Goal: Information Seeking & Learning: Learn about a topic

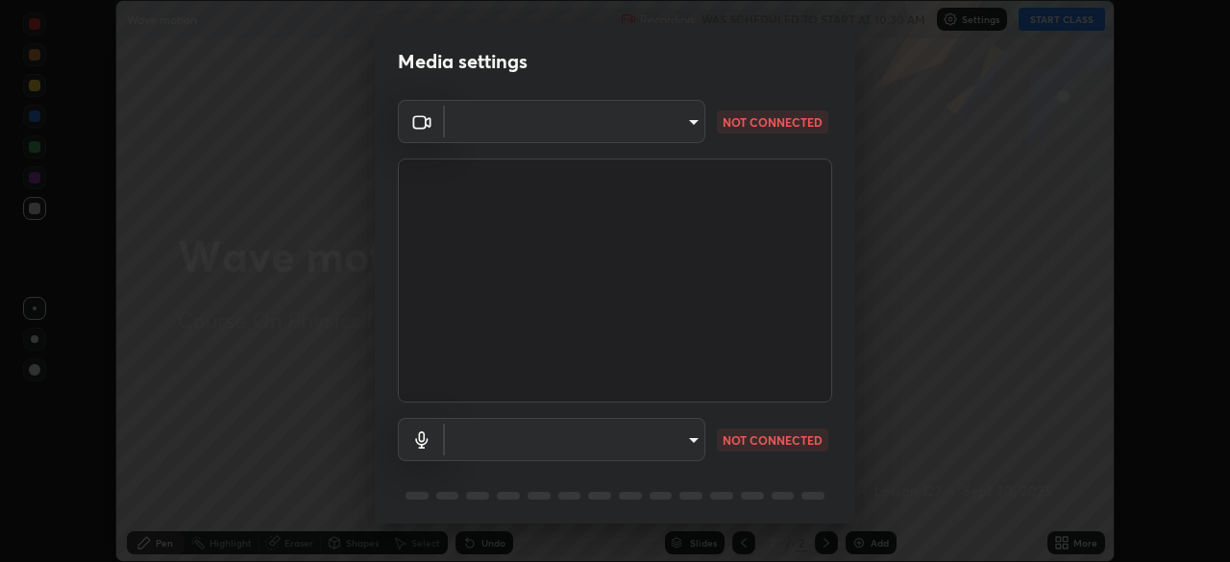
scroll to position [562, 1230]
type input "58bb2390f23c468440353df0479802826a2cf34cec2d2474d9d64101ba3878b9"
type input "communications"
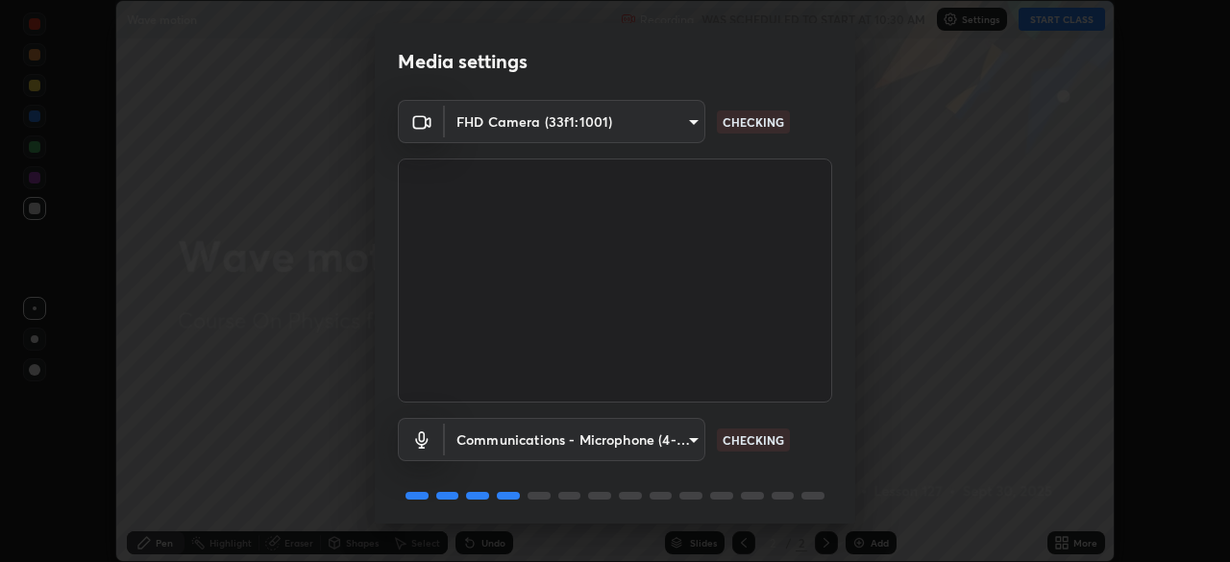
scroll to position [68, 0]
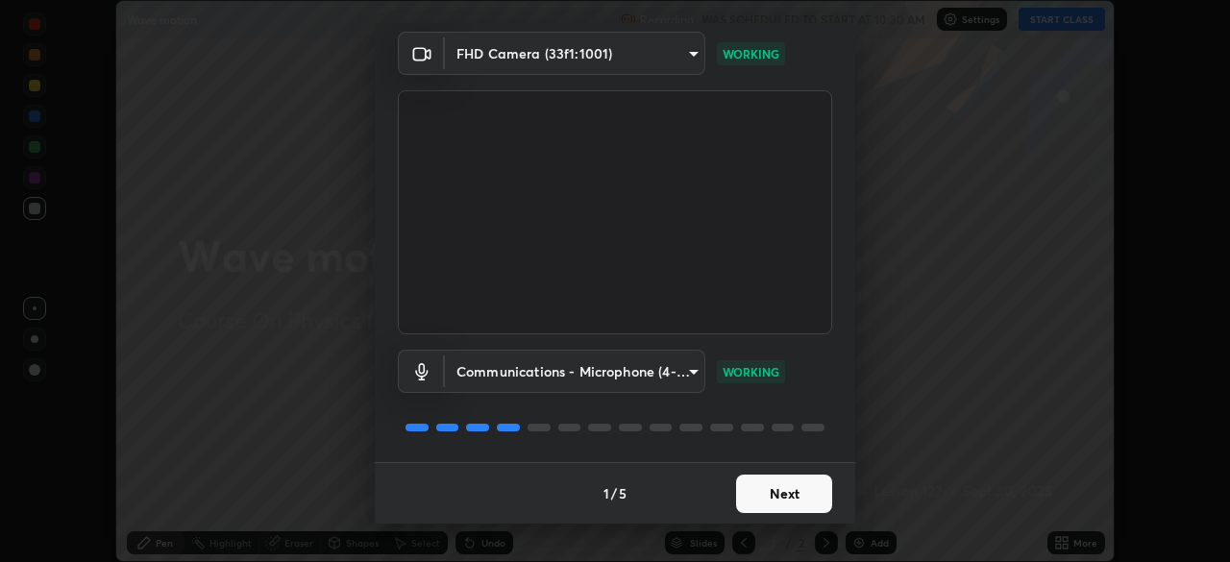
click at [761, 488] on button "Next" at bounding box center [784, 494] width 96 height 38
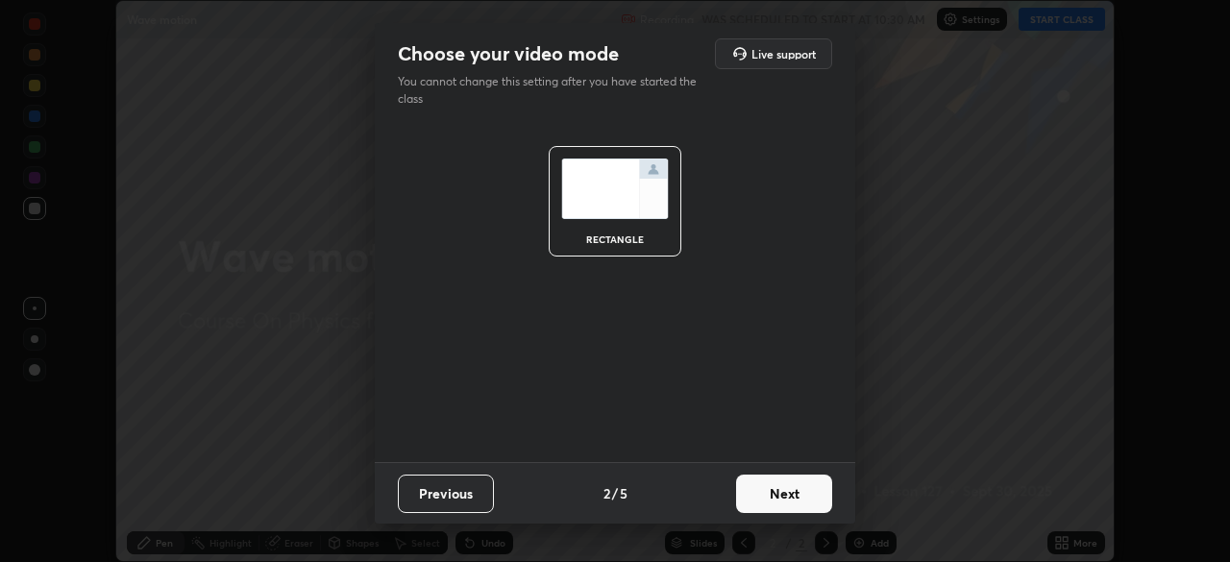
scroll to position [0, 0]
click at [778, 503] on button "Next" at bounding box center [784, 494] width 96 height 38
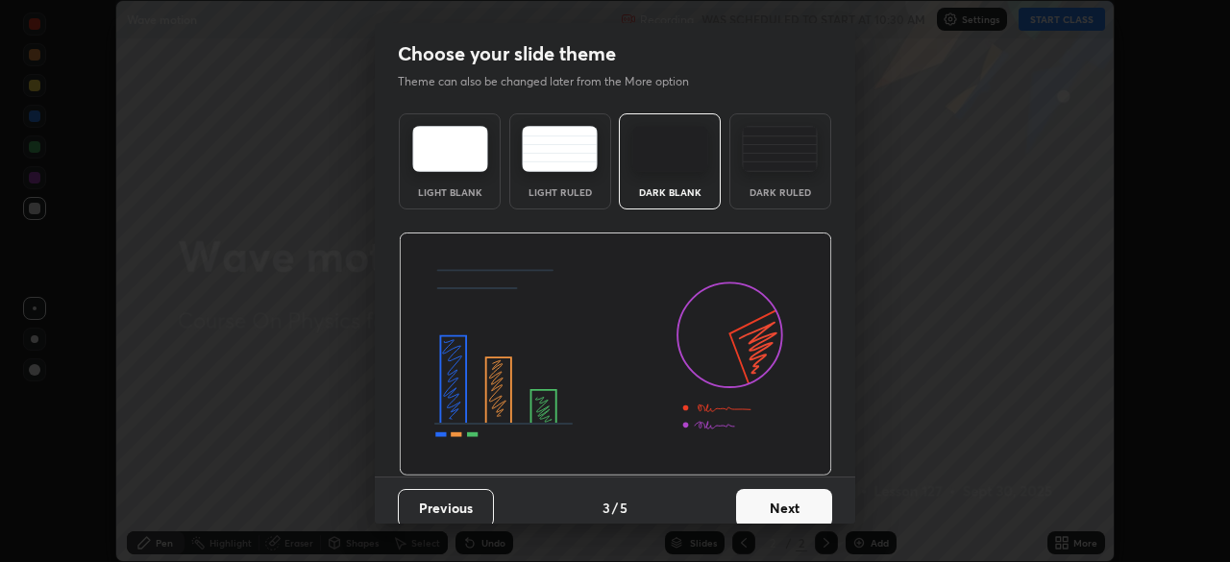
click at [790, 511] on button "Next" at bounding box center [784, 508] width 96 height 38
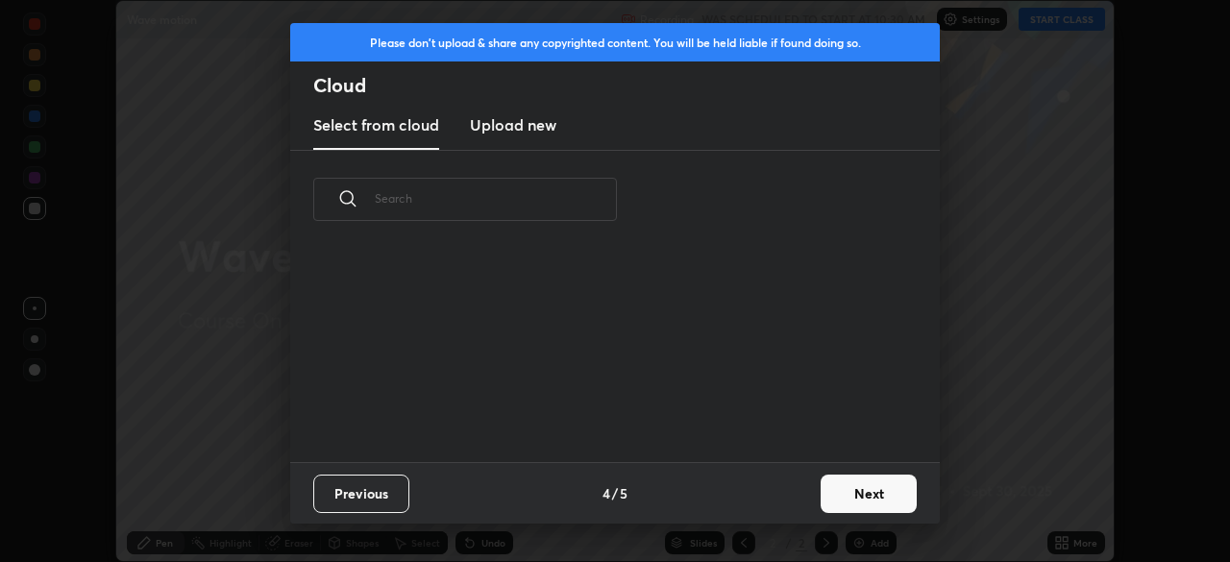
click at [864, 497] on button "Next" at bounding box center [869, 494] width 96 height 38
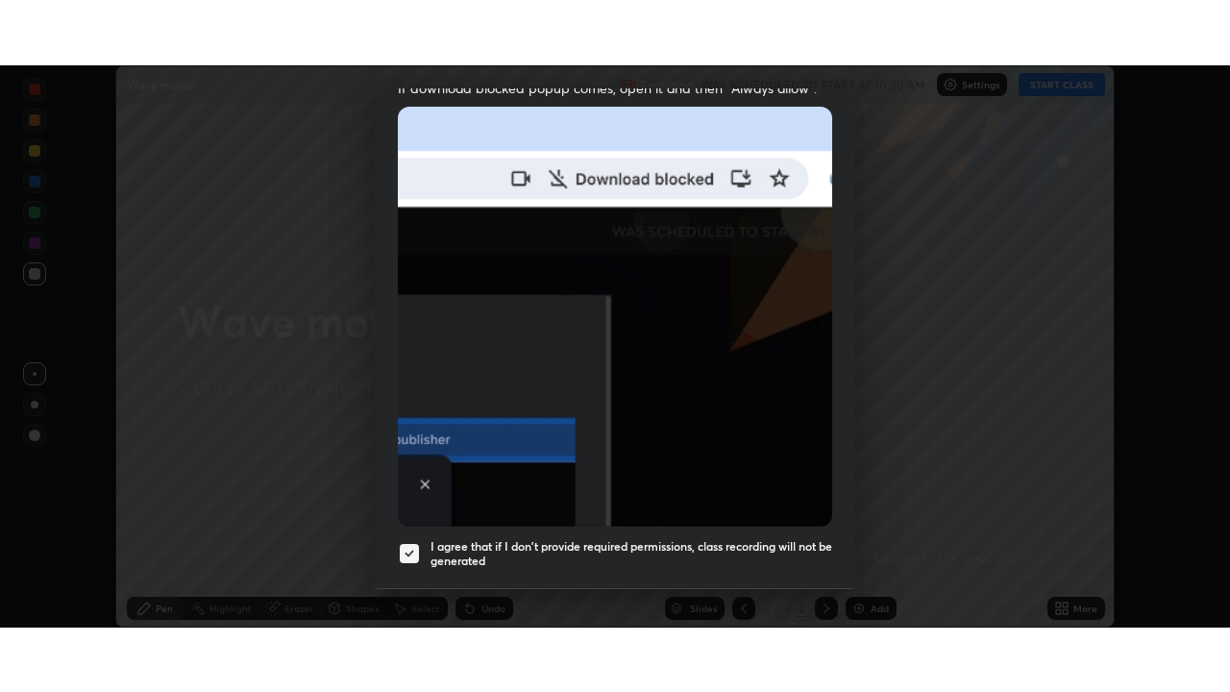
scroll to position [460, 0]
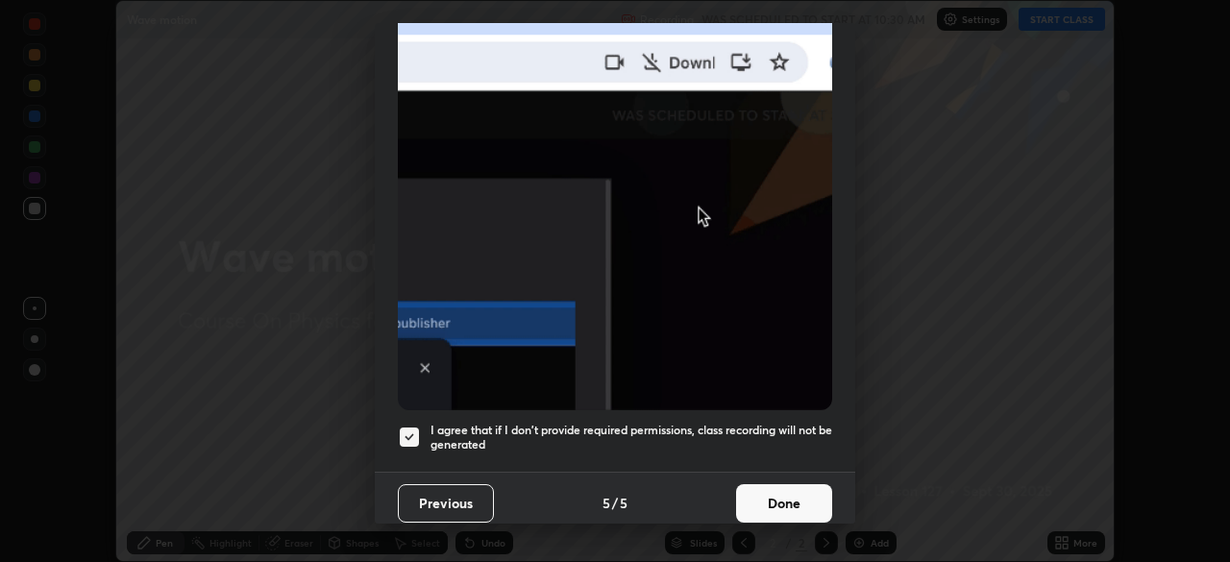
click at [754, 430] on h5 "I agree that if I don't provide required permissions, class recording will not …" at bounding box center [632, 438] width 402 height 30
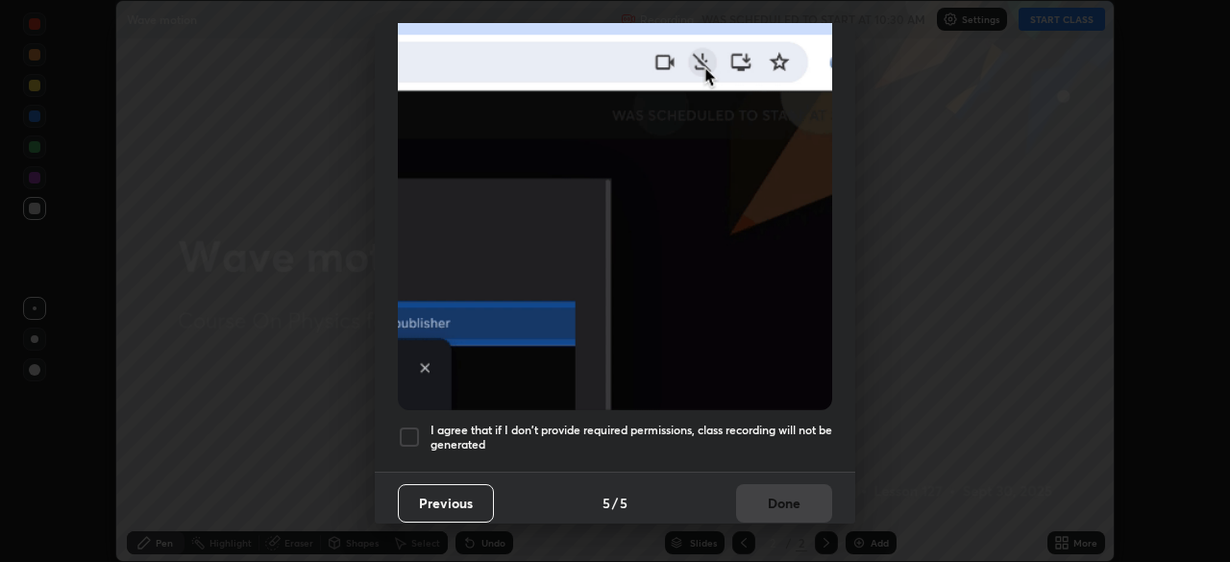
click at [760, 437] on h5 "I agree that if I don't provide required permissions, class recording will not …" at bounding box center [632, 438] width 402 height 30
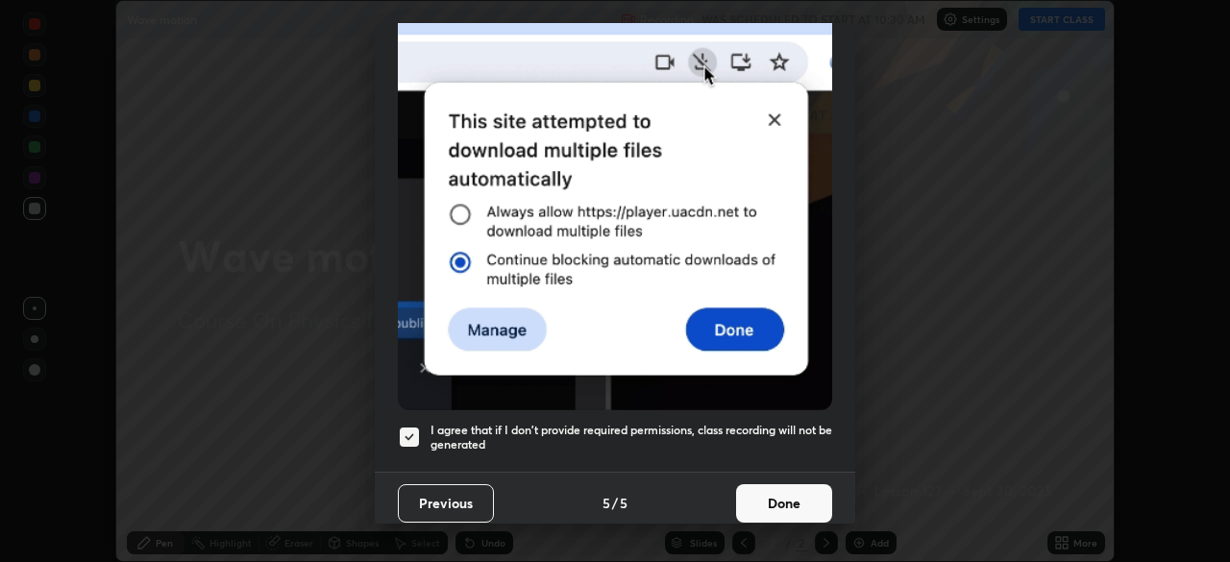
click at [762, 494] on button "Done" at bounding box center [784, 503] width 96 height 38
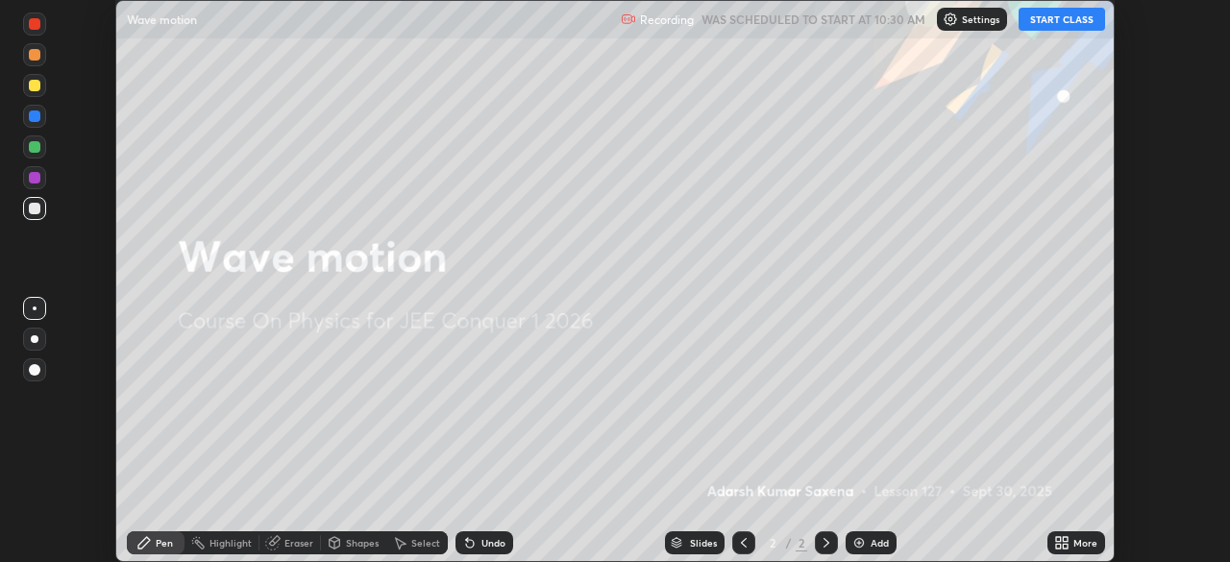
click at [1067, 547] on icon at bounding box center [1065, 546] width 5 height 5
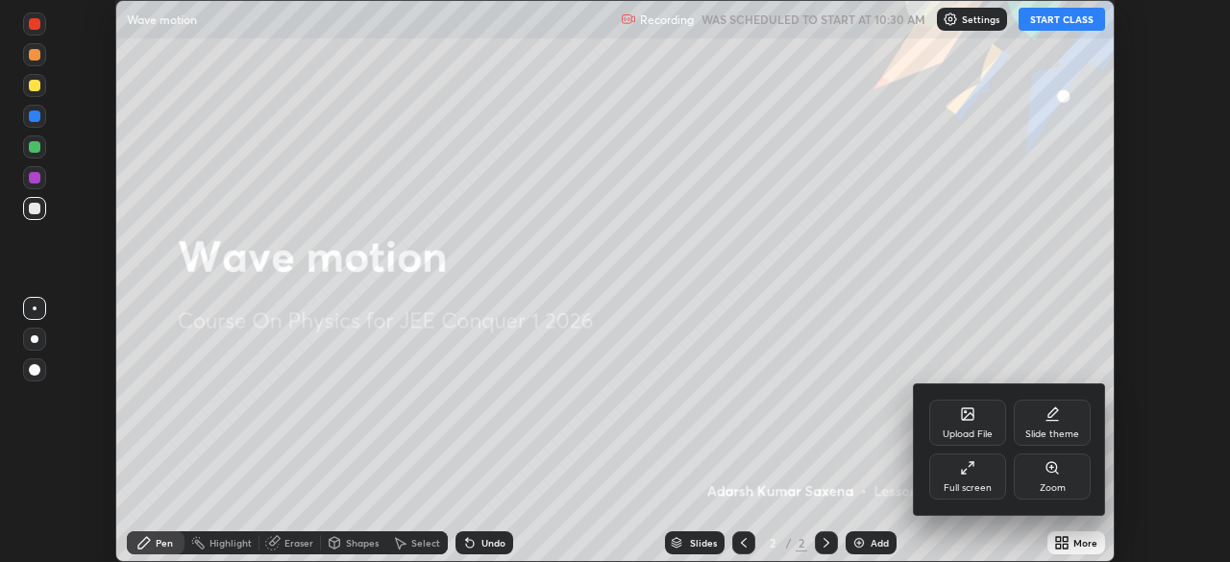
click at [966, 475] on icon at bounding box center [967, 467] width 15 height 15
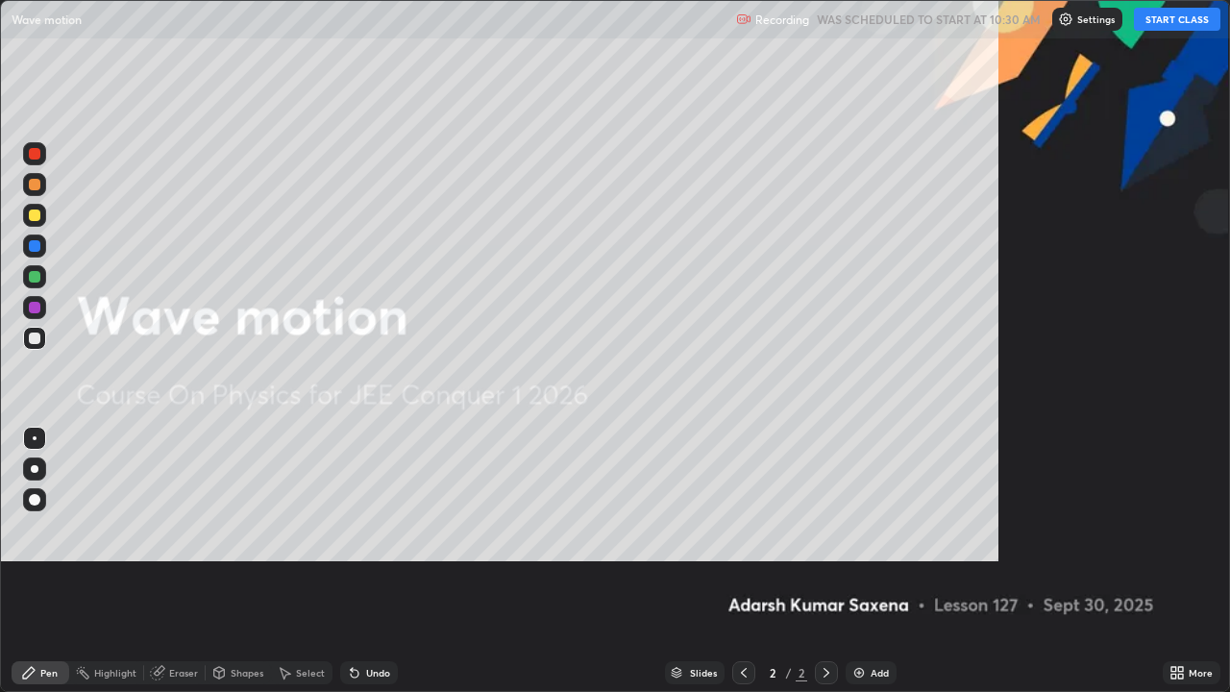
scroll to position [692, 1230]
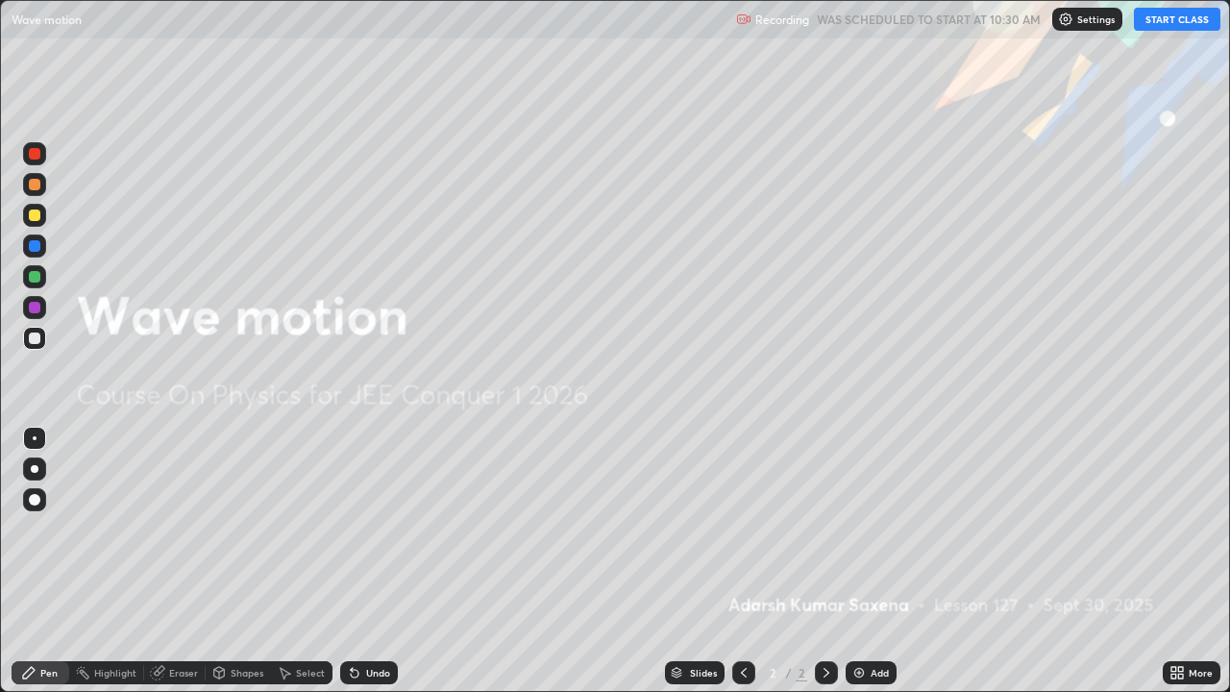
click at [1165, 19] on button "START CLASS" at bounding box center [1177, 19] width 86 height 23
click at [878, 561] on div "Add" at bounding box center [880, 673] width 18 height 10
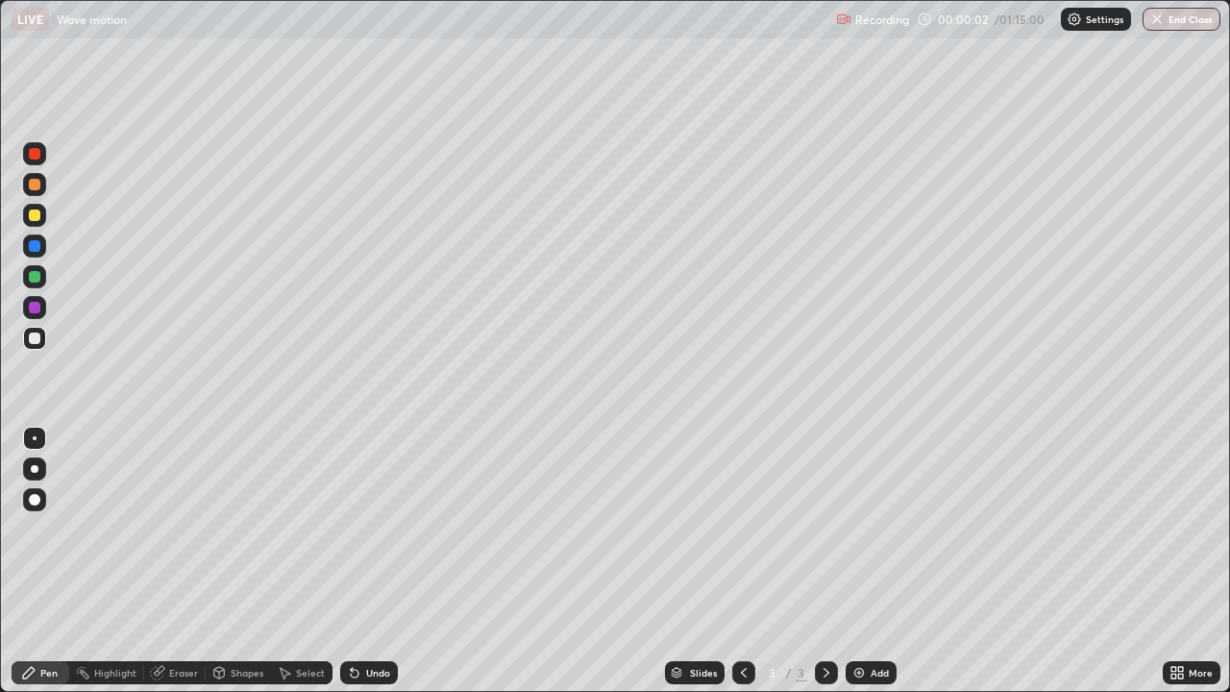
click at [43, 497] on div at bounding box center [34, 499] width 23 height 23
click at [31, 561] on icon at bounding box center [29, 673] width 12 height 12
click at [239, 561] on div "Shapes" at bounding box center [247, 673] width 33 height 10
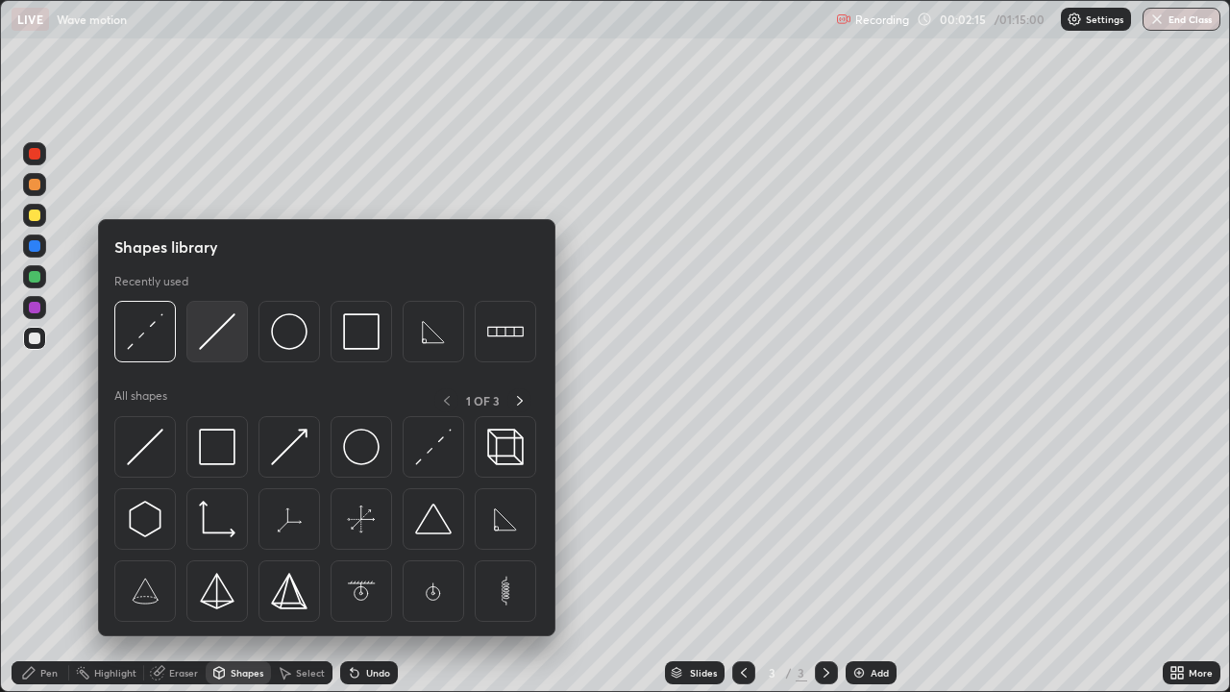
click at [213, 348] on img at bounding box center [217, 331] width 37 height 37
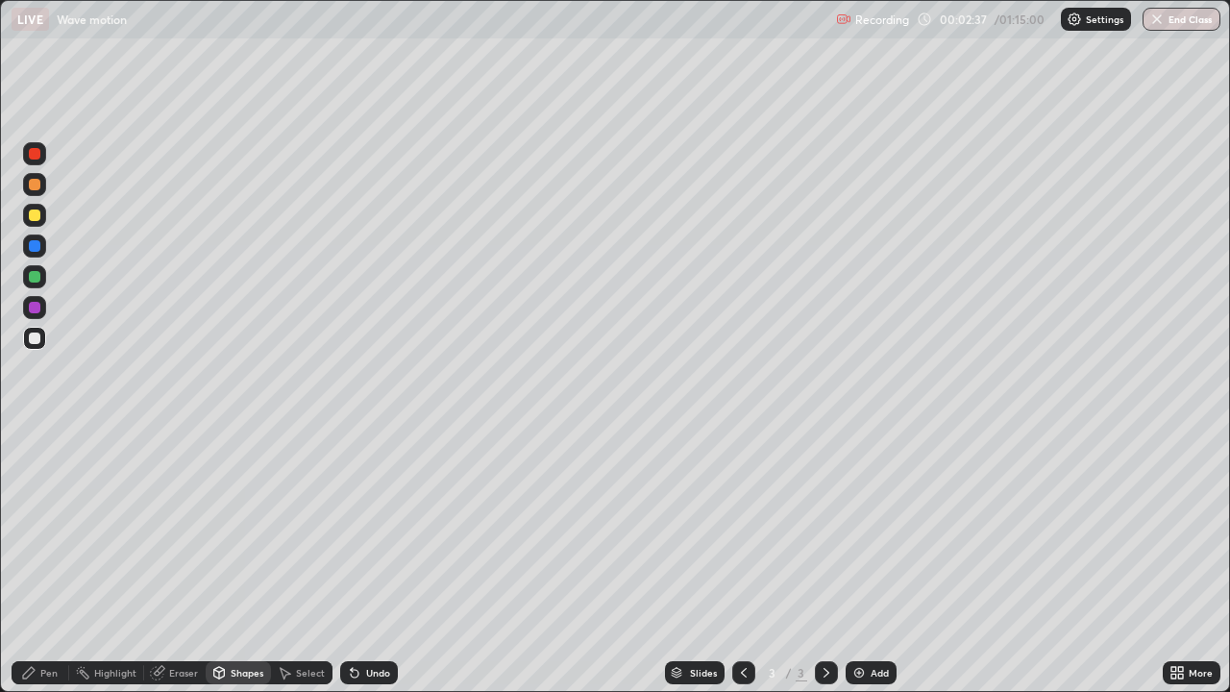
click at [55, 561] on div "Pen" at bounding box center [48, 673] width 17 height 10
click at [239, 561] on div "Shapes" at bounding box center [247, 673] width 33 height 10
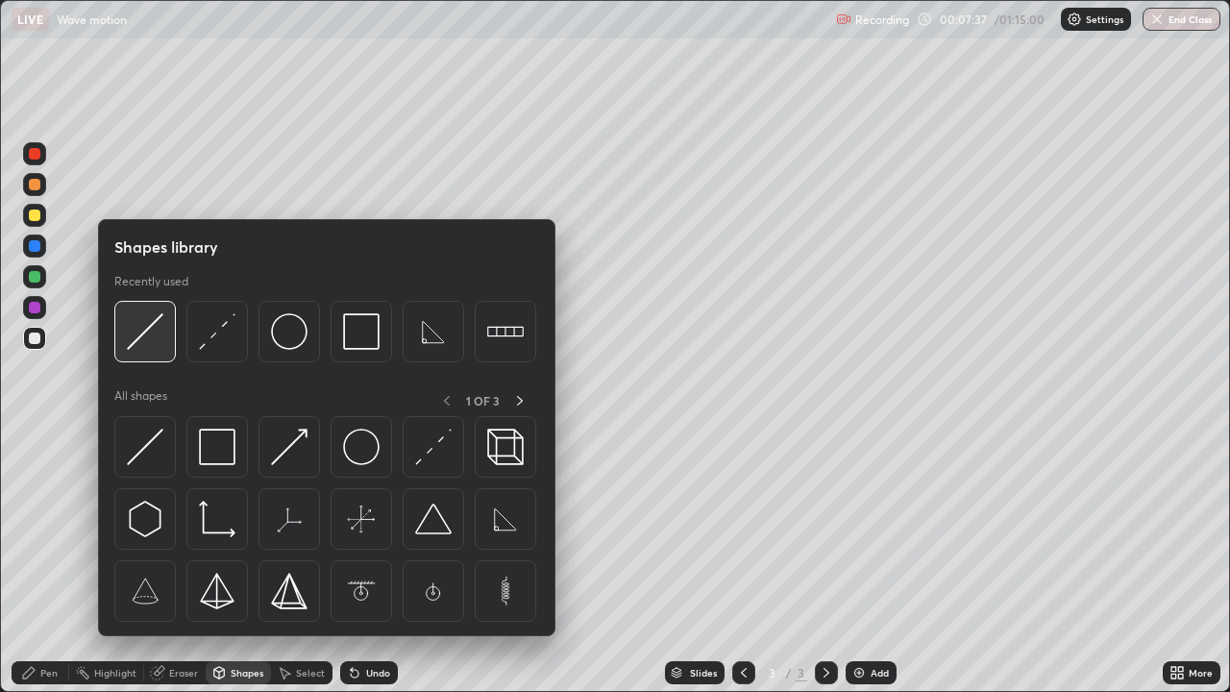
click at [149, 342] on img at bounding box center [145, 331] width 37 height 37
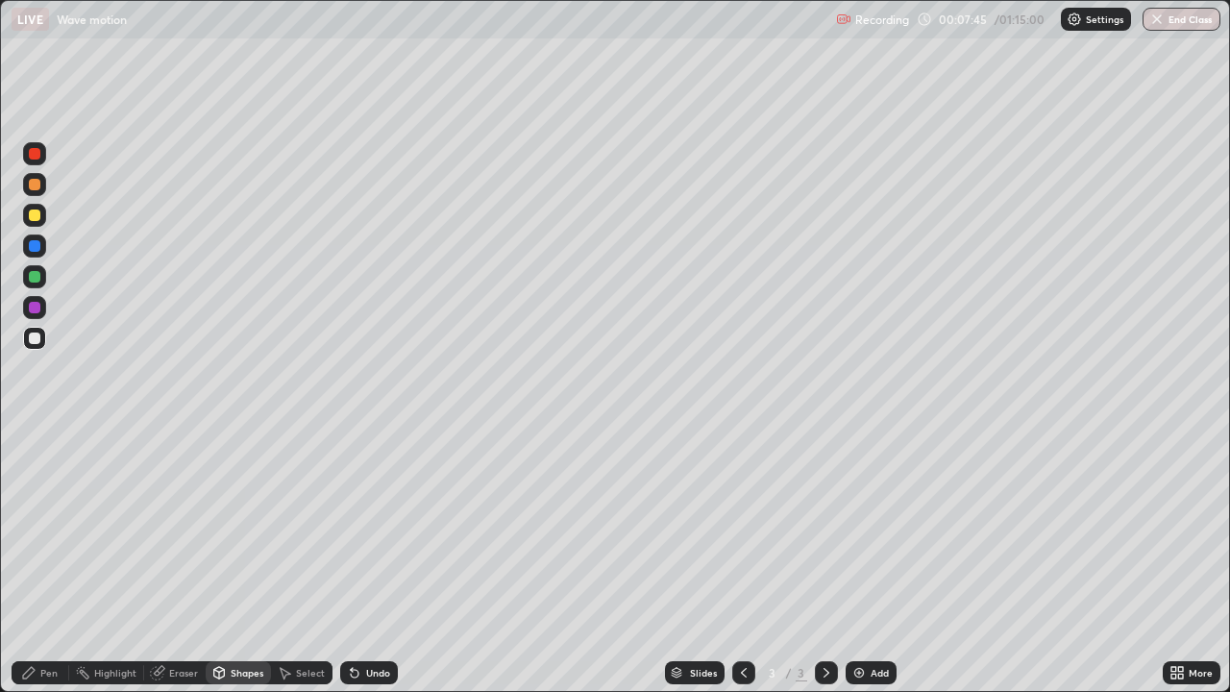
click at [38, 213] on div at bounding box center [35, 215] width 12 height 12
click at [46, 561] on div "Pen" at bounding box center [48, 673] width 17 height 10
click at [238, 561] on div "Shapes" at bounding box center [247, 673] width 33 height 10
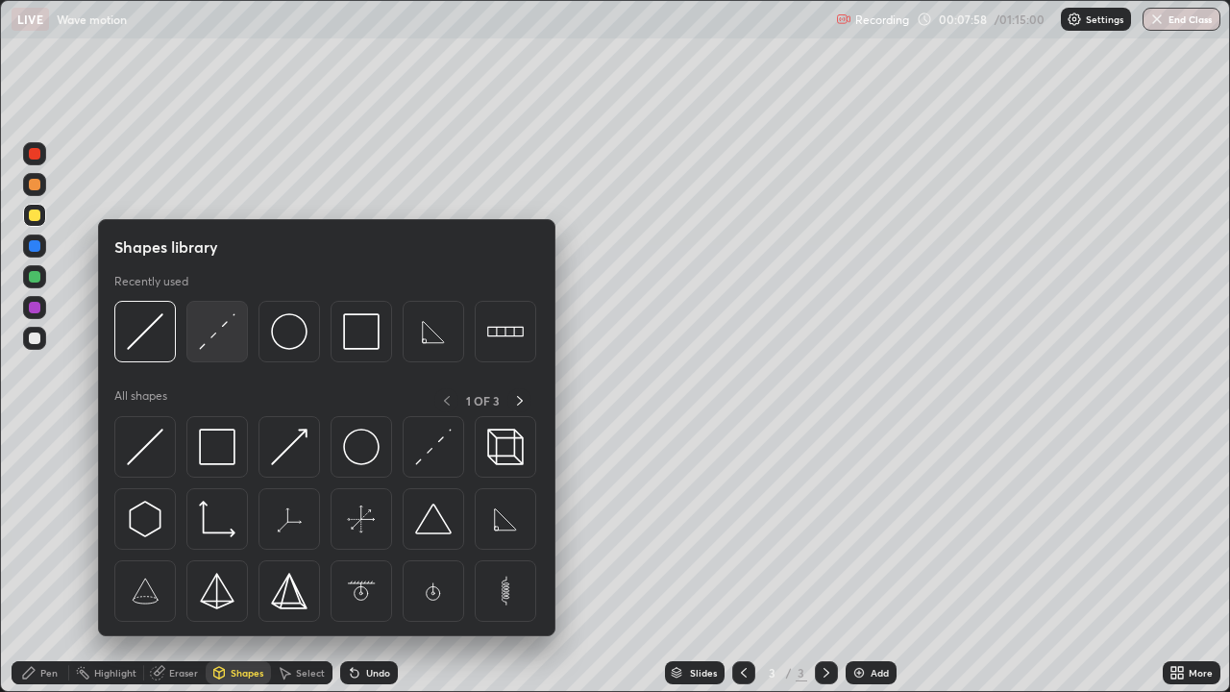
click at [209, 338] on img at bounding box center [217, 331] width 37 height 37
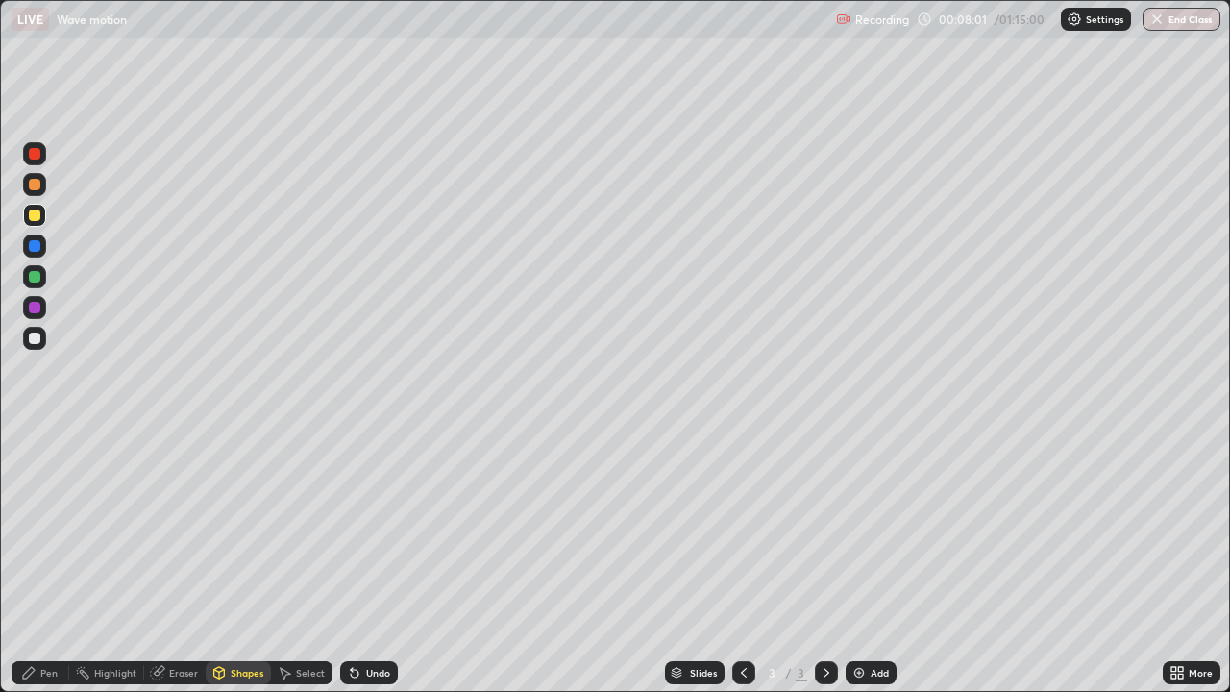
click at [47, 561] on div "Pen" at bounding box center [48, 673] width 17 height 10
click at [241, 561] on div "Shapes" at bounding box center [247, 673] width 33 height 10
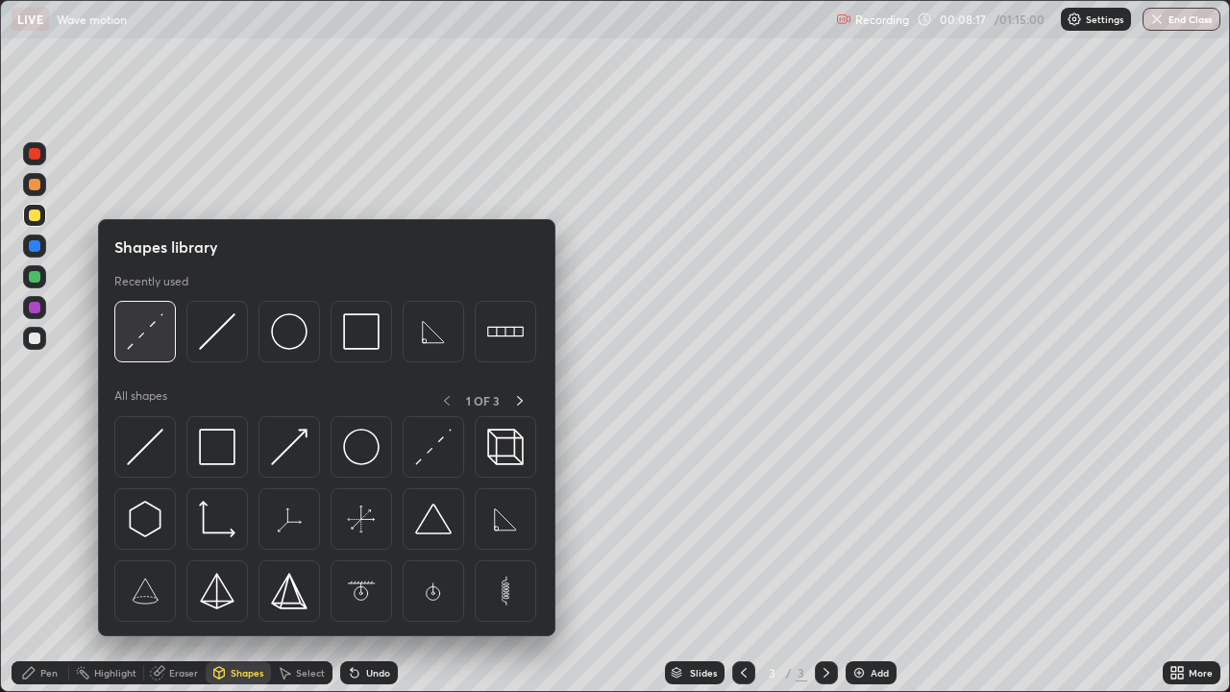
click at [153, 347] on img at bounding box center [145, 331] width 37 height 37
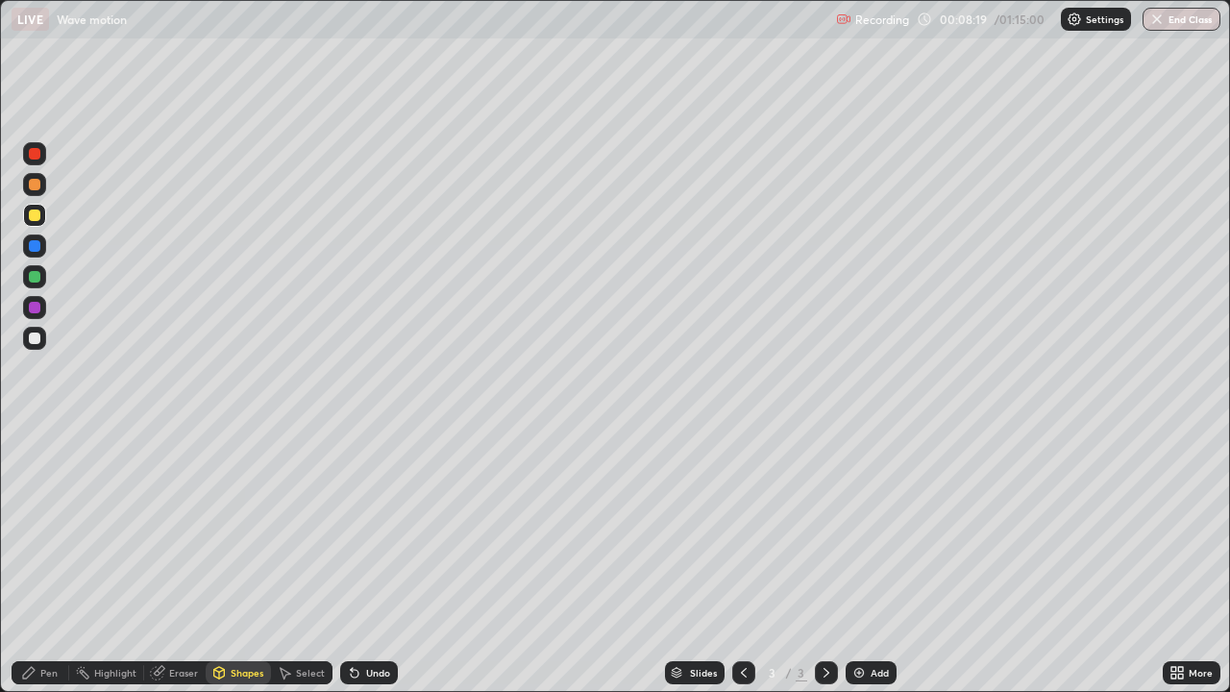
click at [62, 561] on div "Pen" at bounding box center [41, 672] width 58 height 23
click at [39, 561] on div "Pen" at bounding box center [41, 672] width 58 height 23
click at [46, 561] on div "Pen" at bounding box center [48, 673] width 17 height 10
click at [39, 561] on div "Pen" at bounding box center [41, 672] width 58 height 23
click at [252, 561] on div "Shapes" at bounding box center [247, 673] width 33 height 10
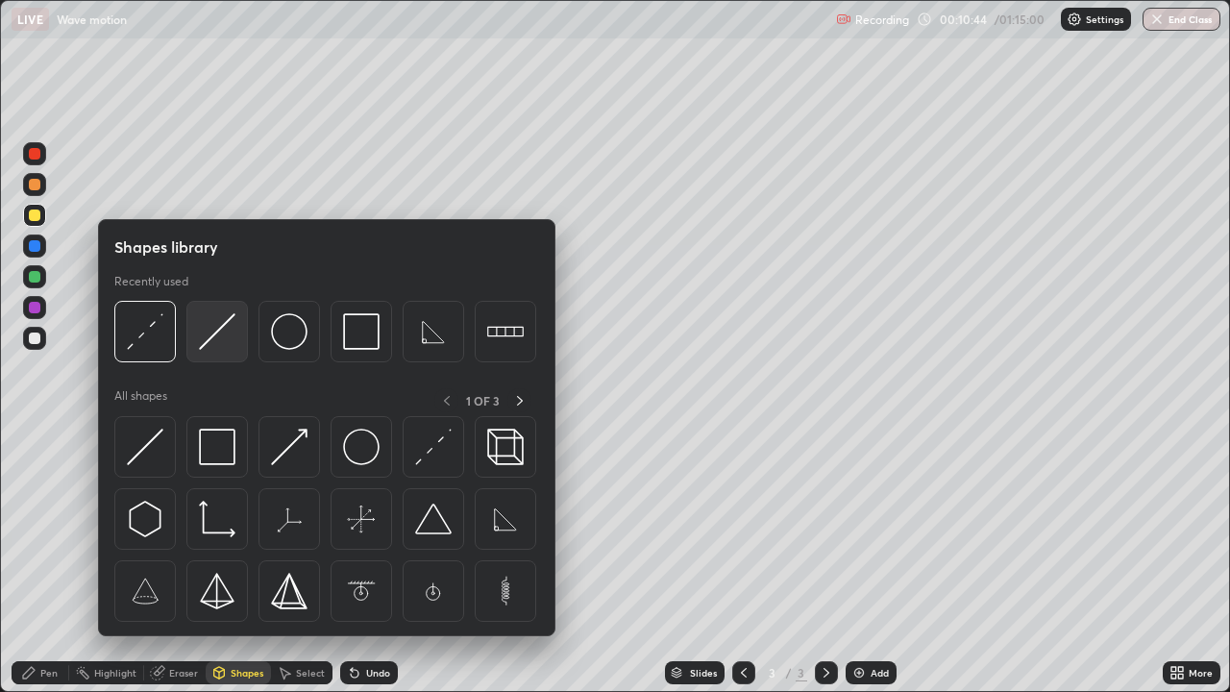
click at [216, 334] on img at bounding box center [217, 331] width 37 height 37
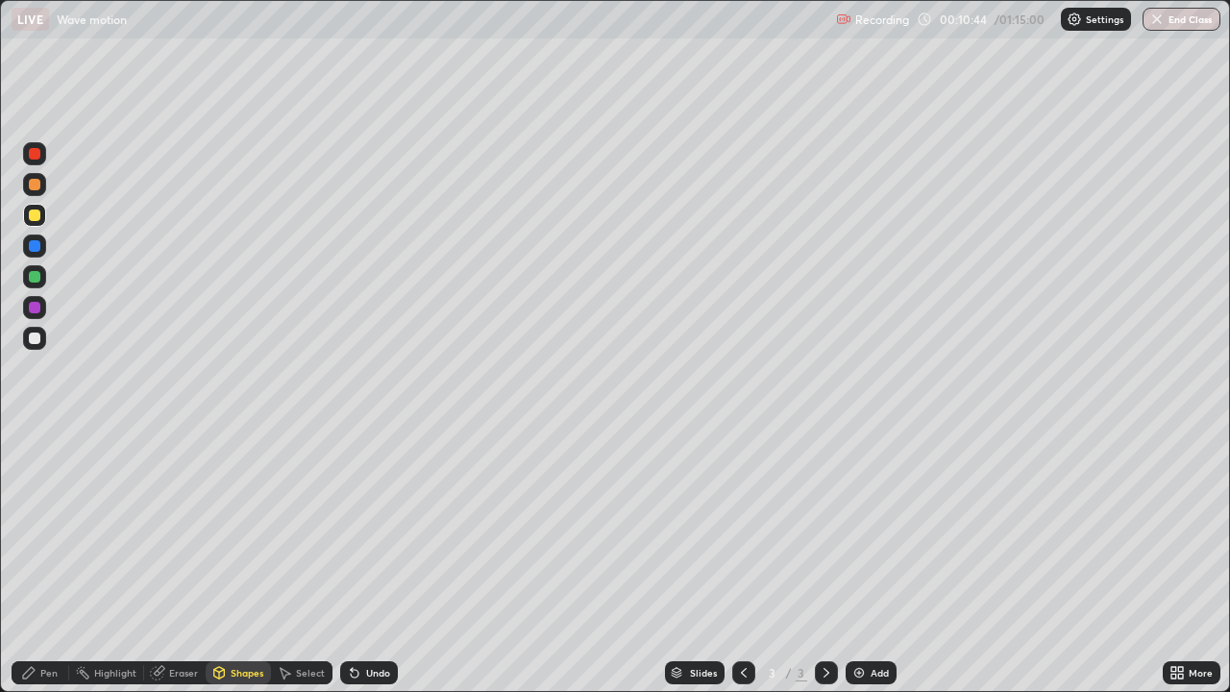
click at [41, 336] on div at bounding box center [34, 338] width 23 height 23
click at [55, 561] on div "Pen" at bounding box center [48, 673] width 17 height 10
click at [375, 561] on div "Undo" at bounding box center [378, 673] width 24 height 10
click at [371, 561] on div "Undo" at bounding box center [369, 672] width 58 height 23
click at [372, 561] on div "Undo" at bounding box center [369, 672] width 58 height 23
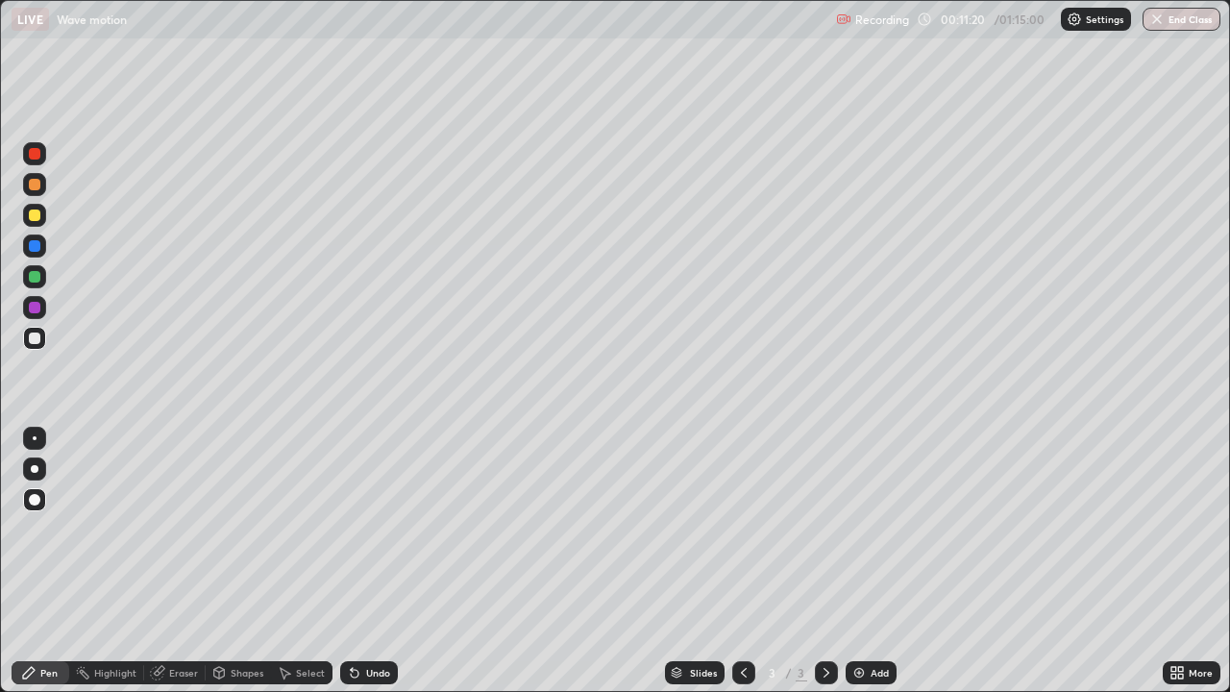
click at [372, 561] on div "Undo" at bounding box center [378, 673] width 24 height 10
click at [41, 561] on div "Pen" at bounding box center [48, 673] width 17 height 10
click at [859, 561] on img at bounding box center [858, 672] width 15 height 15
click at [253, 561] on div "Shapes" at bounding box center [247, 673] width 33 height 10
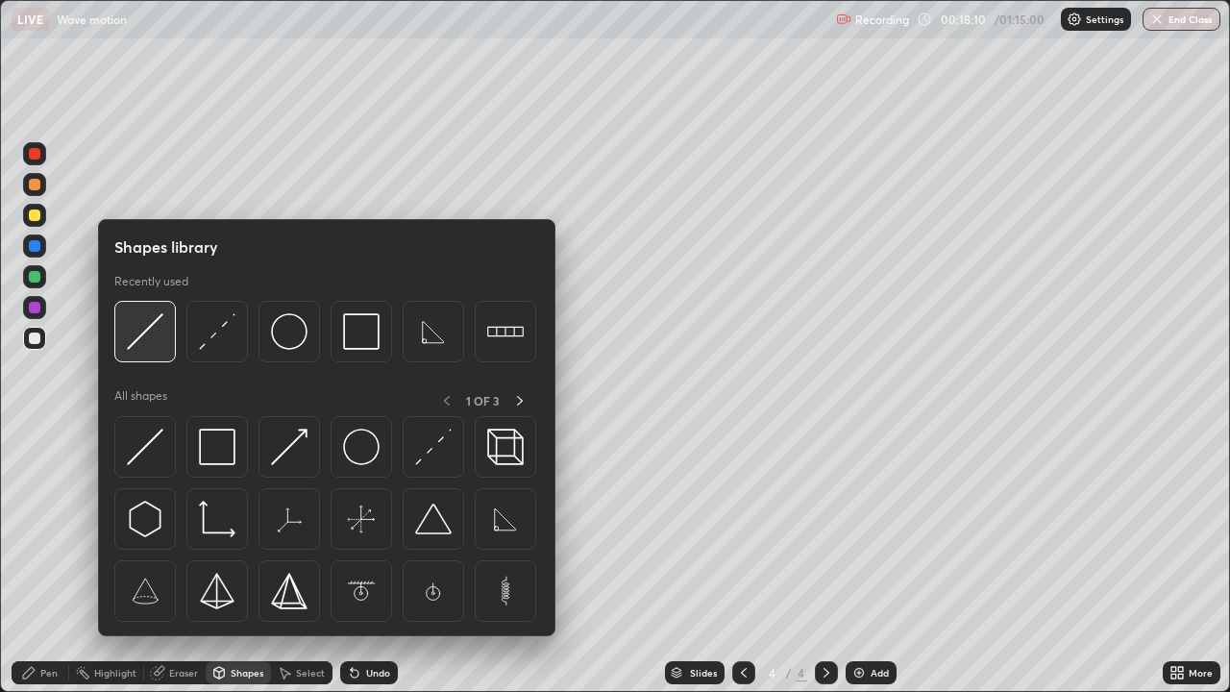
click at [130, 357] on div at bounding box center [145, 332] width 62 height 62
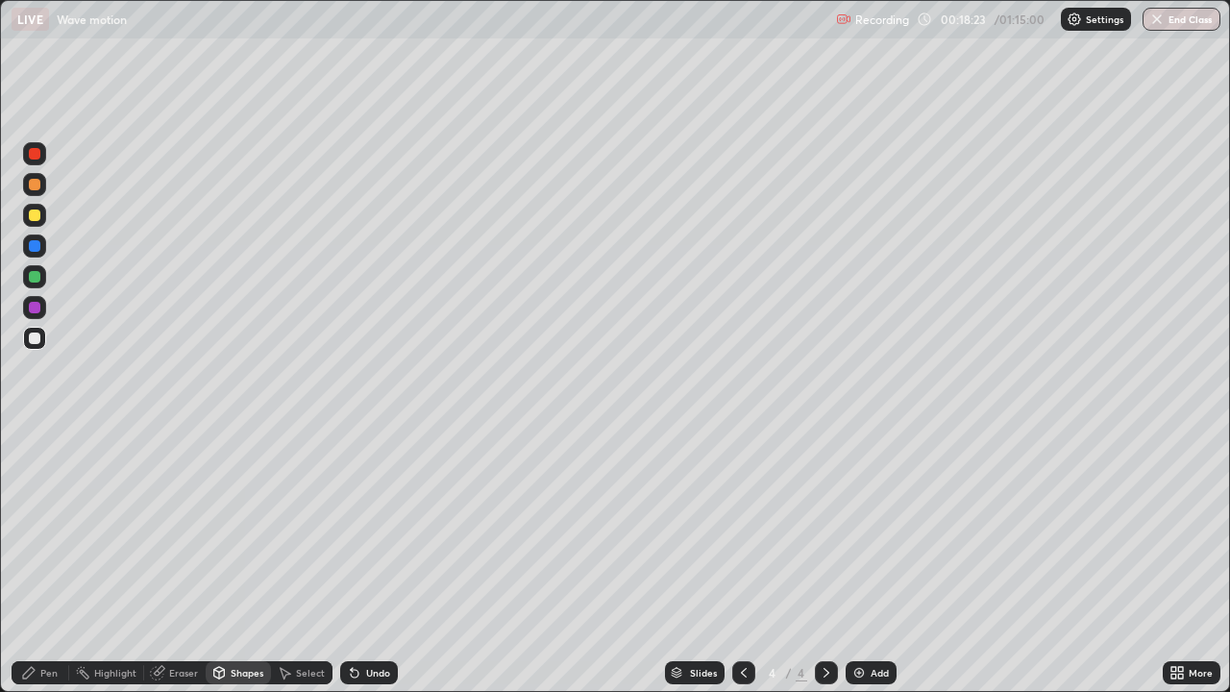
click at [45, 561] on div "Pen" at bounding box center [48, 673] width 17 height 10
click at [240, 561] on div "Shapes" at bounding box center [247, 673] width 33 height 10
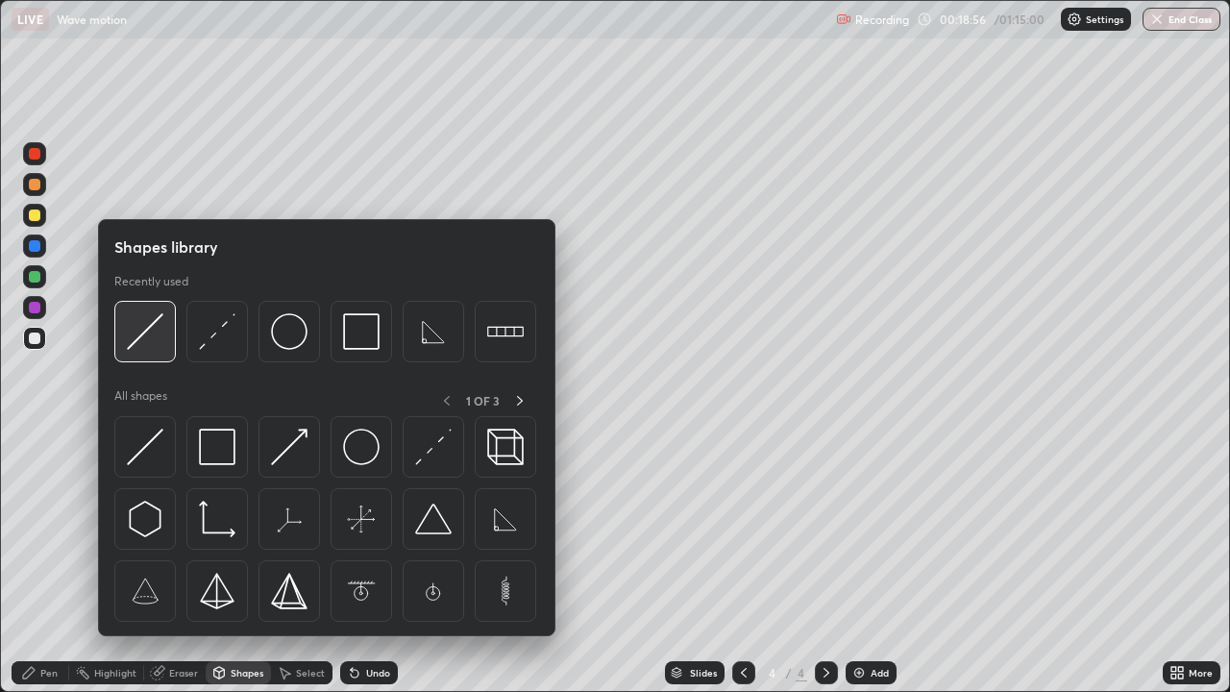
click at [148, 332] on img at bounding box center [145, 331] width 37 height 37
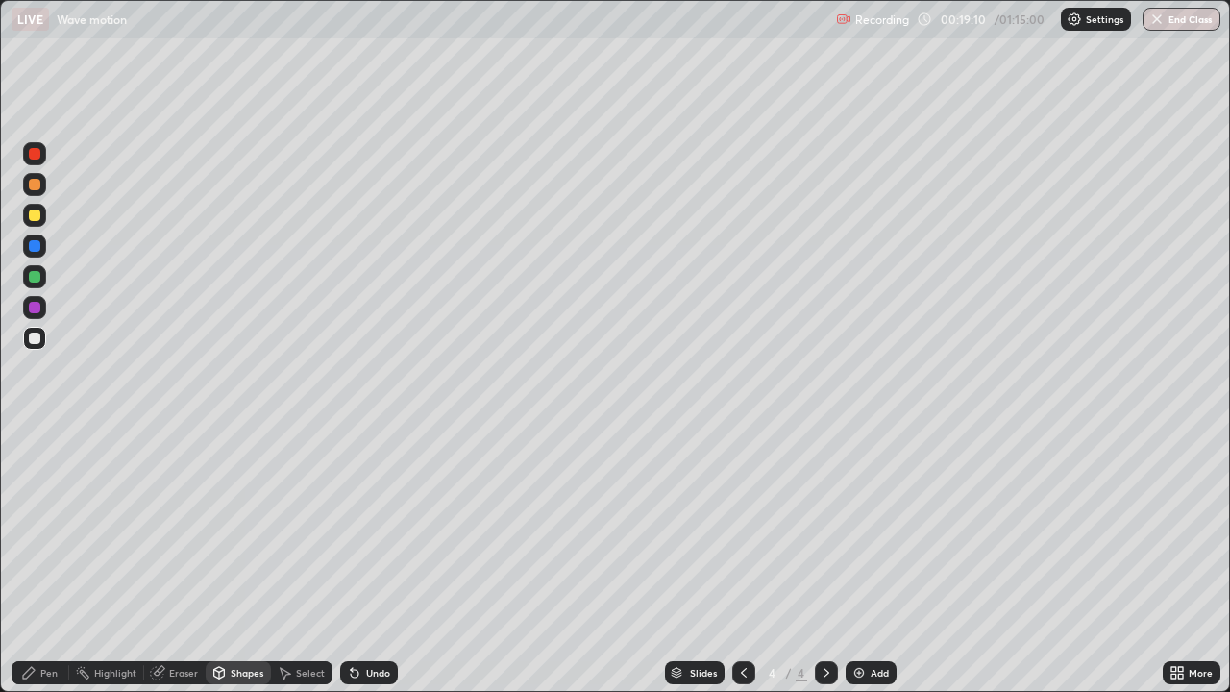
click at [36, 561] on icon at bounding box center [28, 672] width 15 height 15
click at [374, 561] on div "Undo" at bounding box center [369, 672] width 58 height 23
click at [249, 561] on div "Shapes" at bounding box center [247, 673] width 33 height 10
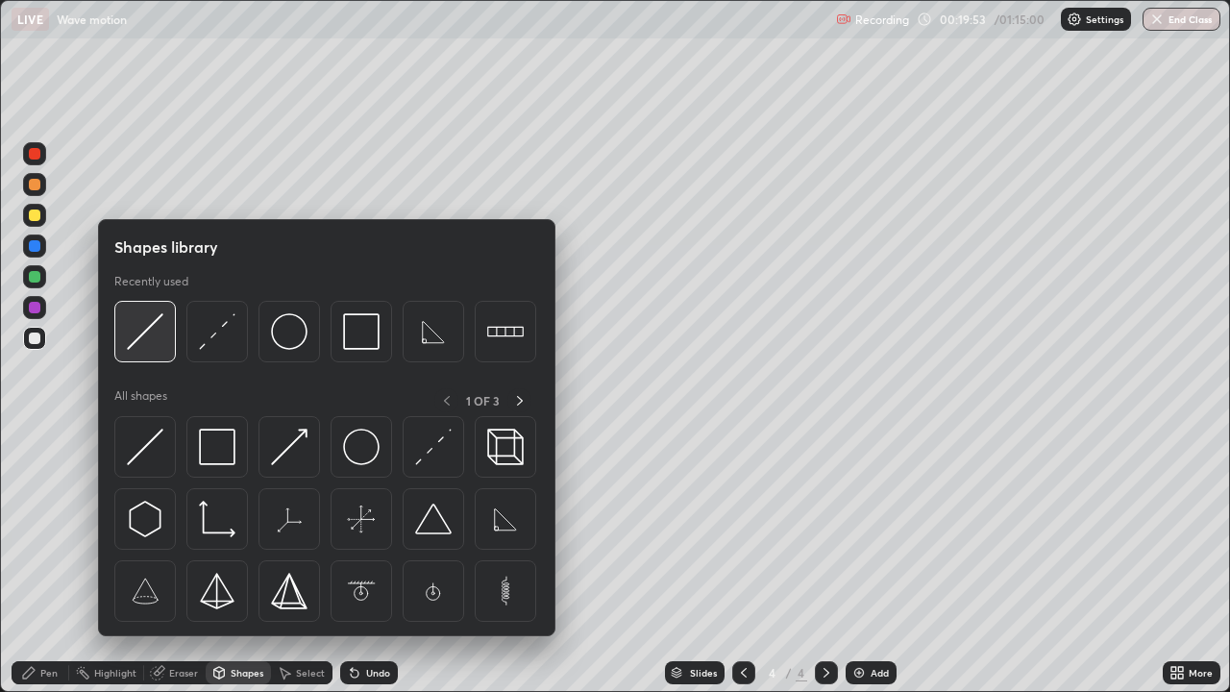
click at [138, 346] on img at bounding box center [145, 331] width 37 height 37
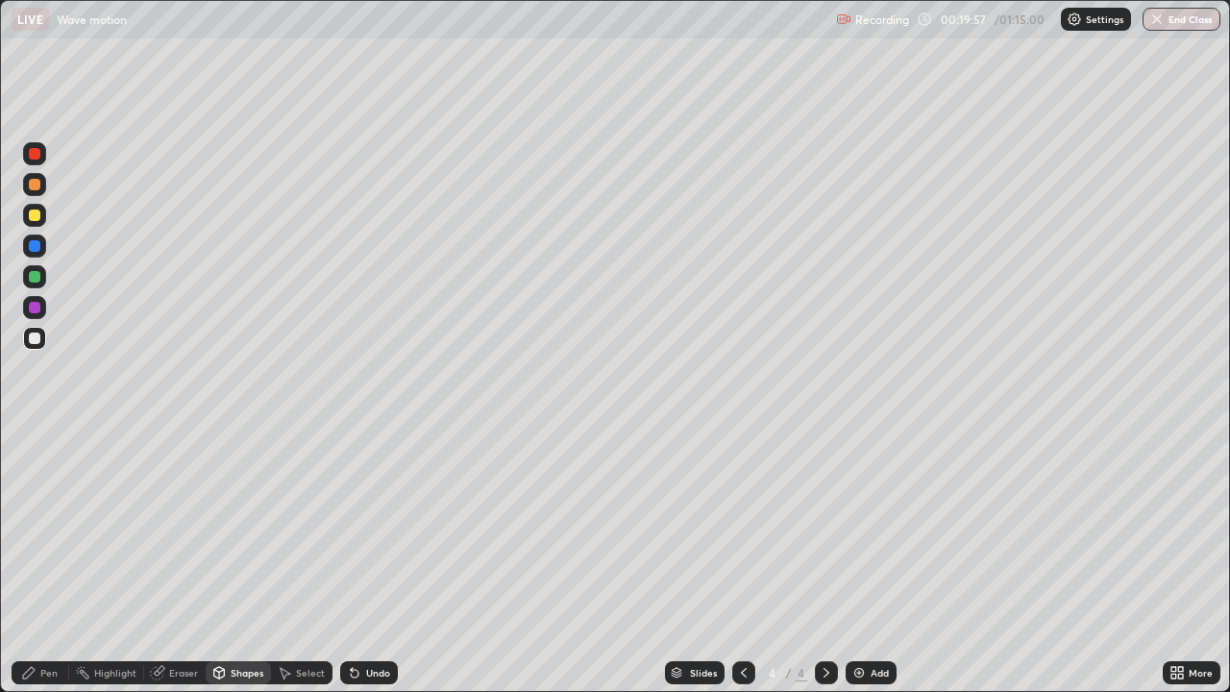
click at [58, 561] on div "Pen" at bounding box center [41, 672] width 58 height 23
click at [235, 561] on div "Shapes" at bounding box center [247, 673] width 33 height 10
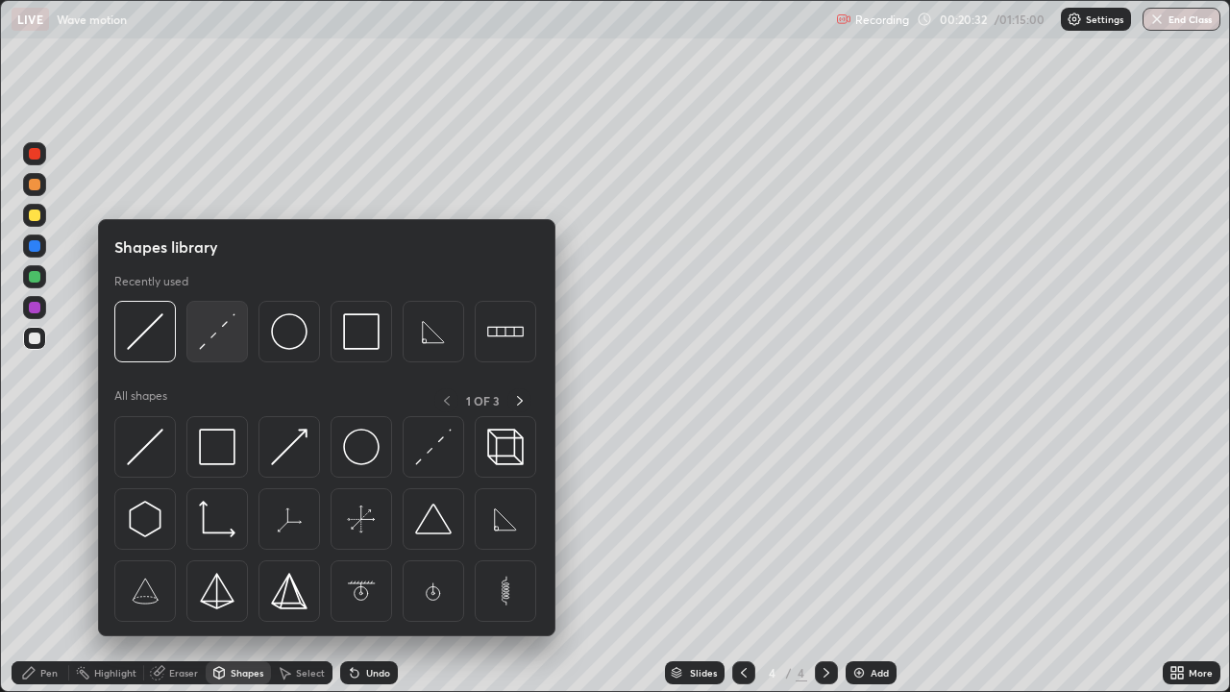
click at [212, 335] on img at bounding box center [217, 331] width 37 height 37
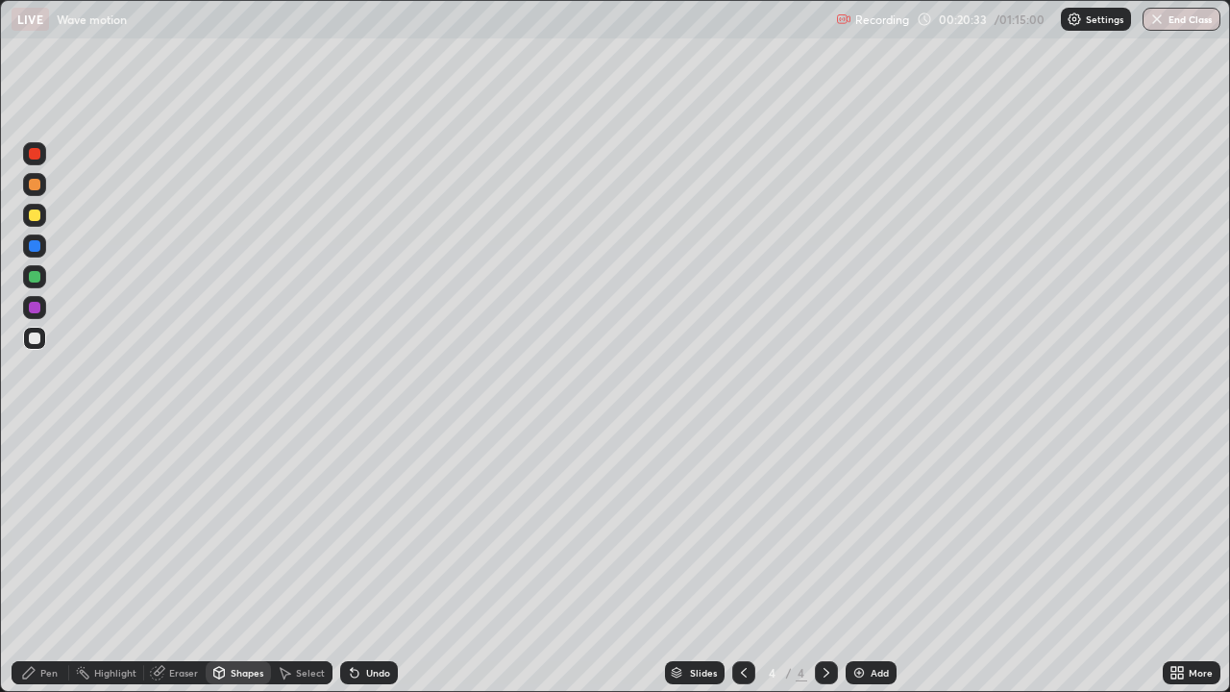
click at [35, 216] on div at bounding box center [35, 215] width 12 height 12
click at [27, 561] on icon at bounding box center [28, 672] width 15 height 15
click at [870, 561] on div "Add" at bounding box center [871, 672] width 51 height 23
click at [222, 561] on icon at bounding box center [218, 672] width 15 height 15
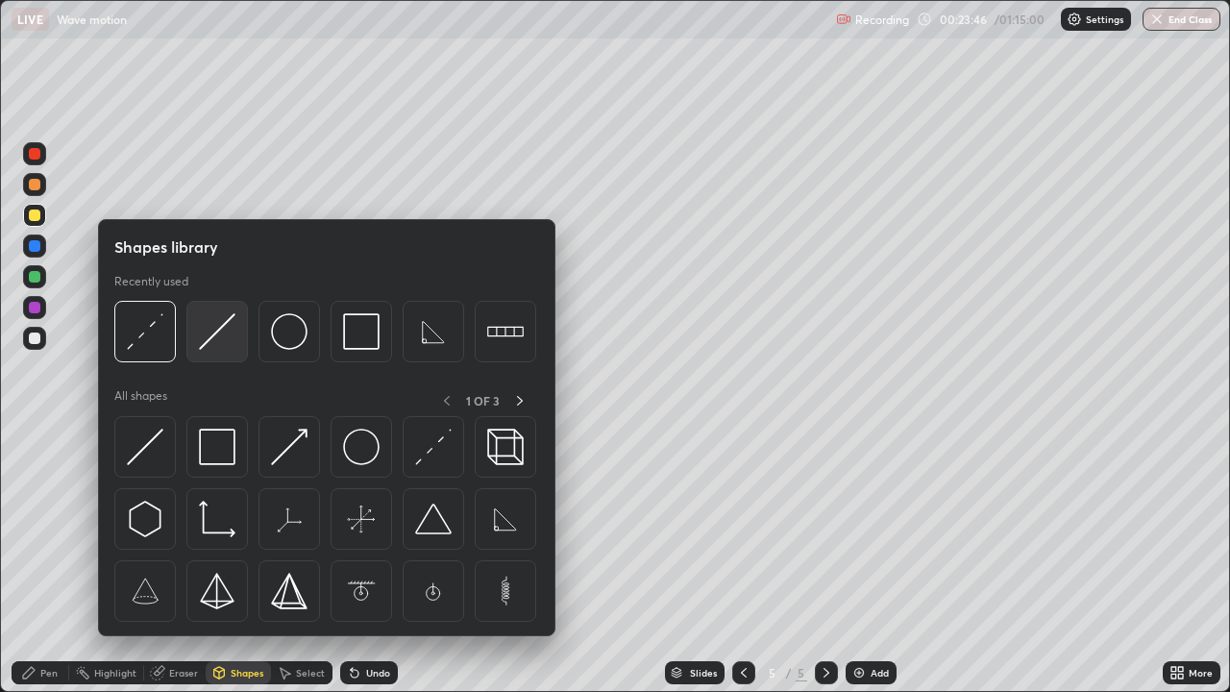
click at [213, 339] on img at bounding box center [217, 331] width 37 height 37
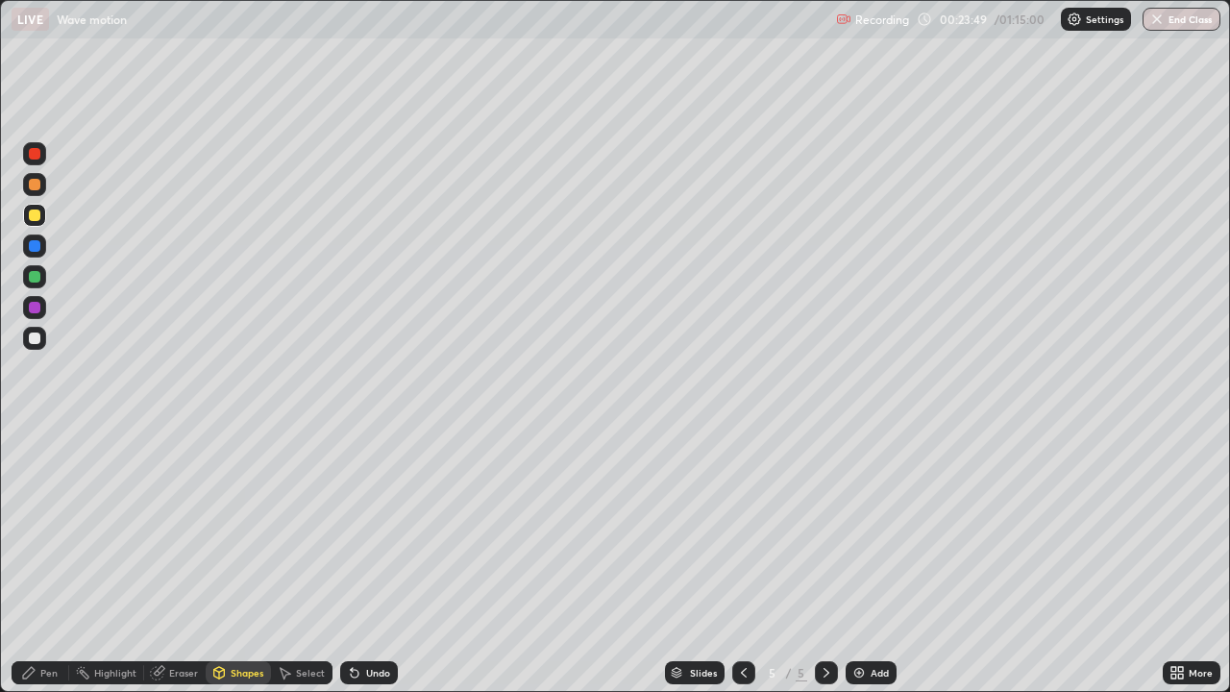
click at [245, 561] on div "Shapes" at bounding box center [238, 672] width 65 height 23
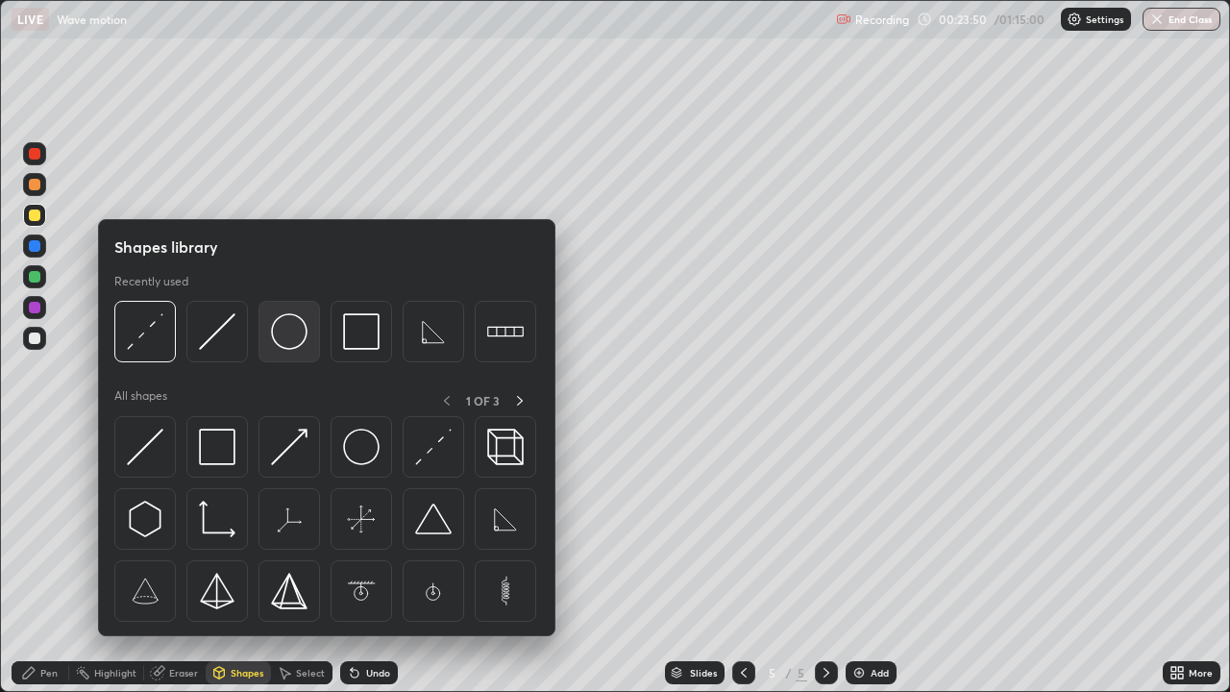
click at [291, 334] on img at bounding box center [289, 331] width 37 height 37
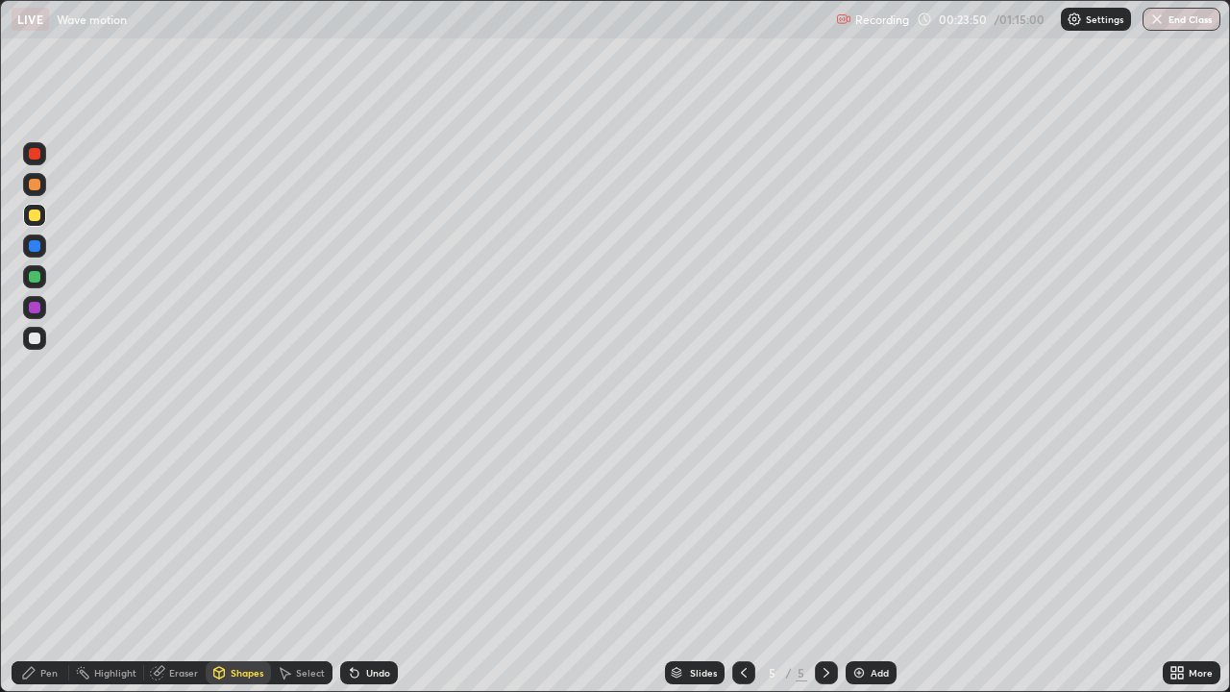
click at [38, 338] on div at bounding box center [35, 338] width 12 height 12
click at [239, 561] on div "Shapes" at bounding box center [238, 672] width 65 height 23
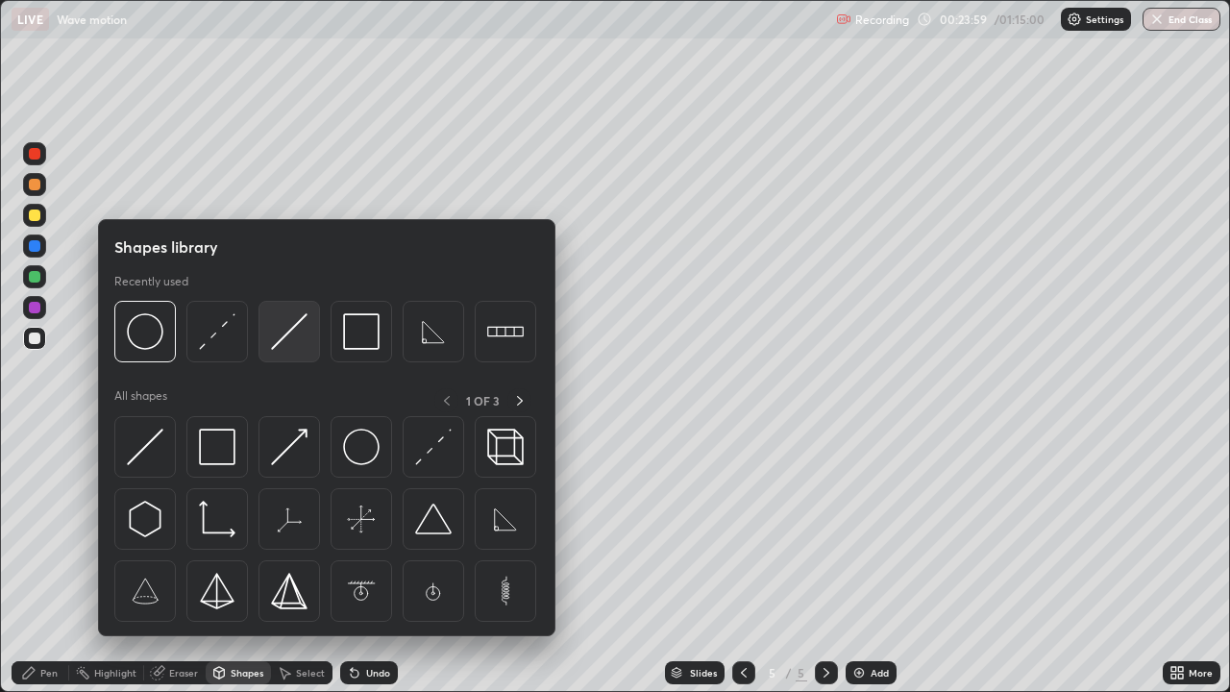
click at [282, 346] on img at bounding box center [289, 331] width 37 height 37
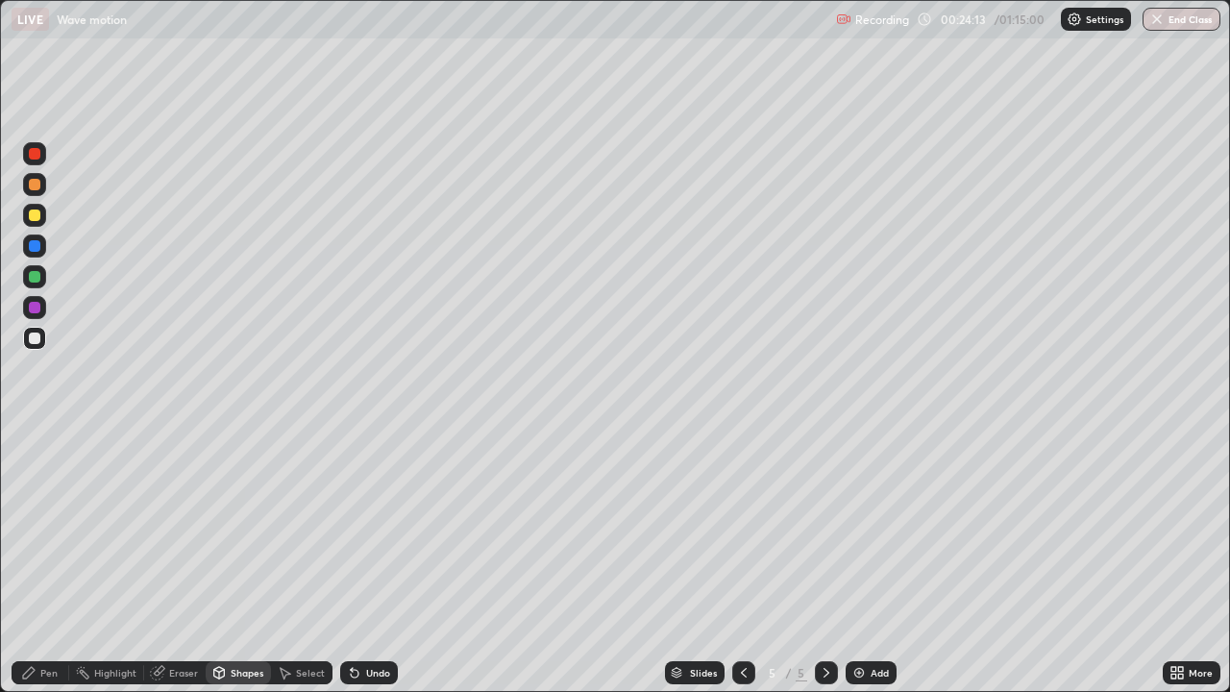
click at [243, 561] on div "Shapes" at bounding box center [247, 673] width 33 height 10
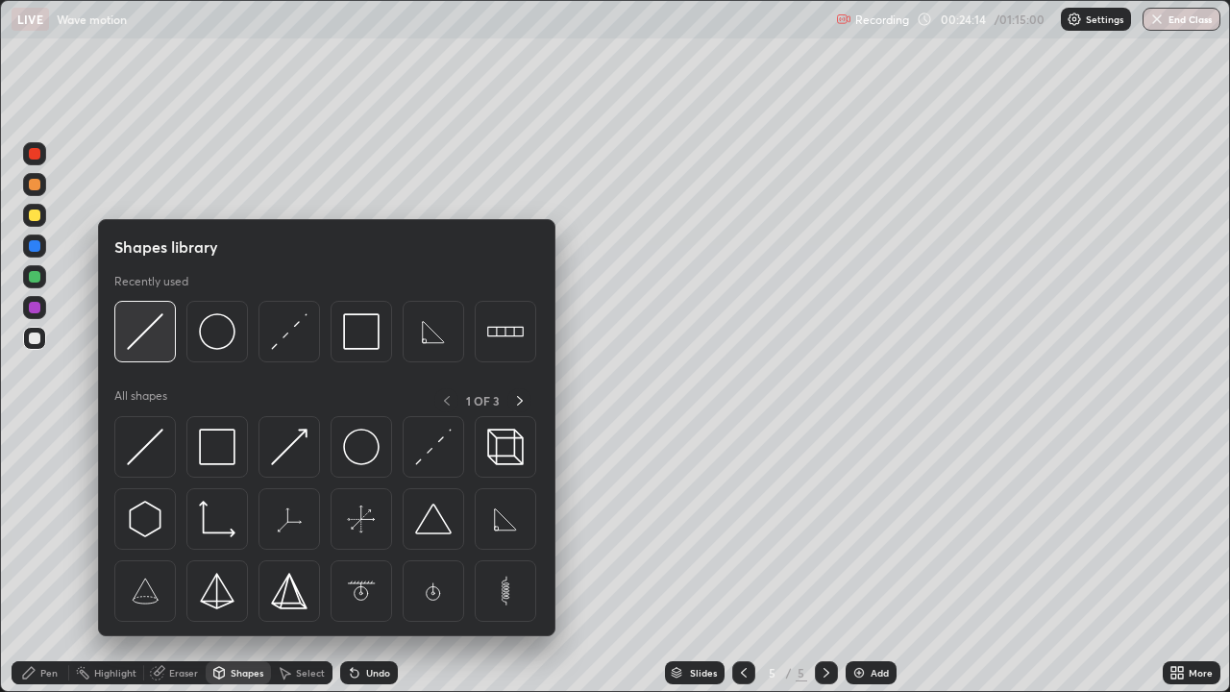
click at [148, 338] on img at bounding box center [145, 331] width 37 height 37
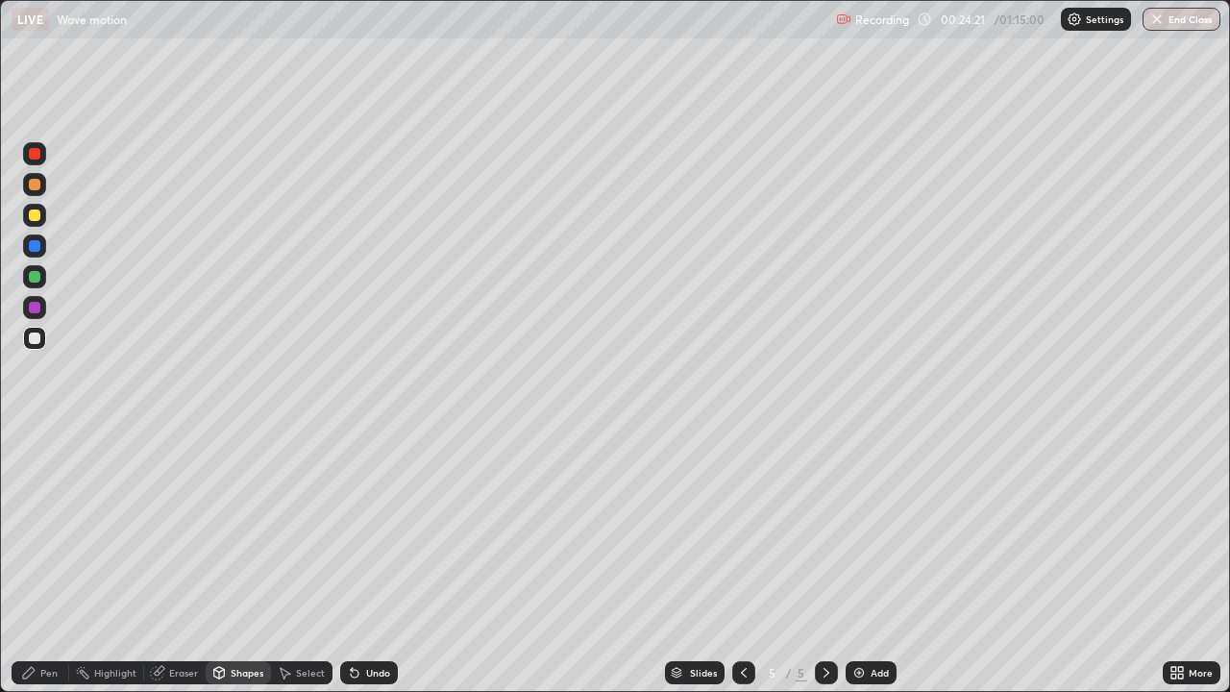
click at [49, 561] on div "Pen" at bounding box center [48, 673] width 17 height 10
click at [247, 561] on div "Shapes" at bounding box center [247, 673] width 33 height 10
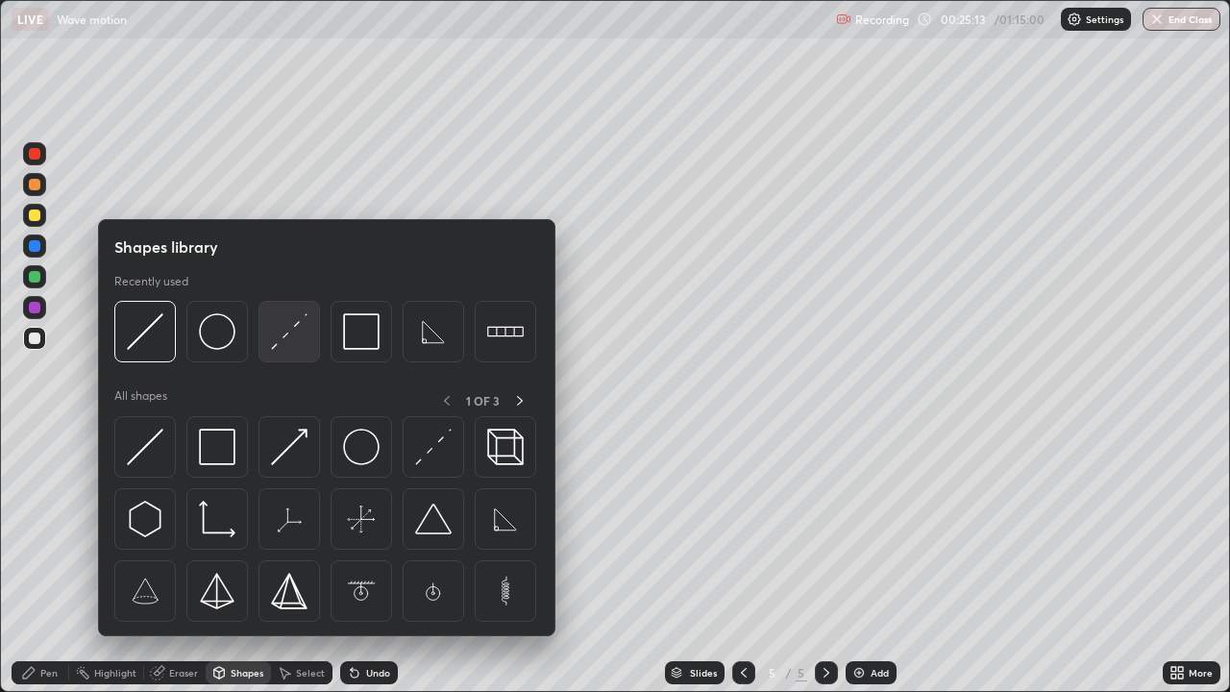
click at [284, 345] on img at bounding box center [289, 331] width 37 height 37
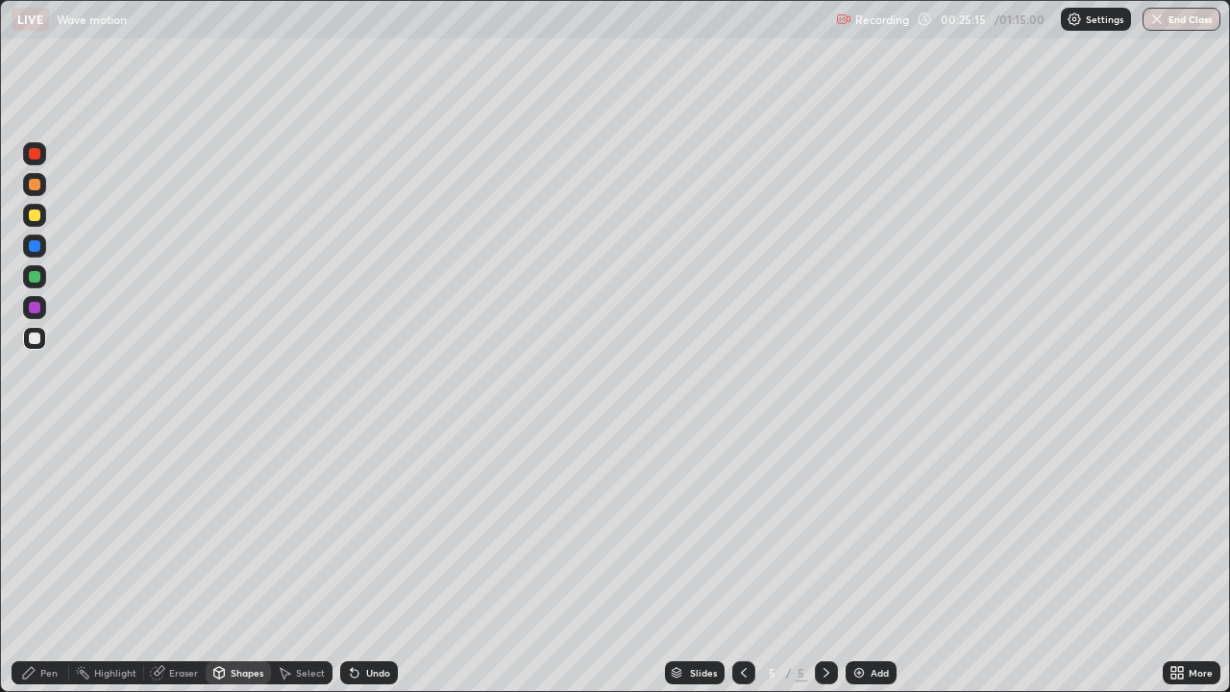
click at [43, 218] on div at bounding box center [34, 215] width 23 height 23
click at [374, 561] on div "Undo" at bounding box center [378, 673] width 24 height 10
click at [378, 561] on div "Undo" at bounding box center [378, 673] width 24 height 10
click at [380, 561] on div "Undo" at bounding box center [378, 673] width 24 height 10
click at [380, 561] on div "Undo" at bounding box center [369, 672] width 58 height 23
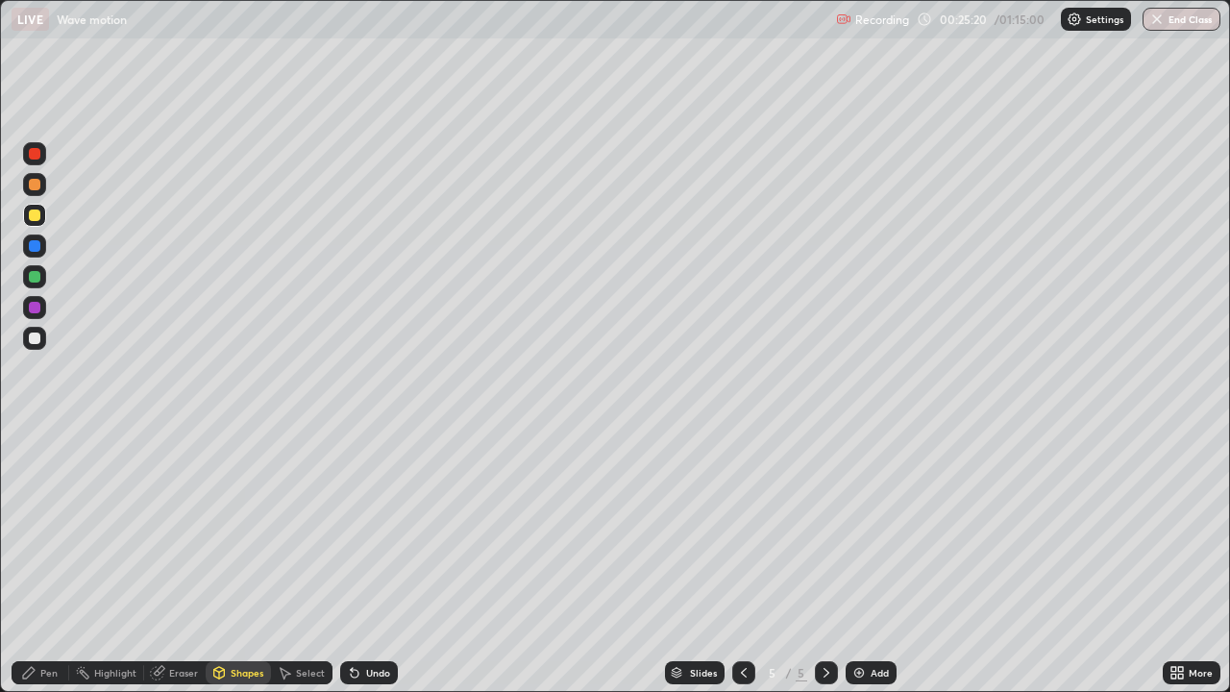
click at [380, 561] on div "Undo" at bounding box center [369, 672] width 58 height 23
click at [380, 561] on div "Undo" at bounding box center [378, 673] width 24 height 10
click at [236, 561] on div "Shapes" at bounding box center [247, 673] width 33 height 10
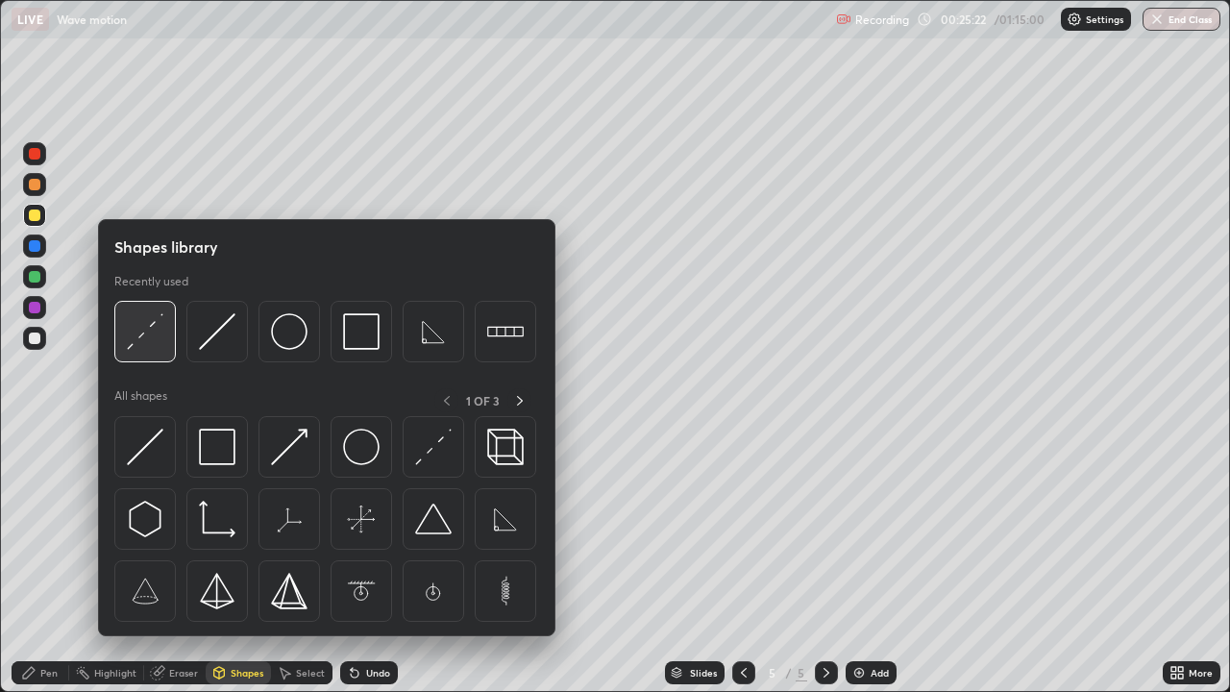
click at [148, 331] on img at bounding box center [145, 331] width 37 height 37
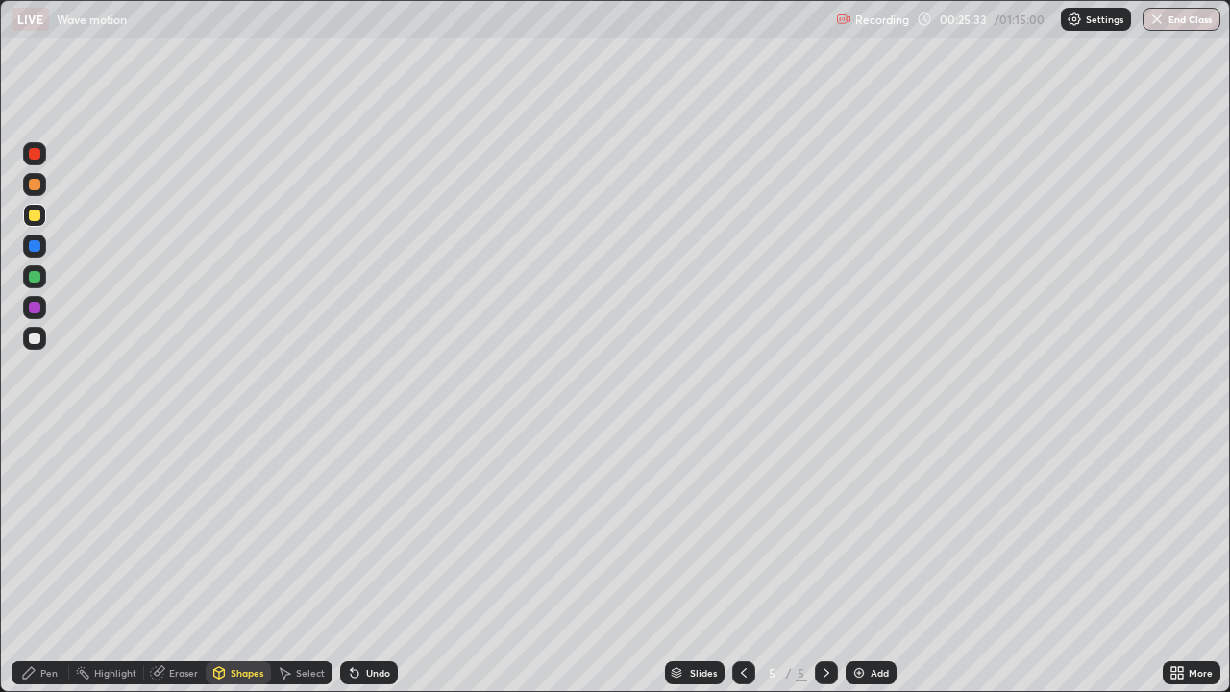
click at [45, 561] on div "Pen" at bounding box center [48, 673] width 17 height 10
click at [37, 561] on div "Pen" at bounding box center [41, 672] width 58 height 23
click at [34, 505] on div at bounding box center [35, 500] width 12 height 12
click at [42, 561] on div "Pen" at bounding box center [48, 673] width 17 height 10
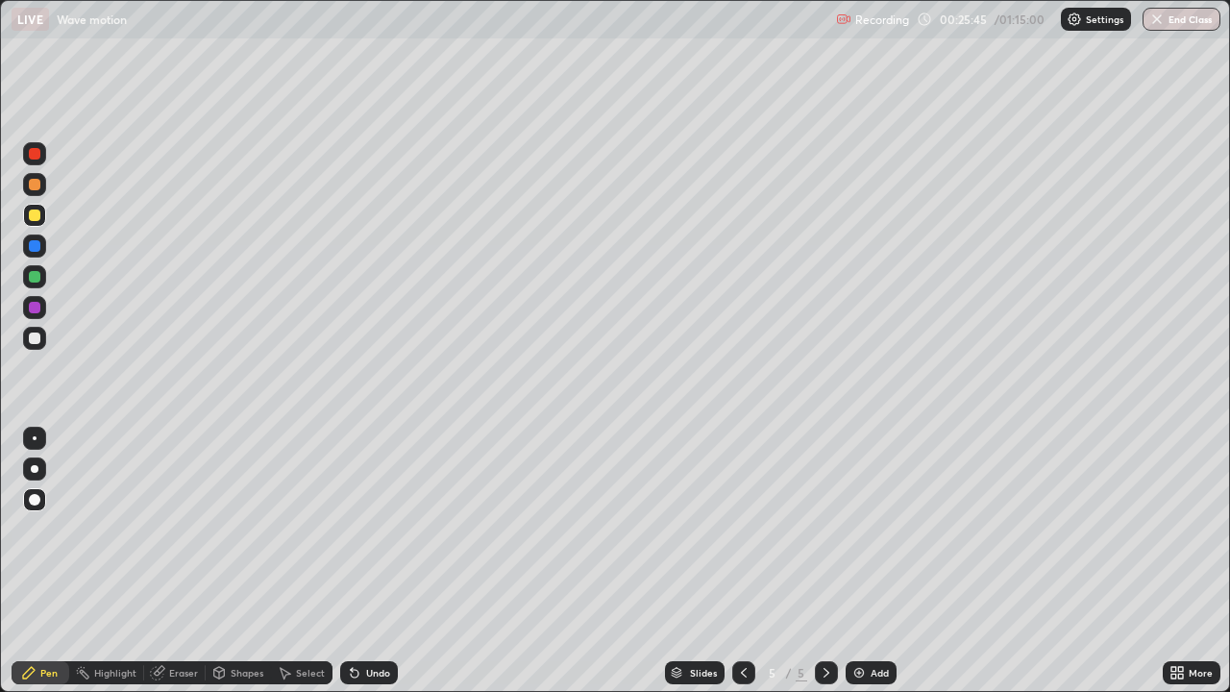
click at [36, 338] on div at bounding box center [35, 338] width 12 height 12
click at [382, 561] on div "Undo" at bounding box center [378, 673] width 24 height 10
click at [52, 561] on div "Pen" at bounding box center [41, 672] width 58 height 23
click at [372, 561] on div "Undo" at bounding box center [378, 673] width 24 height 10
click at [373, 561] on div "Undo" at bounding box center [378, 673] width 24 height 10
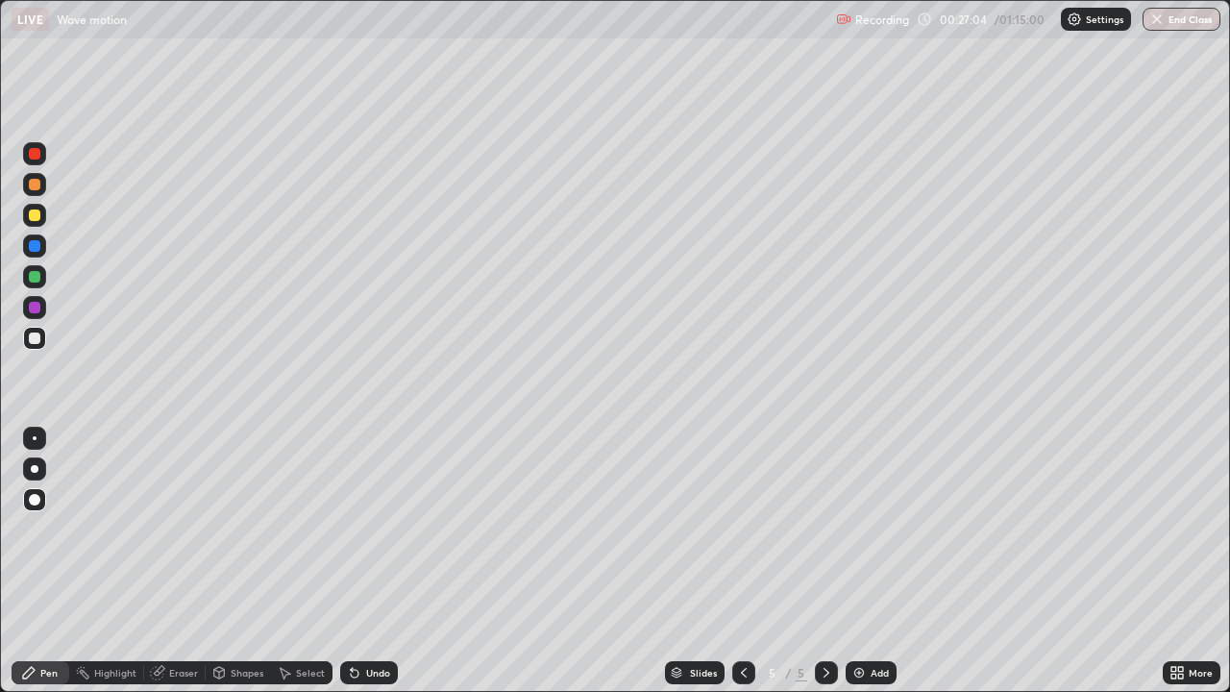
click at [371, 561] on div "Undo" at bounding box center [378, 673] width 24 height 10
click at [370, 561] on div "Undo" at bounding box center [378, 673] width 24 height 10
click at [369, 561] on div "Undo" at bounding box center [378, 673] width 24 height 10
click at [370, 561] on div "Undo" at bounding box center [378, 673] width 24 height 10
click at [364, 561] on div "Undo" at bounding box center [369, 672] width 58 height 23
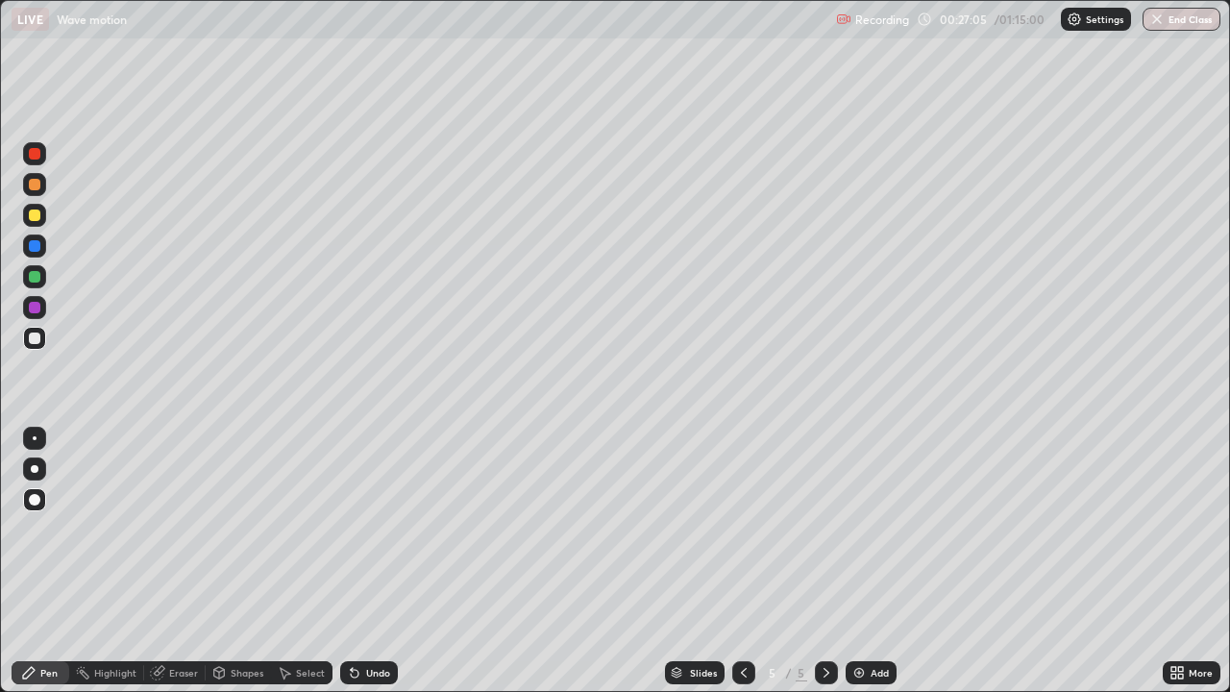
click at [364, 561] on div "Undo" at bounding box center [369, 672] width 58 height 23
click at [365, 561] on div "Undo" at bounding box center [369, 672] width 58 height 23
click at [364, 561] on div "Undo" at bounding box center [369, 672] width 58 height 23
click at [363, 561] on div "Undo" at bounding box center [369, 672] width 58 height 23
click at [362, 561] on div "Undo" at bounding box center [369, 672] width 58 height 23
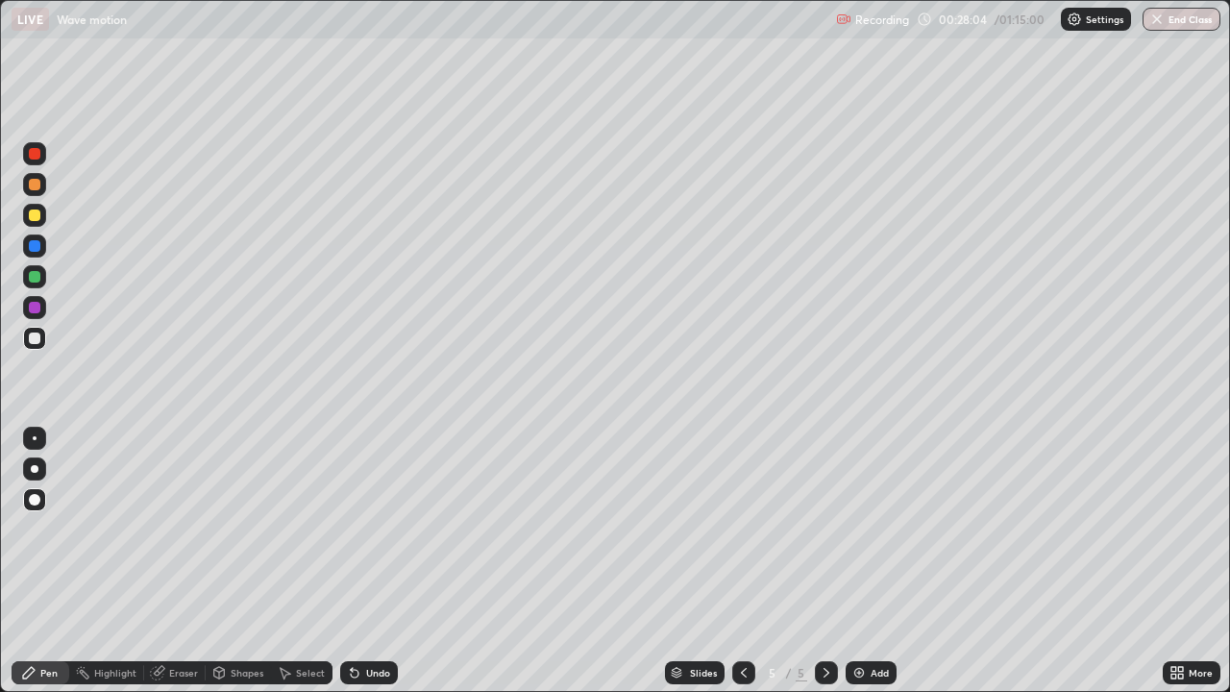
click at [371, 561] on div "Undo" at bounding box center [378, 673] width 24 height 10
click at [369, 561] on div "Undo" at bounding box center [378, 673] width 24 height 10
click at [368, 561] on div "Undo" at bounding box center [378, 673] width 24 height 10
click at [362, 561] on div "Undo" at bounding box center [369, 672] width 58 height 23
click at [246, 561] on div "Shapes" at bounding box center [247, 673] width 33 height 10
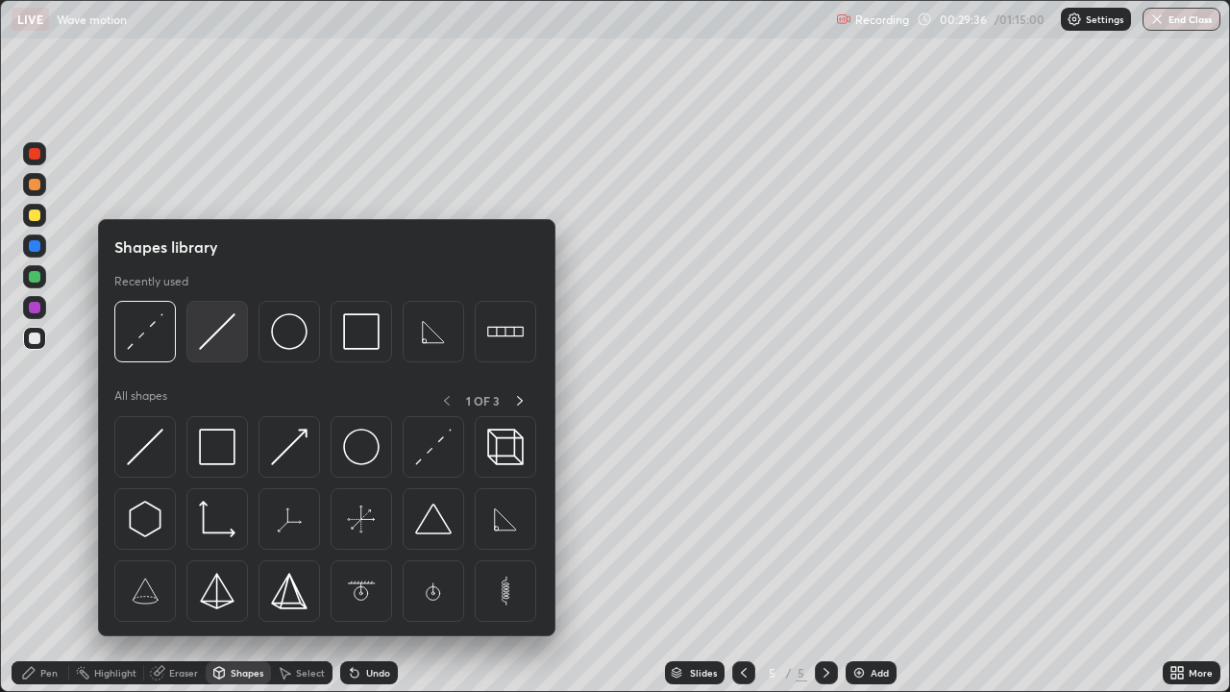
click at [219, 332] on img at bounding box center [217, 331] width 37 height 37
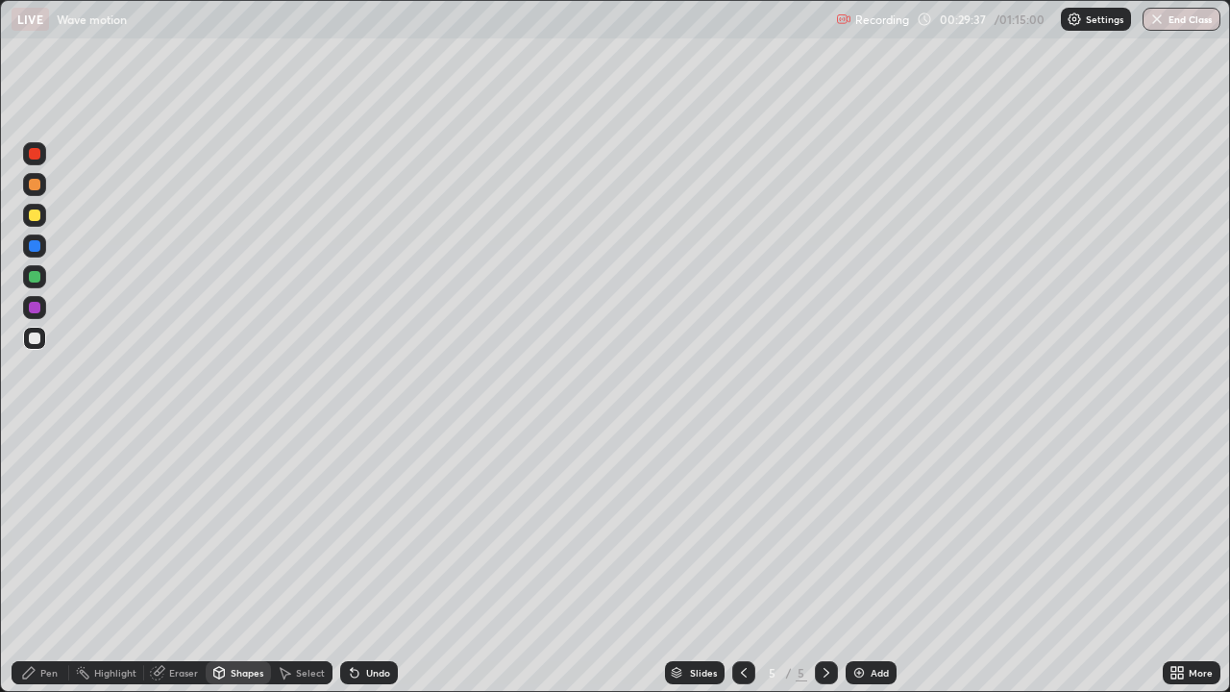
click at [30, 217] on div at bounding box center [35, 215] width 12 height 12
click at [48, 561] on div "Pen" at bounding box center [48, 673] width 17 height 10
click at [874, 561] on div "Add" at bounding box center [880, 673] width 18 height 10
click at [248, 561] on div "Shapes" at bounding box center [247, 673] width 33 height 10
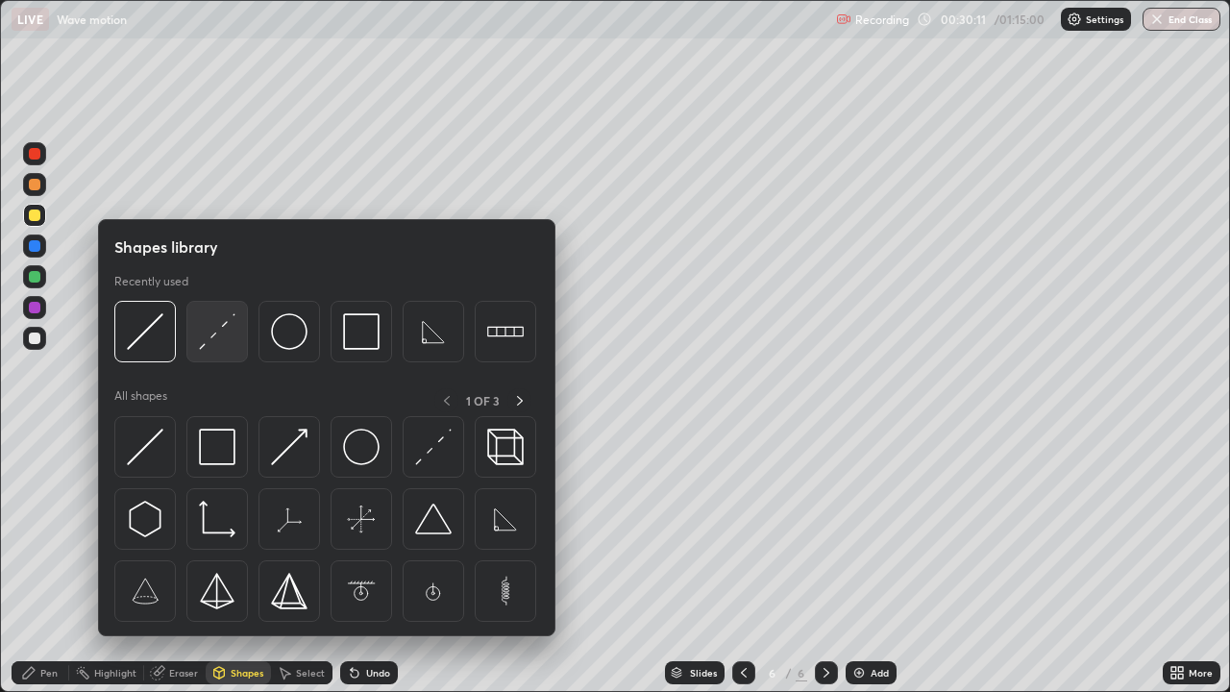
click at [210, 350] on img at bounding box center [217, 331] width 37 height 37
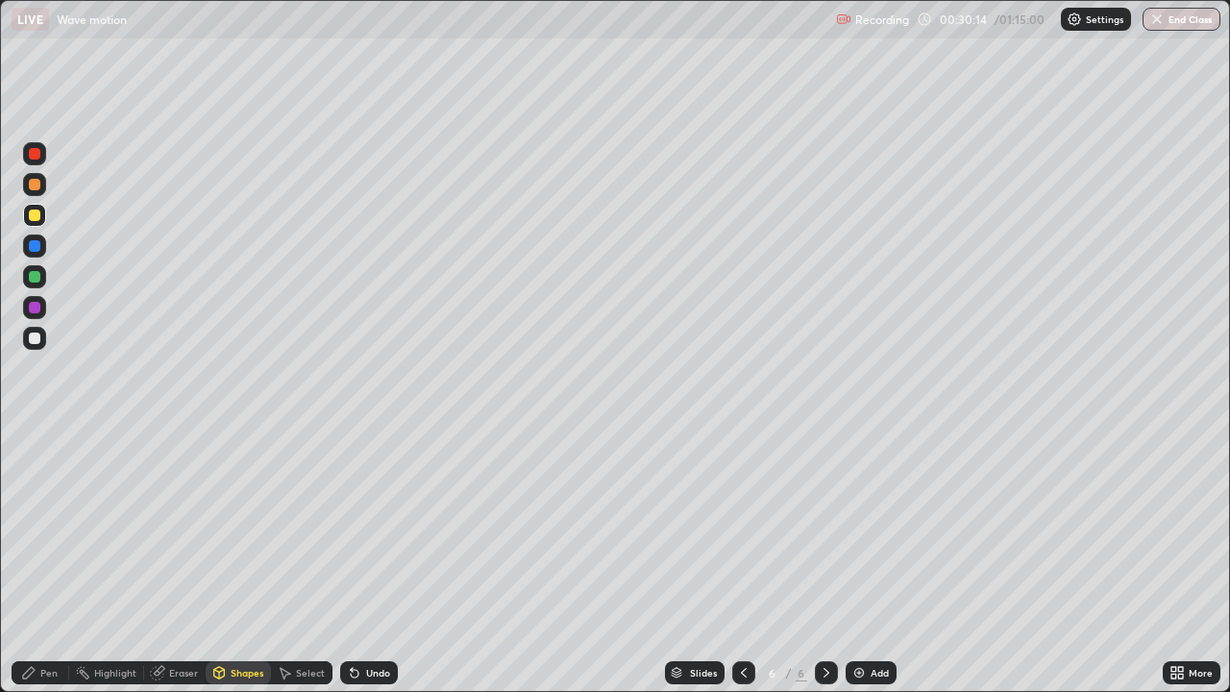
click at [45, 561] on div "Pen" at bounding box center [41, 672] width 58 height 23
click at [742, 561] on icon at bounding box center [743, 672] width 15 height 15
click at [826, 561] on icon at bounding box center [826, 672] width 15 height 15
click at [234, 561] on div "Shapes" at bounding box center [247, 673] width 33 height 10
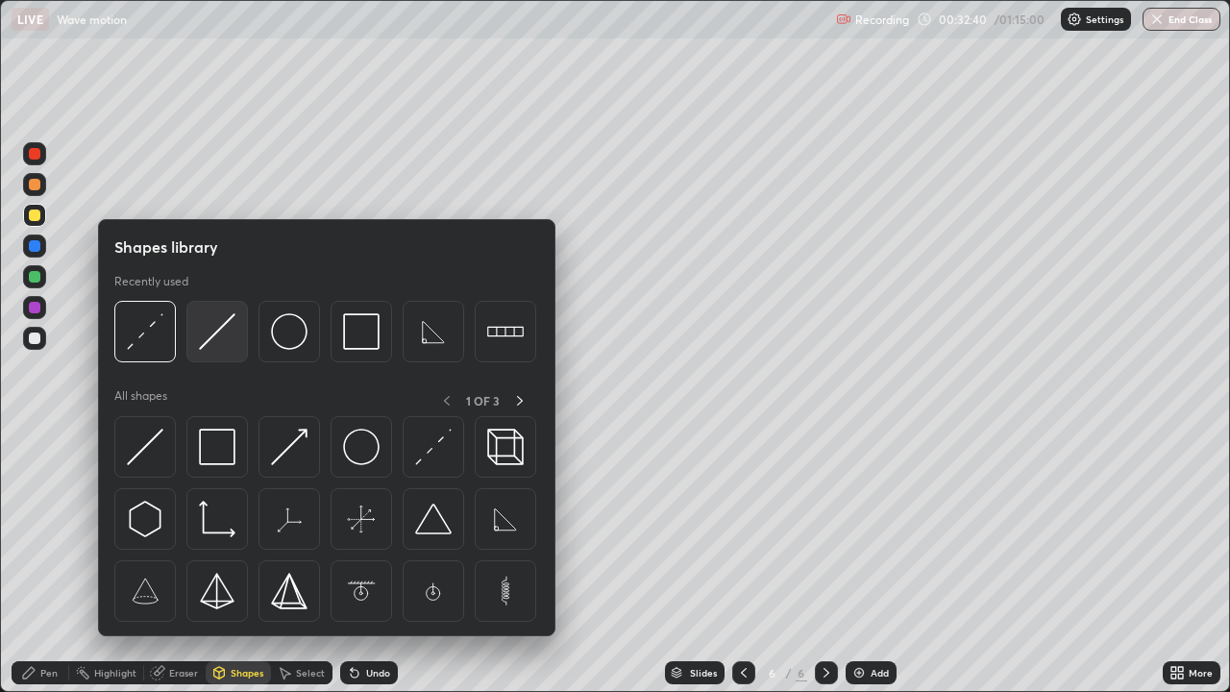
click at [208, 340] on img at bounding box center [217, 331] width 37 height 37
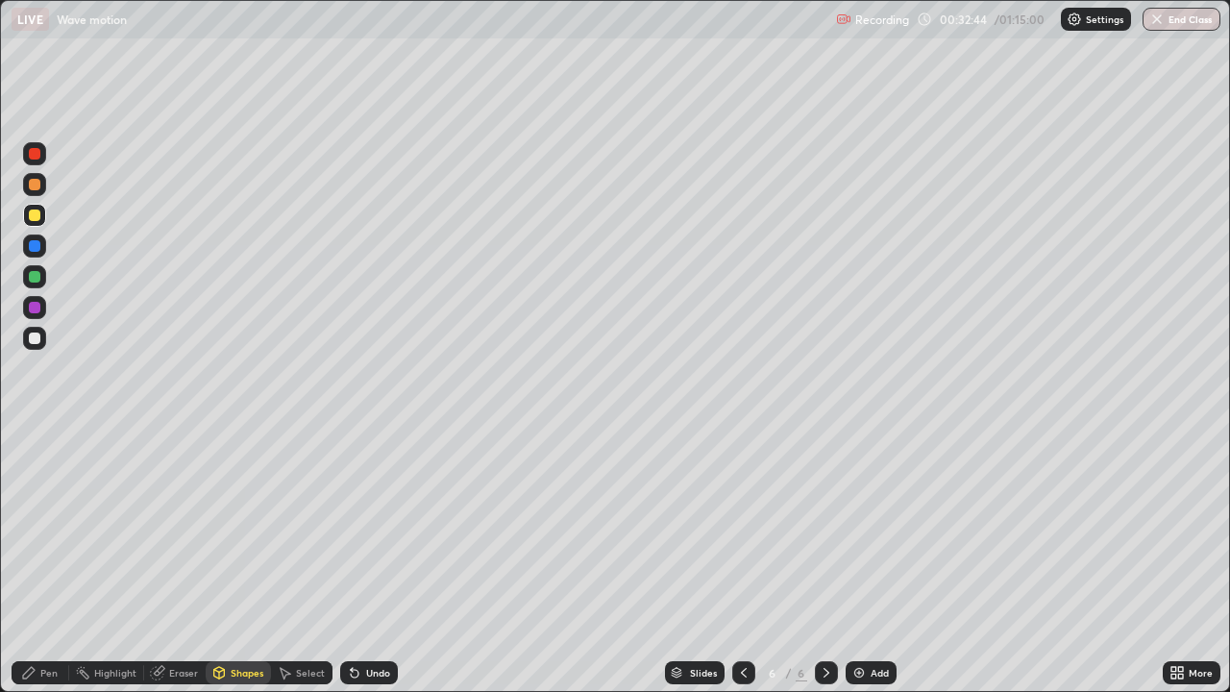
click at [38, 561] on div "Pen" at bounding box center [41, 672] width 58 height 23
click at [241, 561] on div "Shapes" at bounding box center [247, 673] width 33 height 10
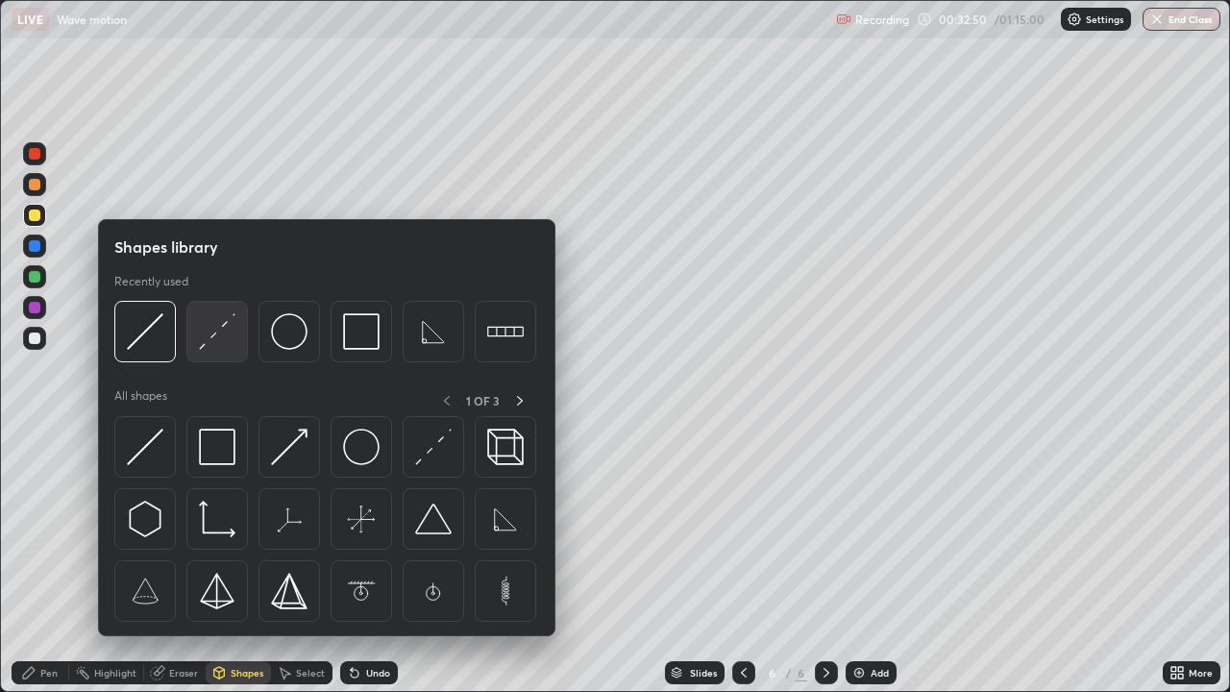
click at [206, 331] on img at bounding box center [217, 331] width 37 height 37
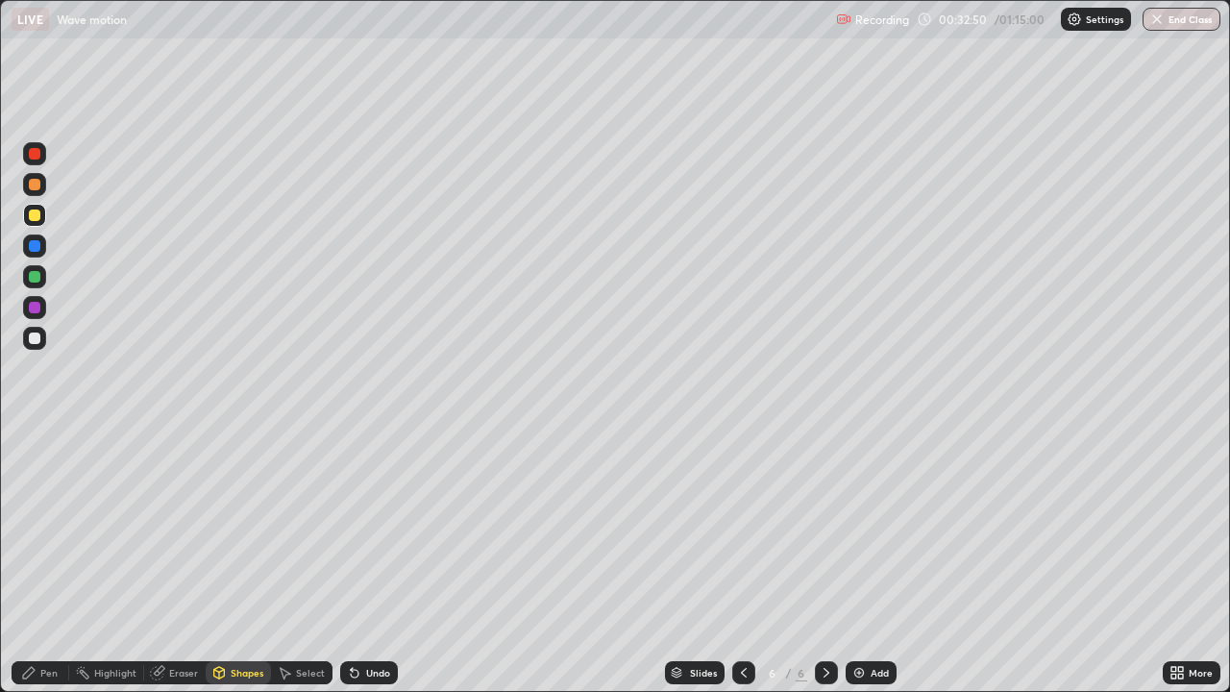
click at [33, 330] on div at bounding box center [34, 338] width 23 height 23
click at [31, 561] on icon at bounding box center [28, 672] width 15 height 15
click at [366, 561] on div "Undo" at bounding box center [378, 673] width 24 height 10
click at [236, 561] on div "Shapes" at bounding box center [247, 673] width 33 height 10
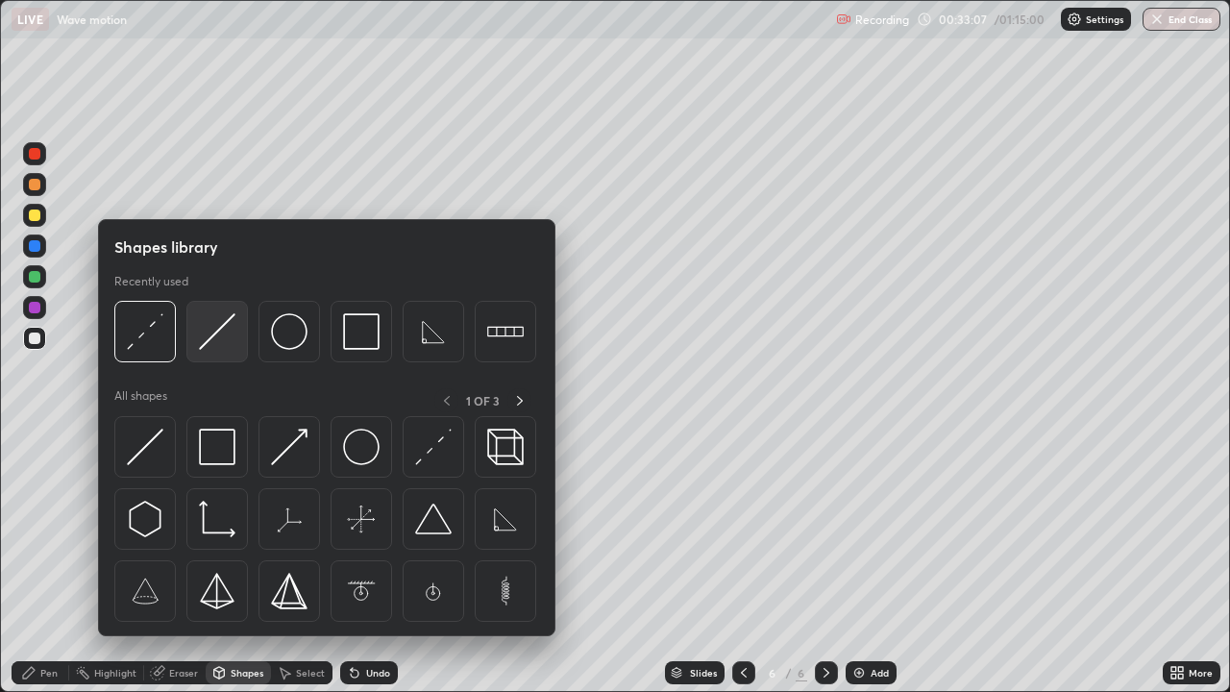
click at [205, 339] on img at bounding box center [217, 331] width 37 height 37
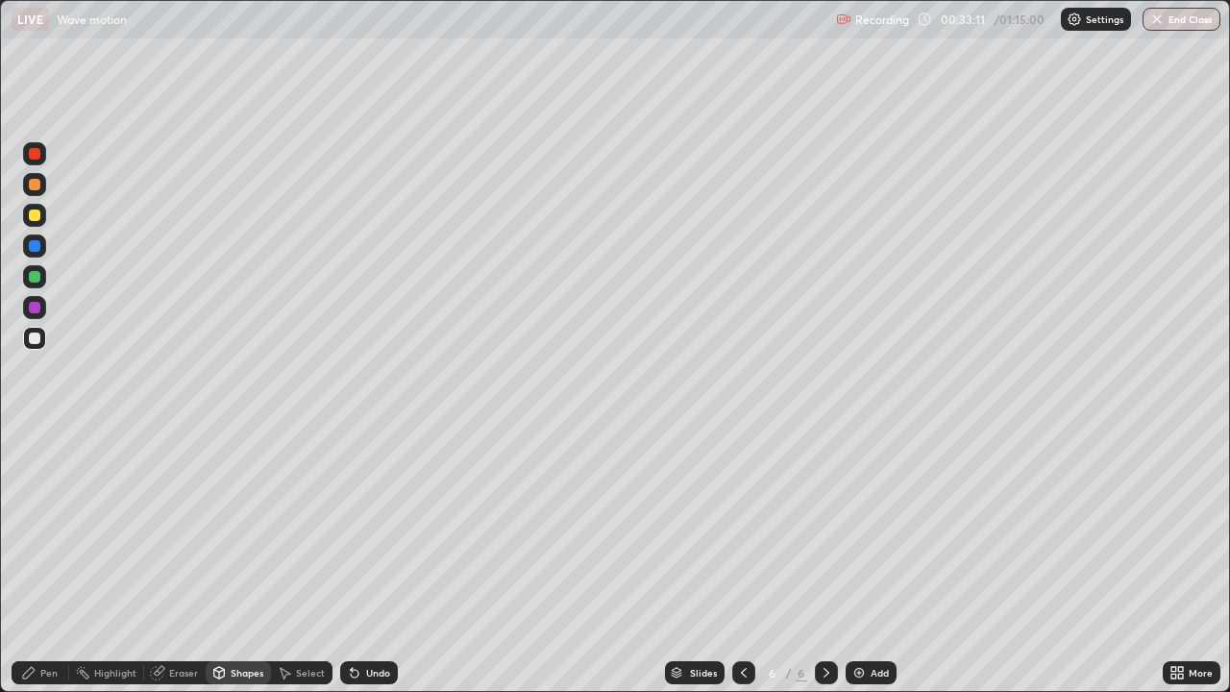
click at [40, 561] on div "Pen" at bounding box center [41, 672] width 58 height 23
click at [363, 561] on div "Undo" at bounding box center [369, 672] width 58 height 23
click at [369, 561] on div "Undo" at bounding box center [378, 673] width 24 height 10
click at [246, 561] on div "Shapes" at bounding box center [238, 672] width 65 height 23
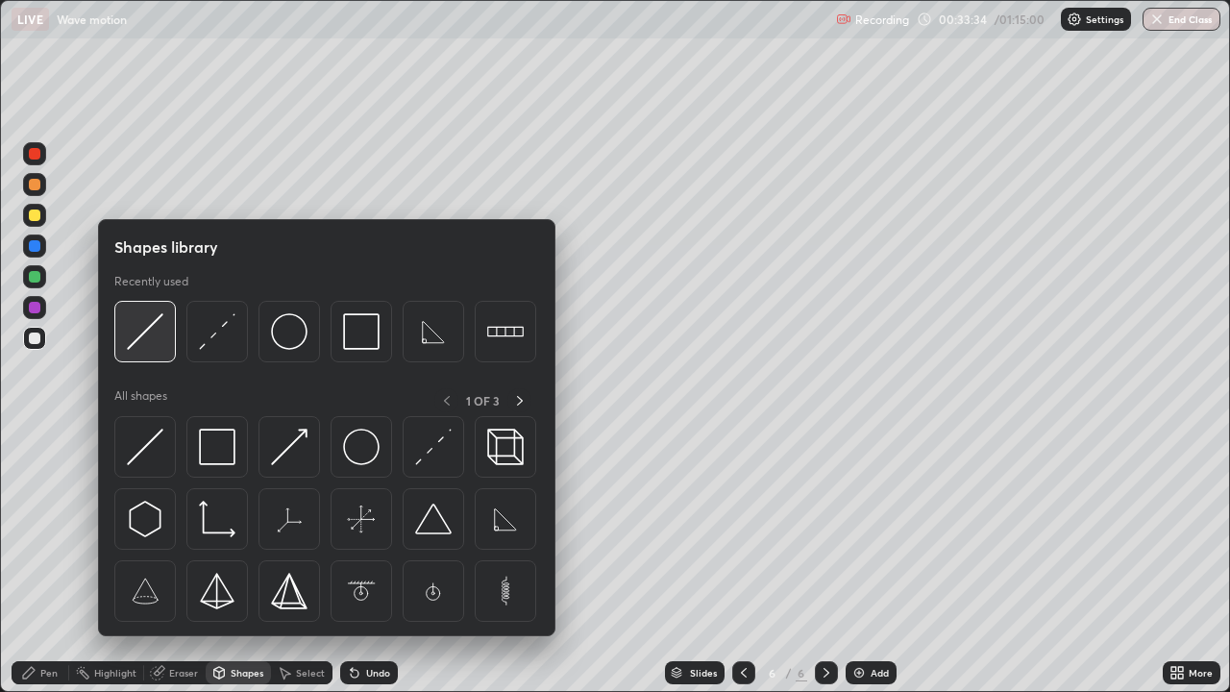
click at [153, 330] on img at bounding box center [145, 331] width 37 height 37
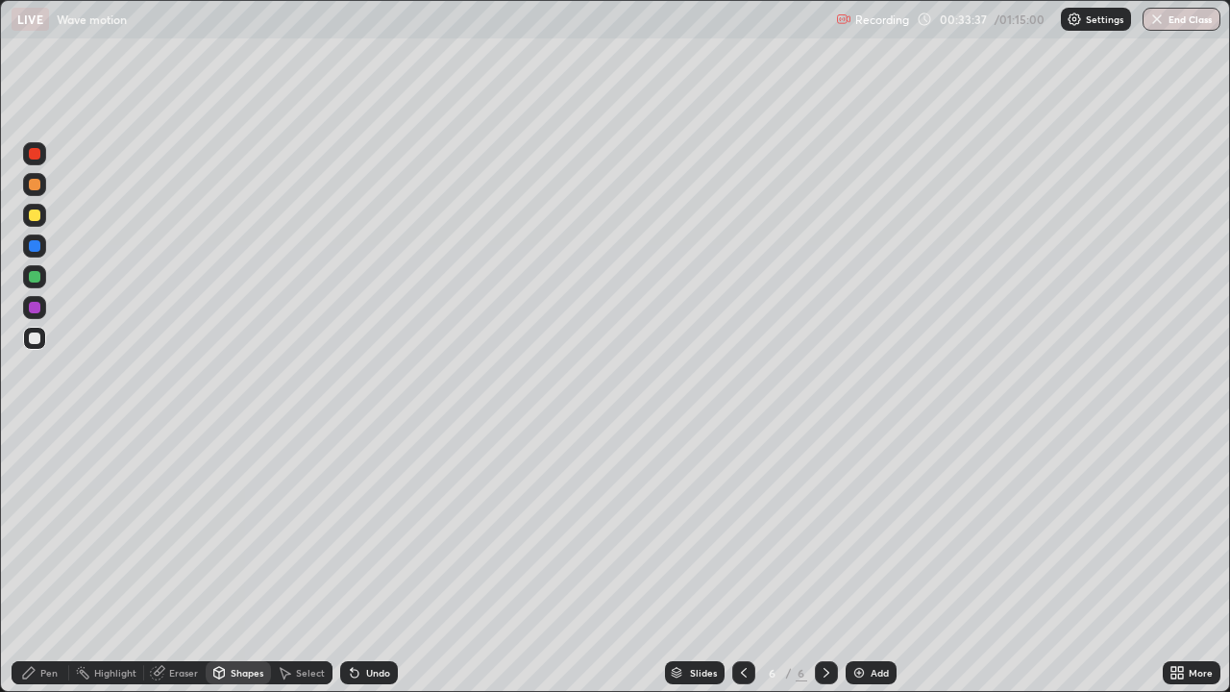
click at [62, 561] on div "Pen" at bounding box center [41, 672] width 58 height 23
click at [743, 561] on icon at bounding box center [743, 672] width 15 height 15
click at [826, 561] on icon at bounding box center [826, 672] width 15 height 15
click at [743, 561] on icon at bounding box center [743, 672] width 15 height 15
click at [819, 561] on icon at bounding box center [826, 672] width 15 height 15
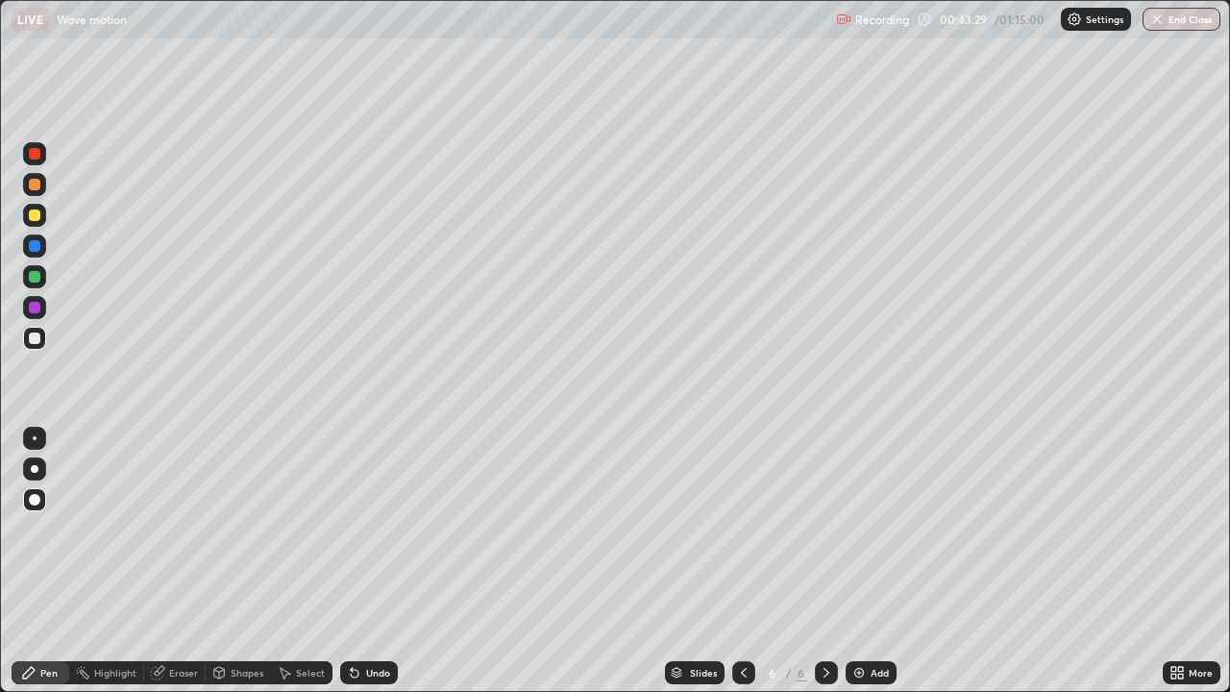
click at [1097, 23] on p "Settings" at bounding box center [1104, 19] width 37 height 10
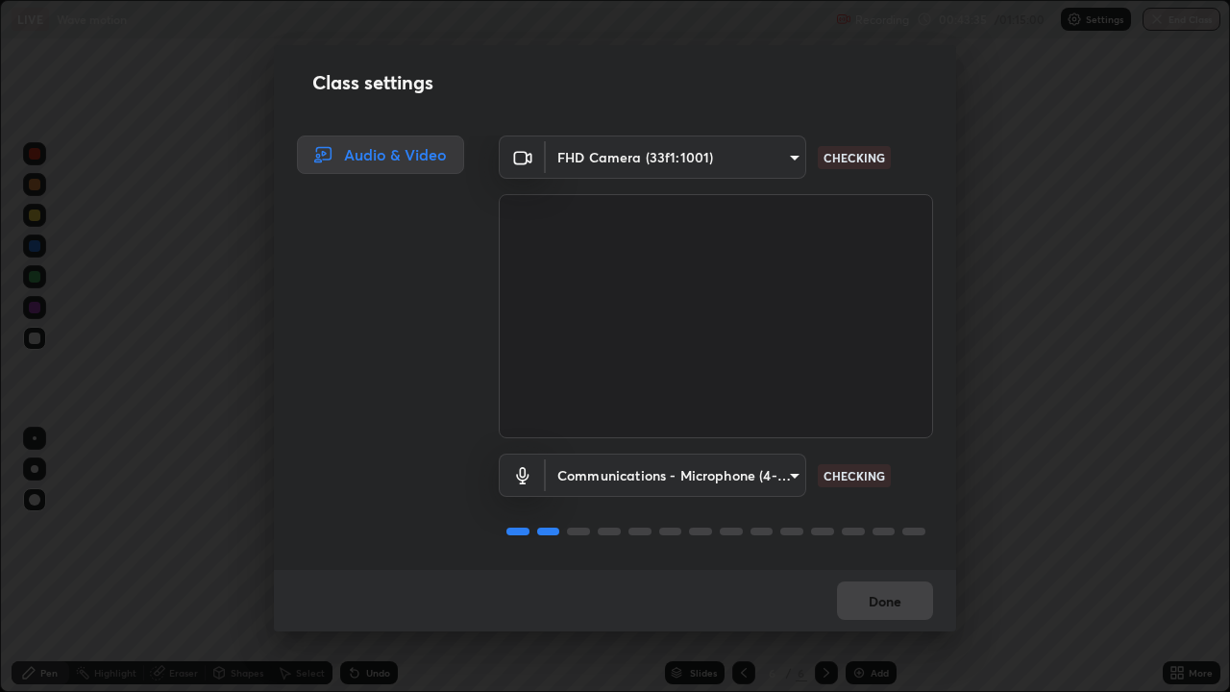
scroll to position [2, 0]
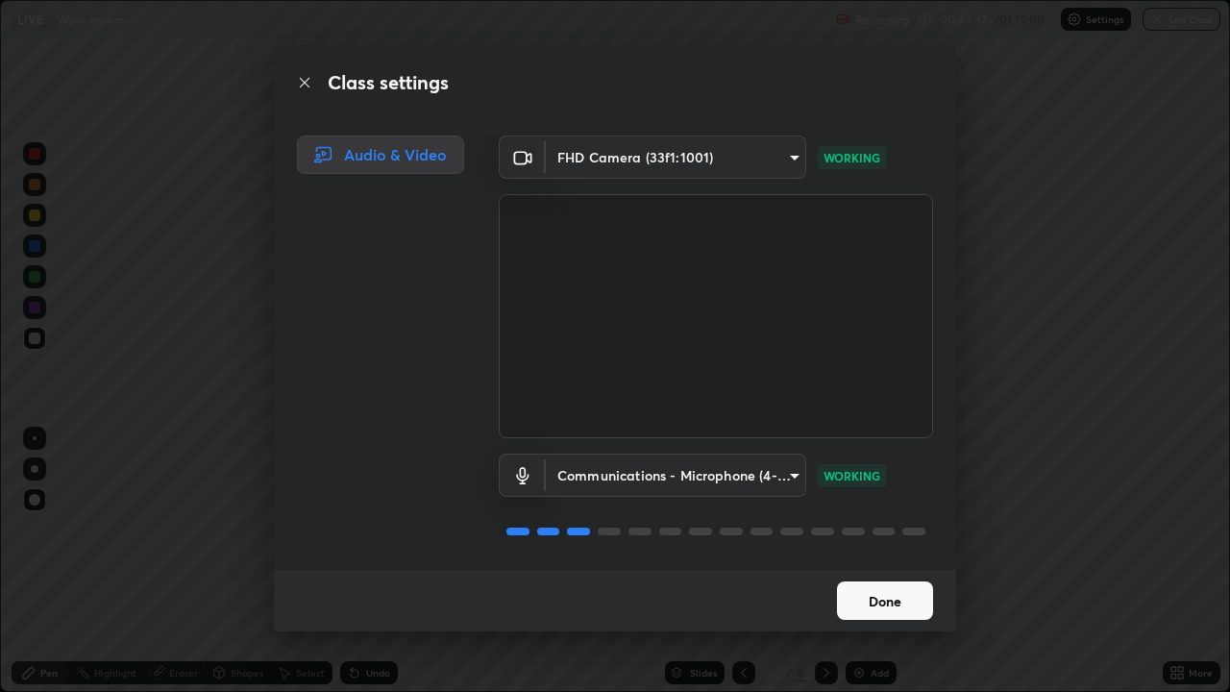
click at [876, 561] on button "Done" at bounding box center [885, 600] width 96 height 38
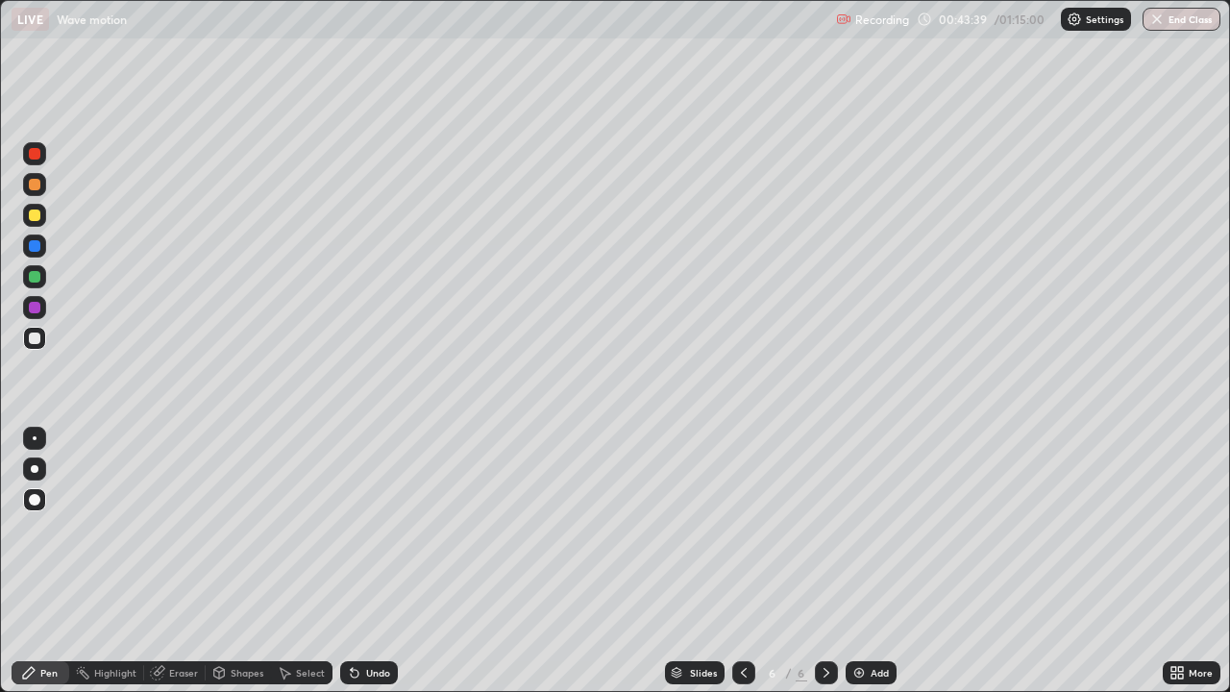
click at [875, 561] on div "Add" at bounding box center [880, 673] width 18 height 10
click at [248, 561] on div "Shapes" at bounding box center [238, 672] width 65 height 23
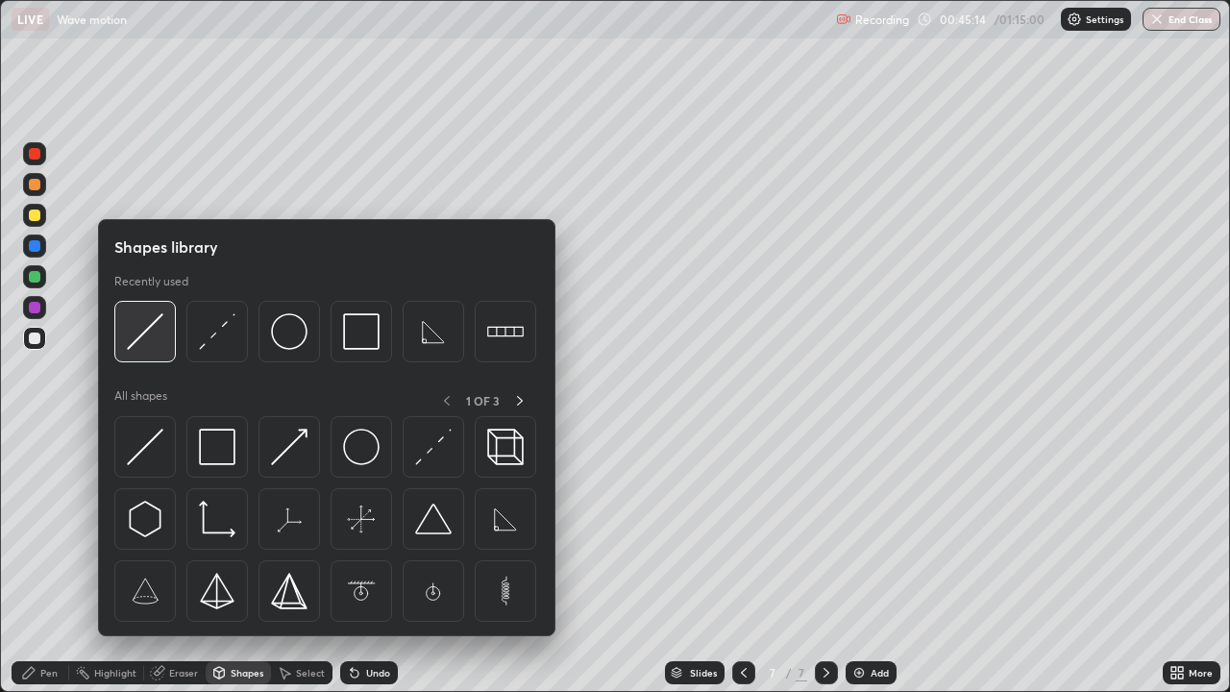
click at [141, 342] on img at bounding box center [145, 331] width 37 height 37
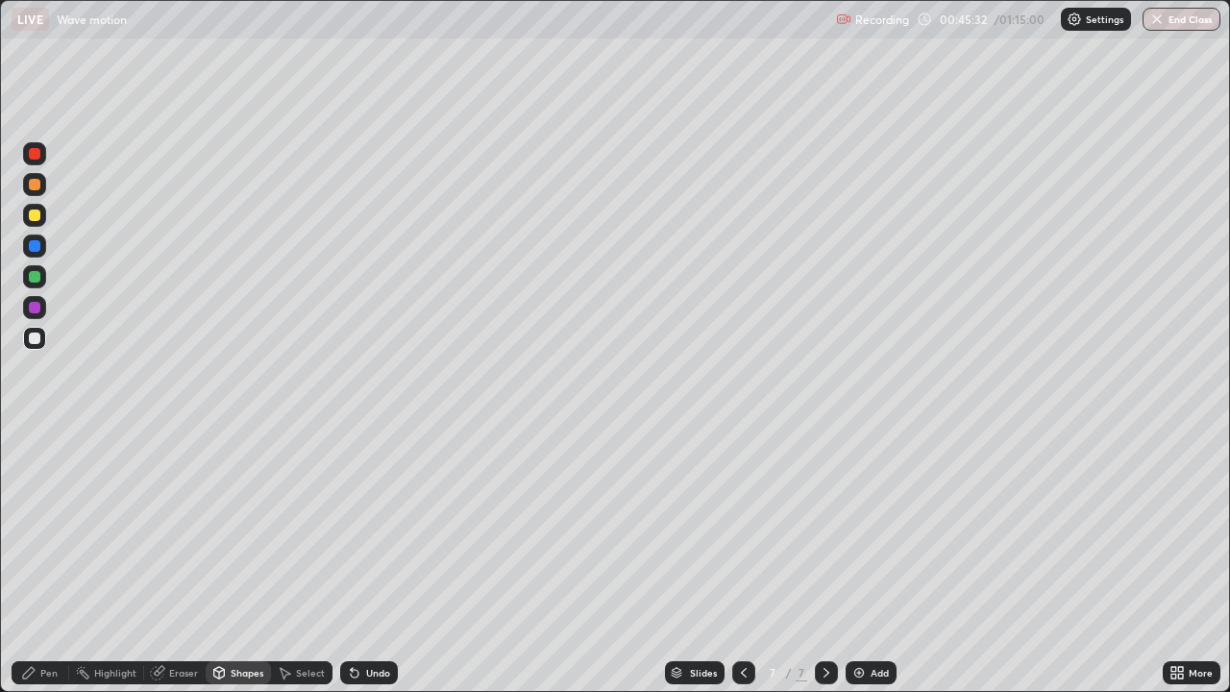
click at [77, 561] on circle at bounding box center [77, 671] width 2 height 2
click at [48, 561] on div "Pen" at bounding box center [48, 673] width 17 height 10
click at [236, 561] on div "Shapes" at bounding box center [238, 672] width 65 height 23
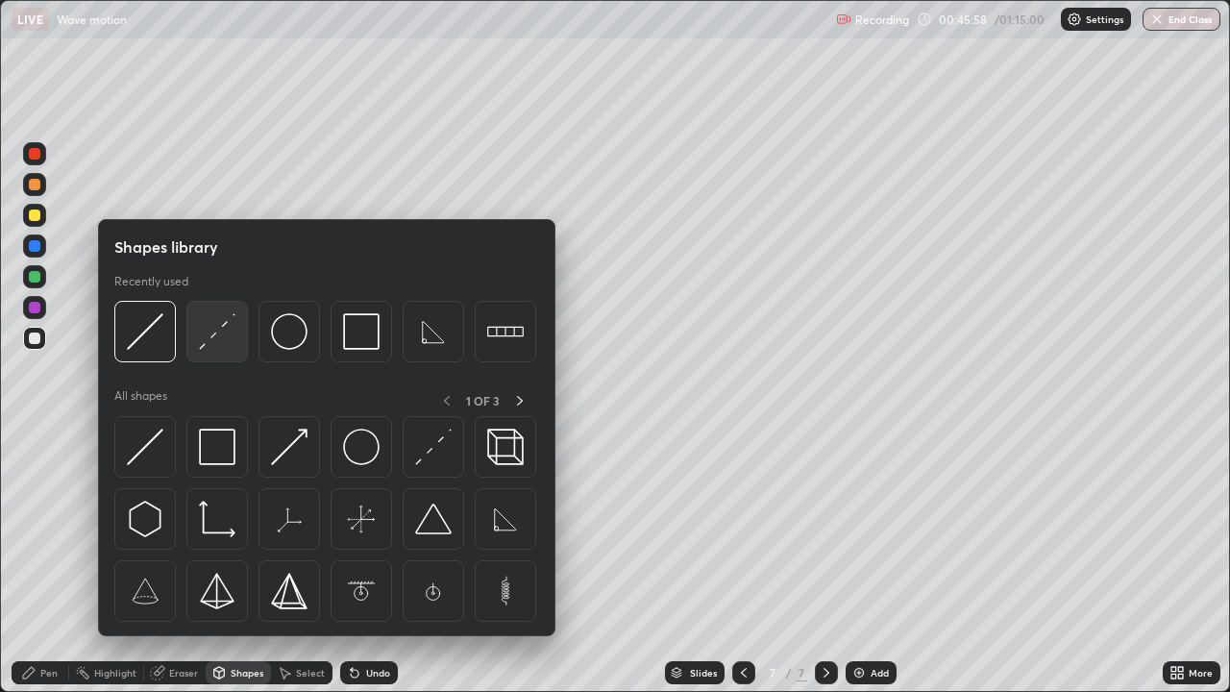
click at [212, 347] on img at bounding box center [217, 331] width 37 height 37
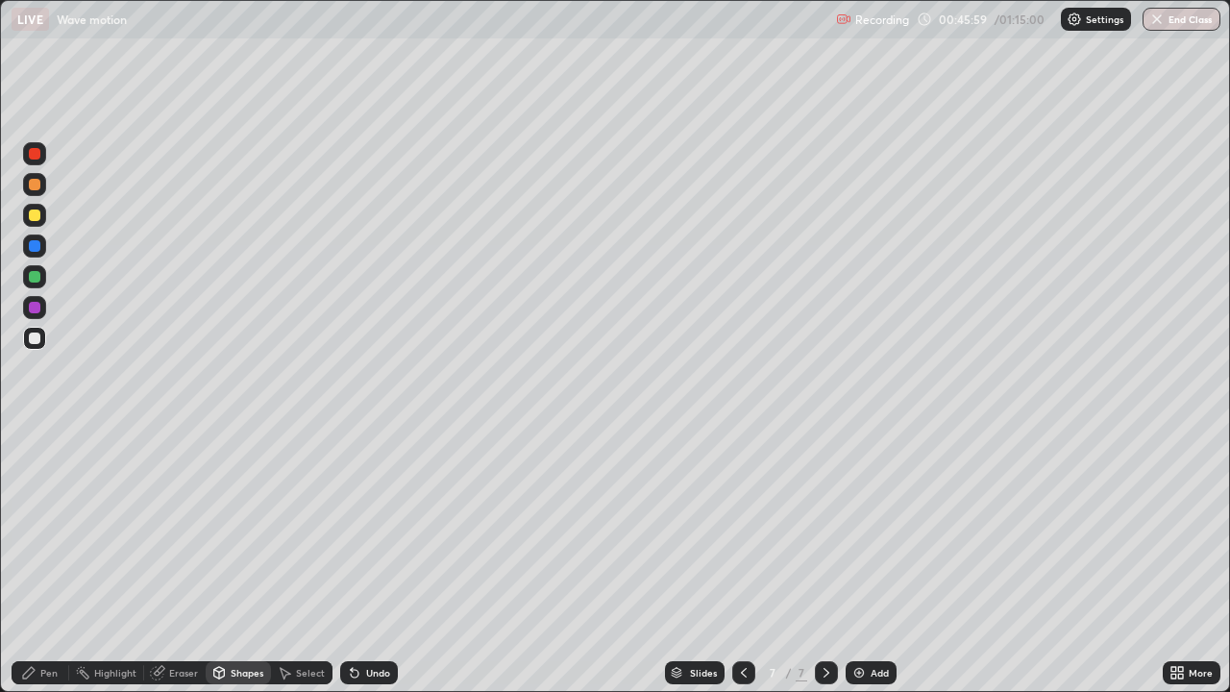
click at [39, 220] on div at bounding box center [34, 215] width 23 height 23
click at [55, 561] on div "Pen" at bounding box center [48, 673] width 17 height 10
click at [246, 561] on div "Shapes" at bounding box center [247, 673] width 33 height 10
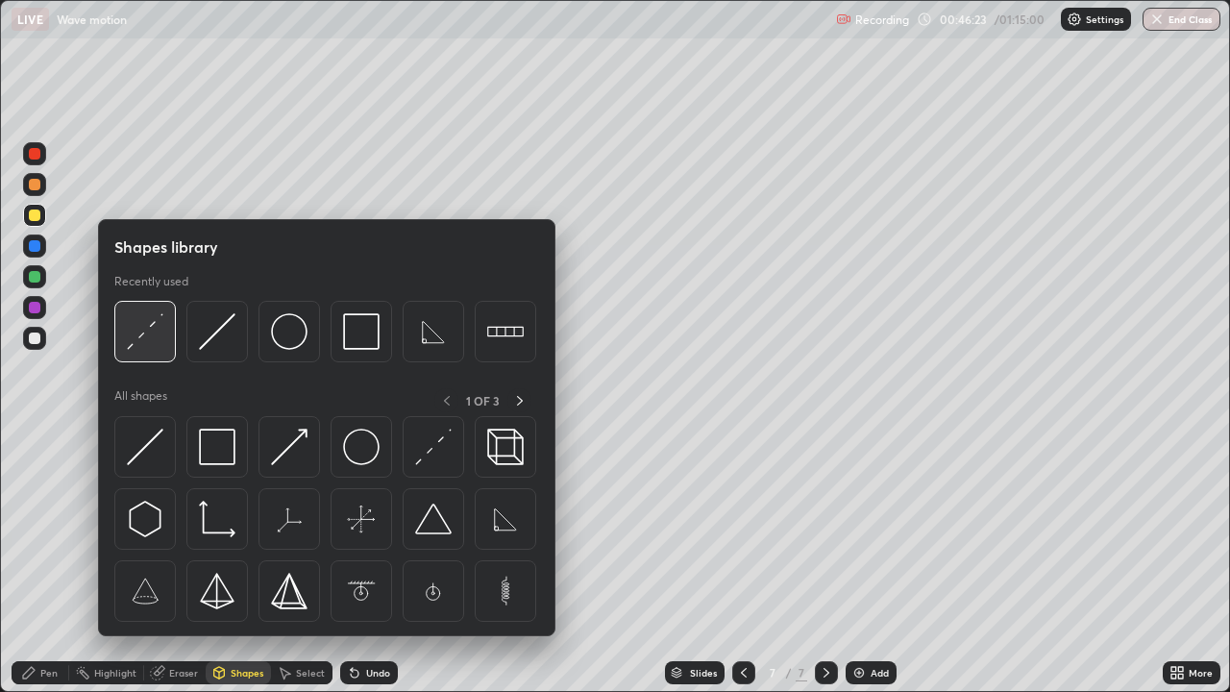
click at [148, 339] on img at bounding box center [145, 331] width 37 height 37
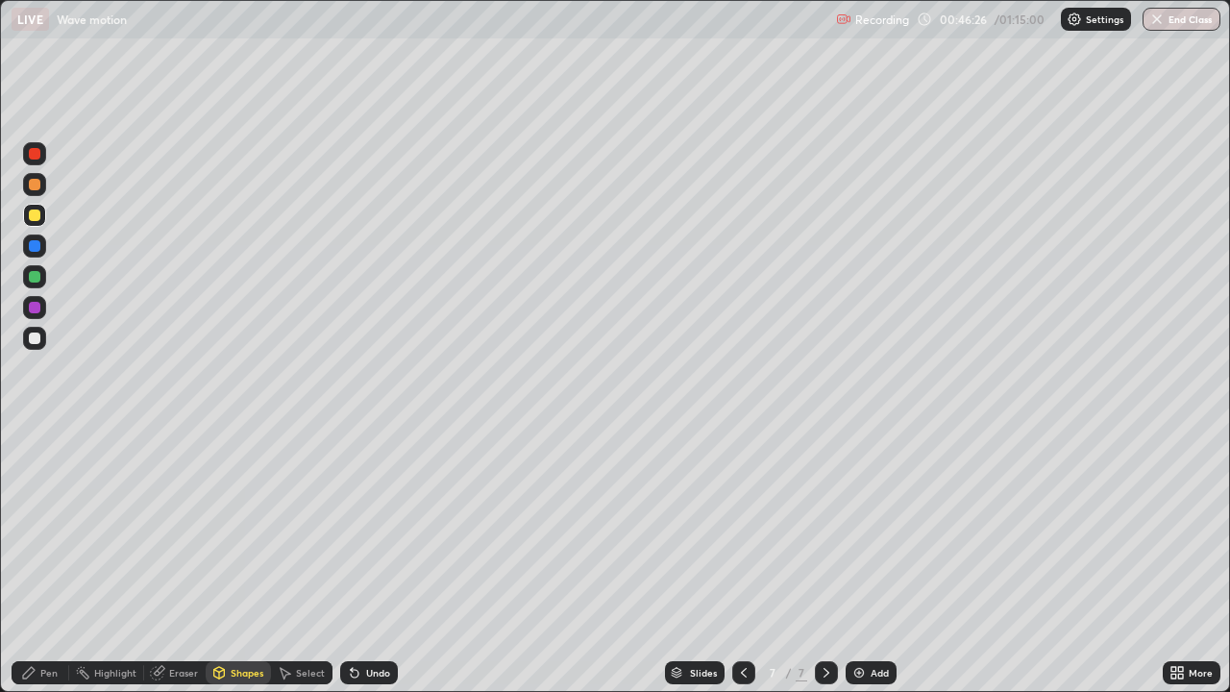
click at [45, 561] on div "Pen" at bounding box center [41, 672] width 58 height 23
click at [38, 561] on div "Pen" at bounding box center [41, 672] width 58 height 23
click at [364, 561] on div "Undo" at bounding box center [369, 672] width 58 height 23
click at [362, 561] on div "Undo" at bounding box center [369, 672] width 58 height 23
click at [368, 561] on div "Undo" at bounding box center [369, 672] width 58 height 23
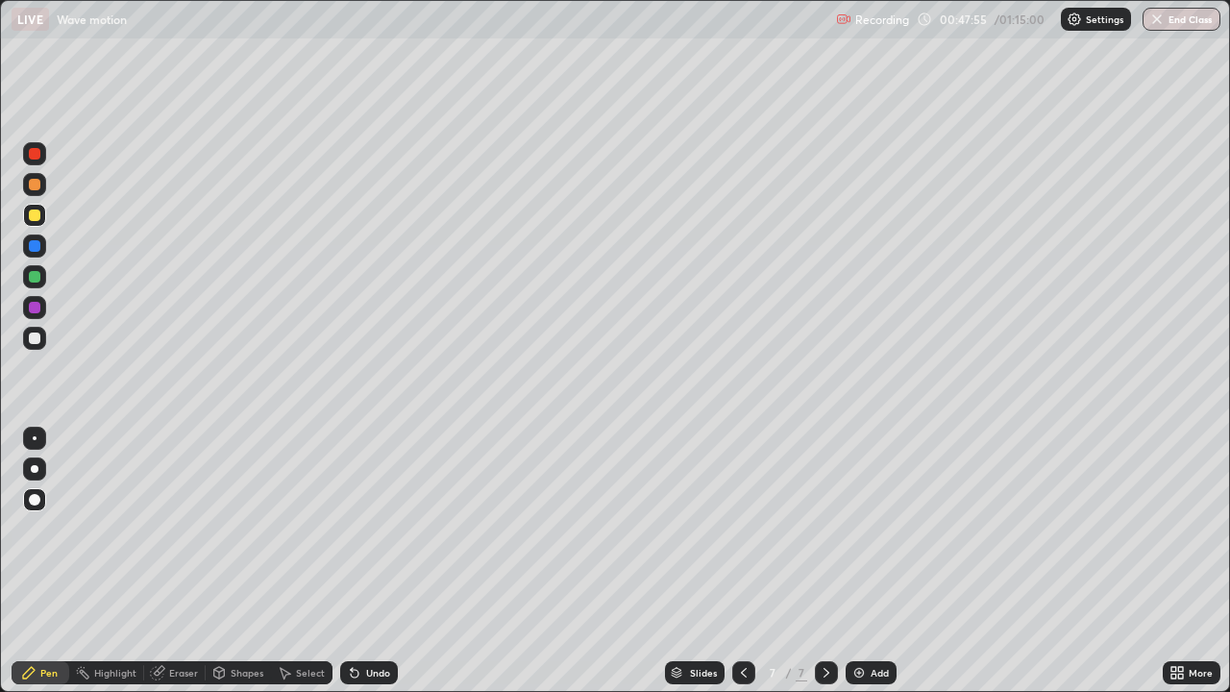
click at [369, 561] on div "Undo" at bounding box center [369, 672] width 58 height 23
click at [364, 561] on div "Undo" at bounding box center [369, 672] width 58 height 23
click at [363, 561] on div "Undo" at bounding box center [369, 672] width 58 height 23
click at [368, 561] on div "Undo" at bounding box center [369, 672] width 58 height 23
click at [166, 561] on div "Eraser" at bounding box center [175, 672] width 62 height 23
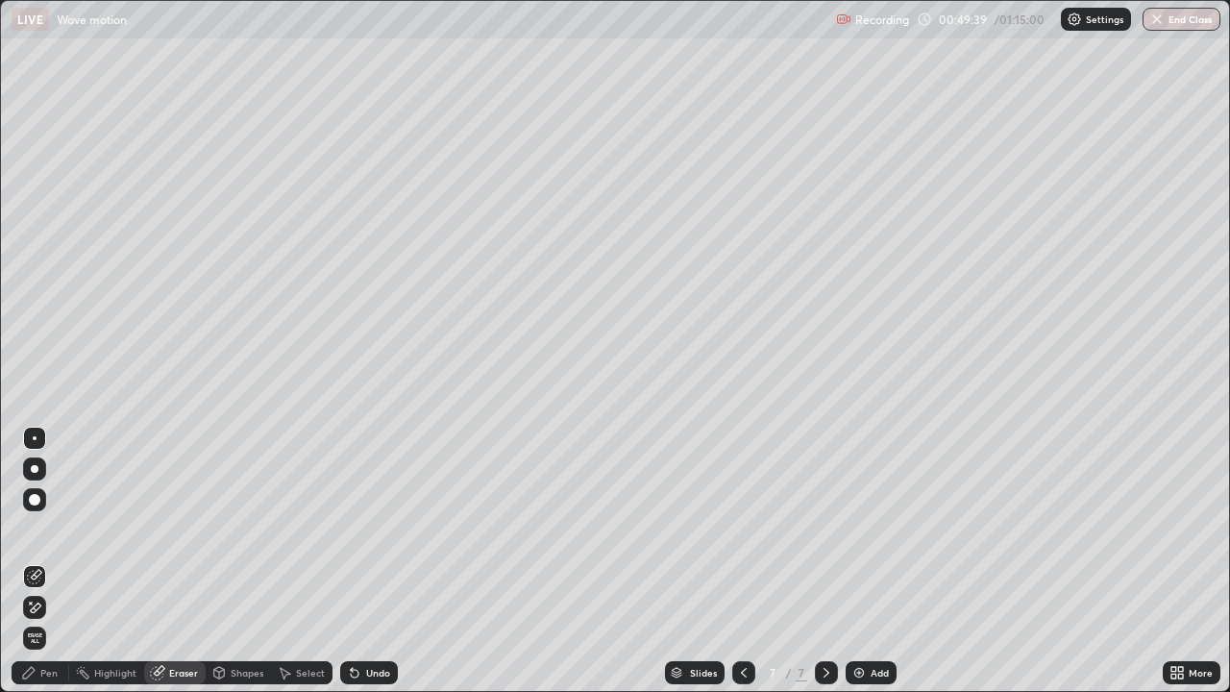
click at [52, 561] on div "Pen" at bounding box center [48, 673] width 17 height 10
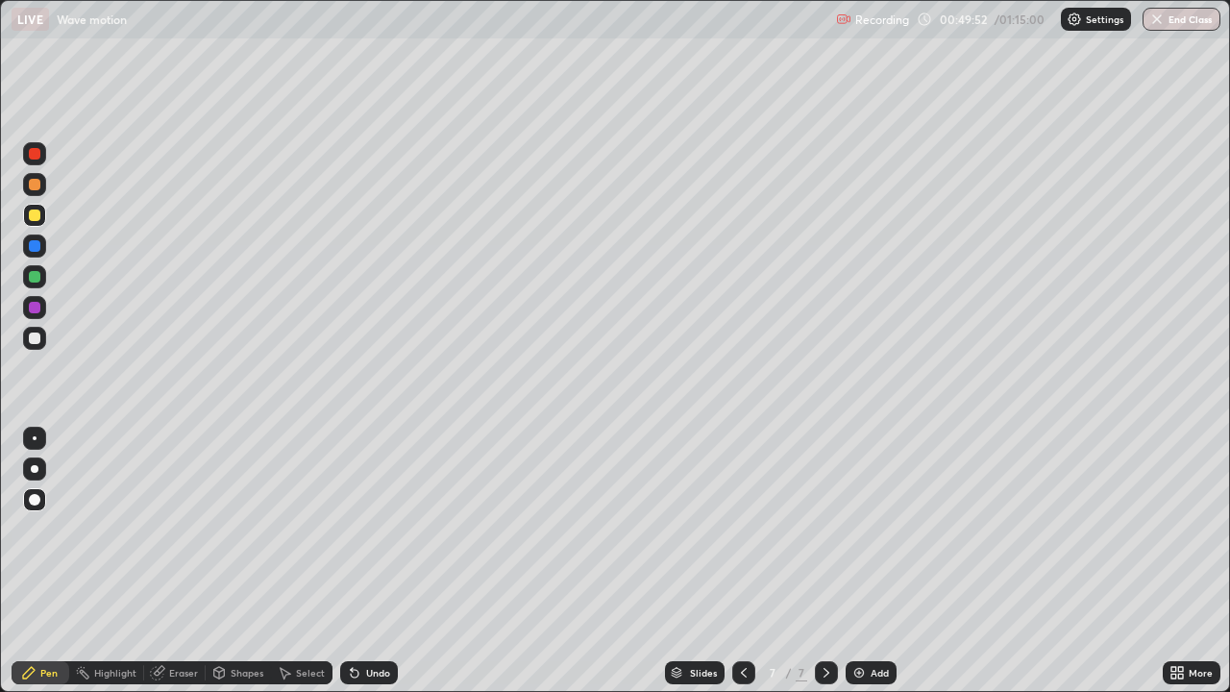
click at [181, 561] on div "Eraser" at bounding box center [183, 673] width 29 height 10
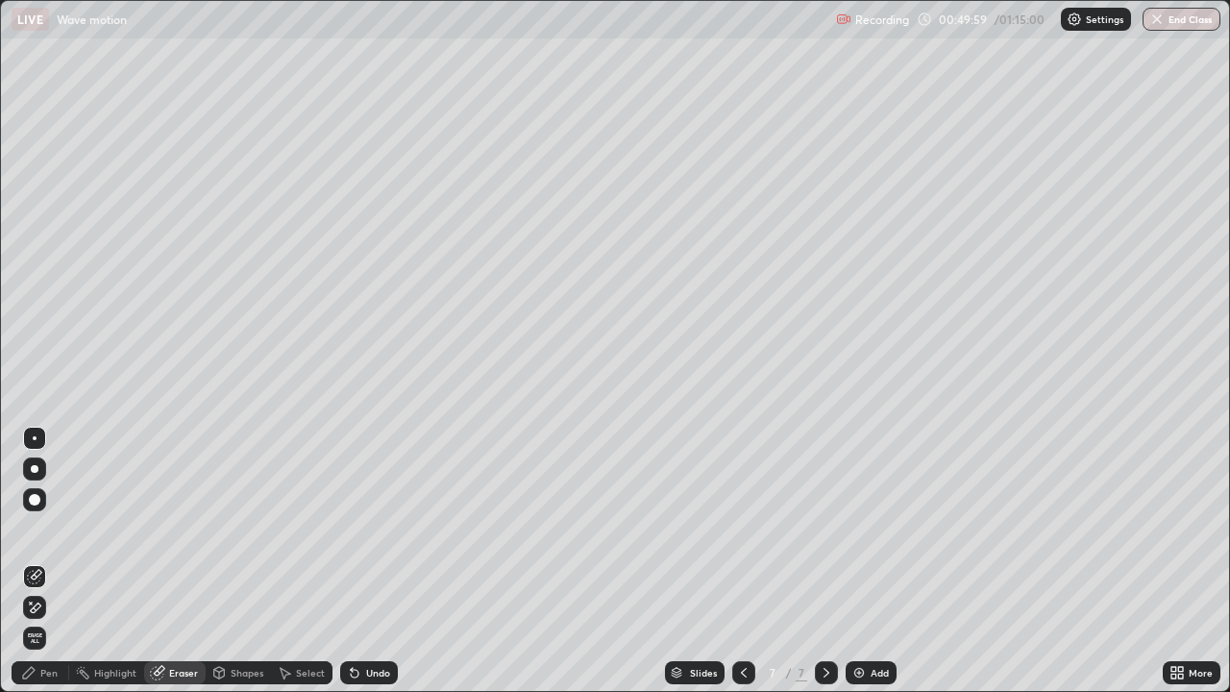
click at [35, 561] on icon at bounding box center [28, 672] width 15 height 15
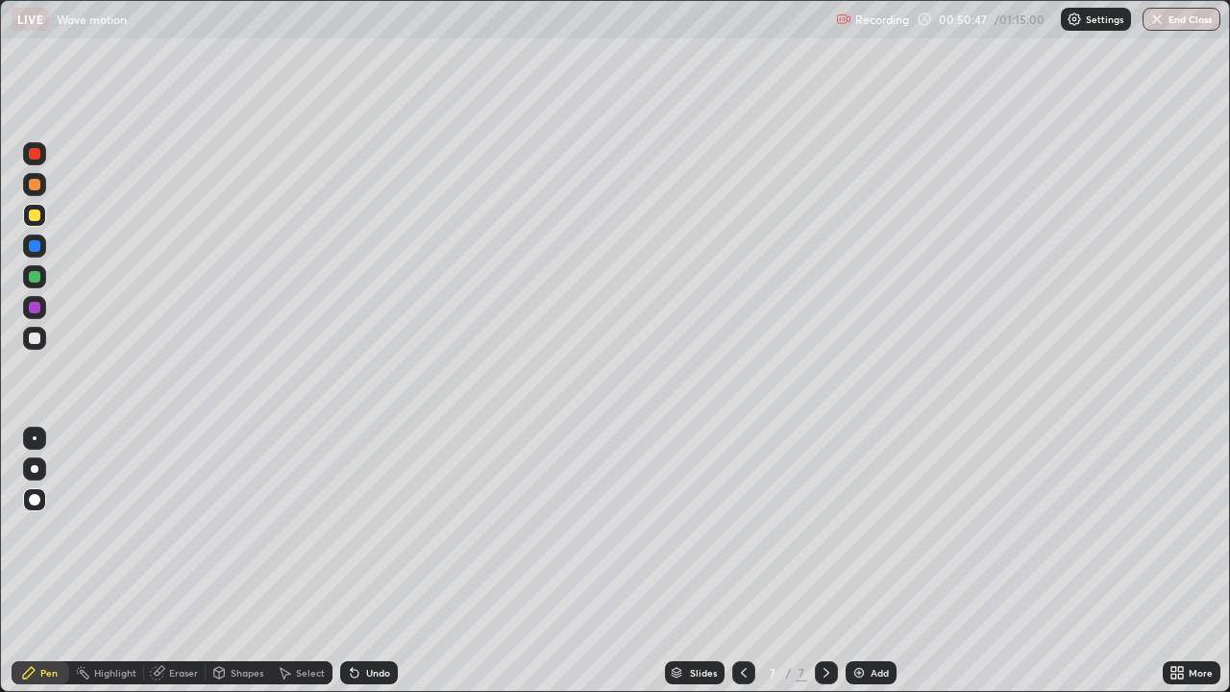
click at [361, 561] on div "Undo" at bounding box center [369, 672] width 58 height 23
click at [355, 561] on icon at bounding box center [354, 672] width 15 height 15
click at [872, 561] on div "Add" at bounding box center [880, 673] width 18 height 10
click at [37, 332] on div at bounding box center [35, 338] width 12 height 12
click at [32, 561] on div "Pen" at bounding box center [41, 672] width 58 height 23
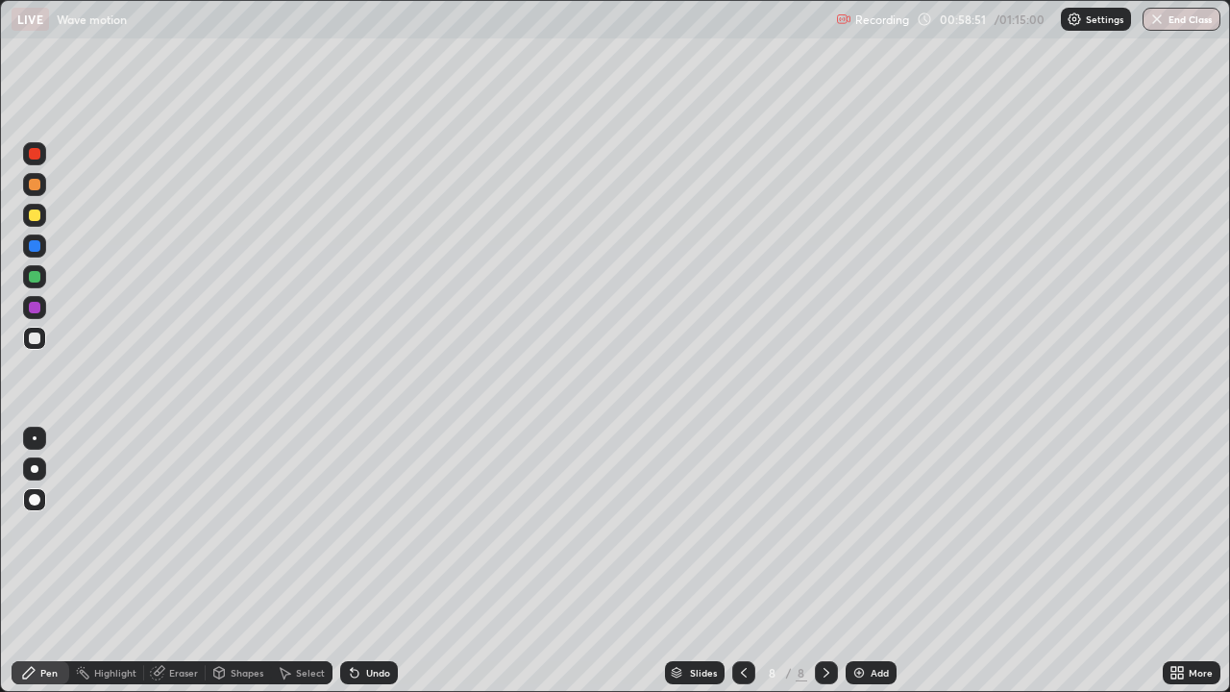
click at [51, 561] on div "Pen" at bounding box center [48, 673] width 17 height 10
click at [303, 561] on div "Select" at bounding box center [310, 673] width 29 height 10
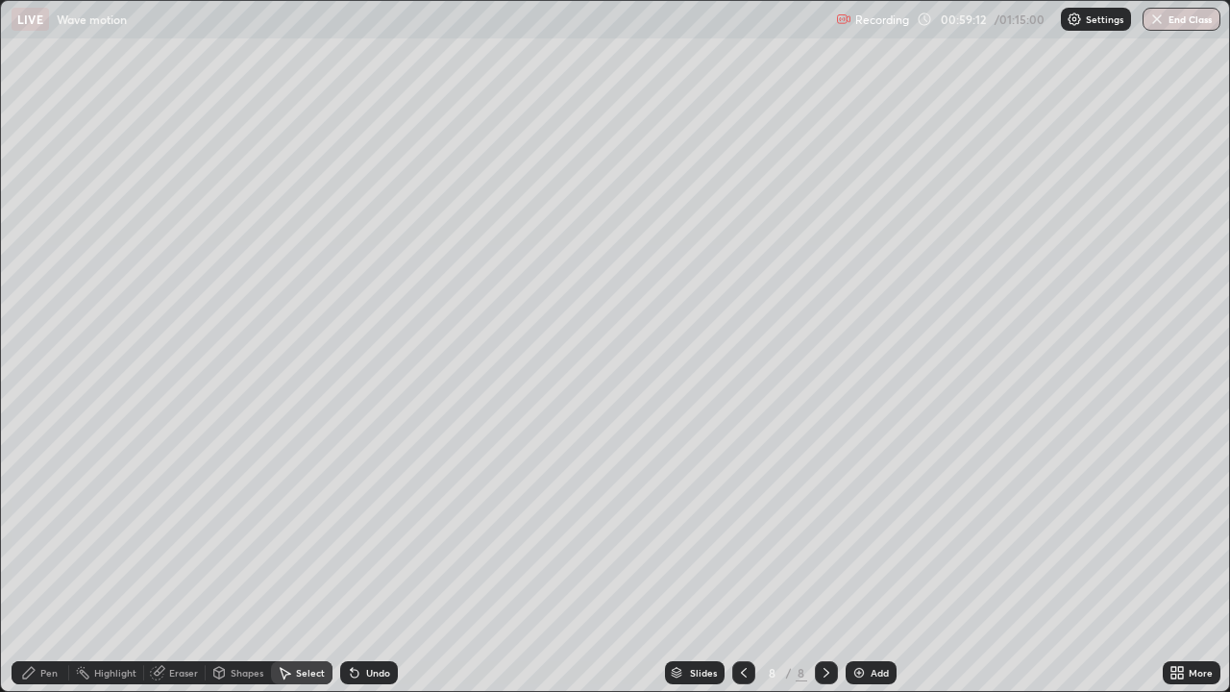
click at [250, 561] on div "Shapes" at bounding box center [247, 673] width 33 height 10
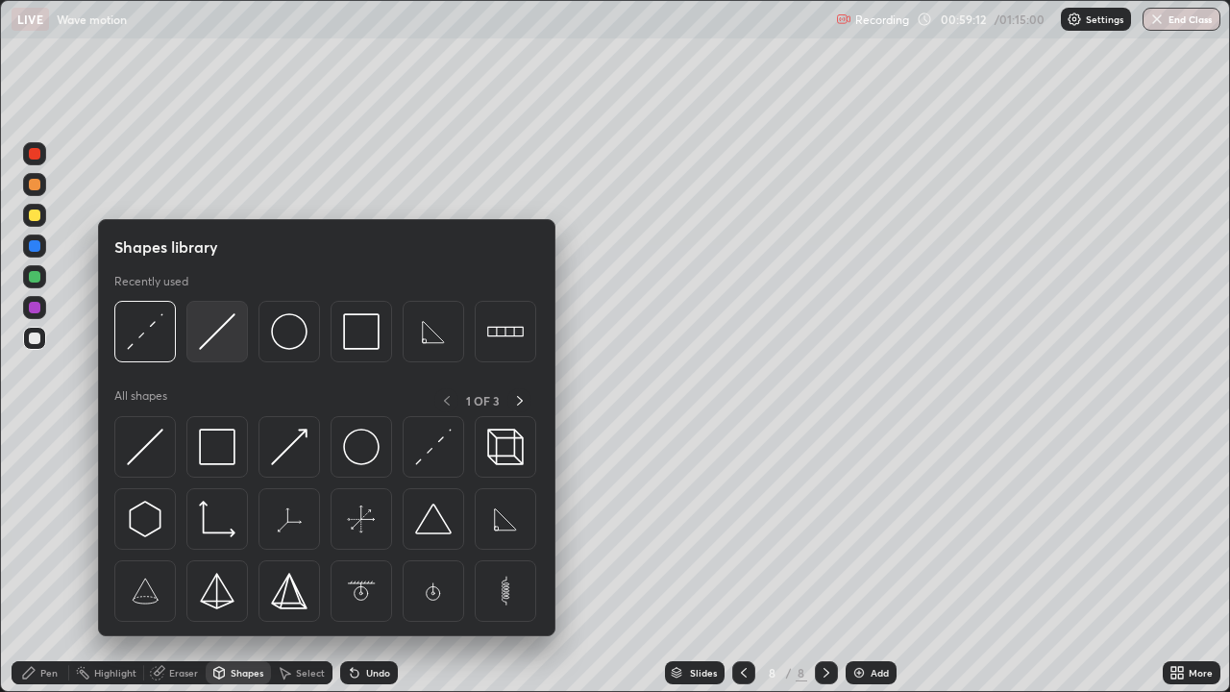
click at [201, 339] on img at bounding box center [217, 331] width 37 height 37
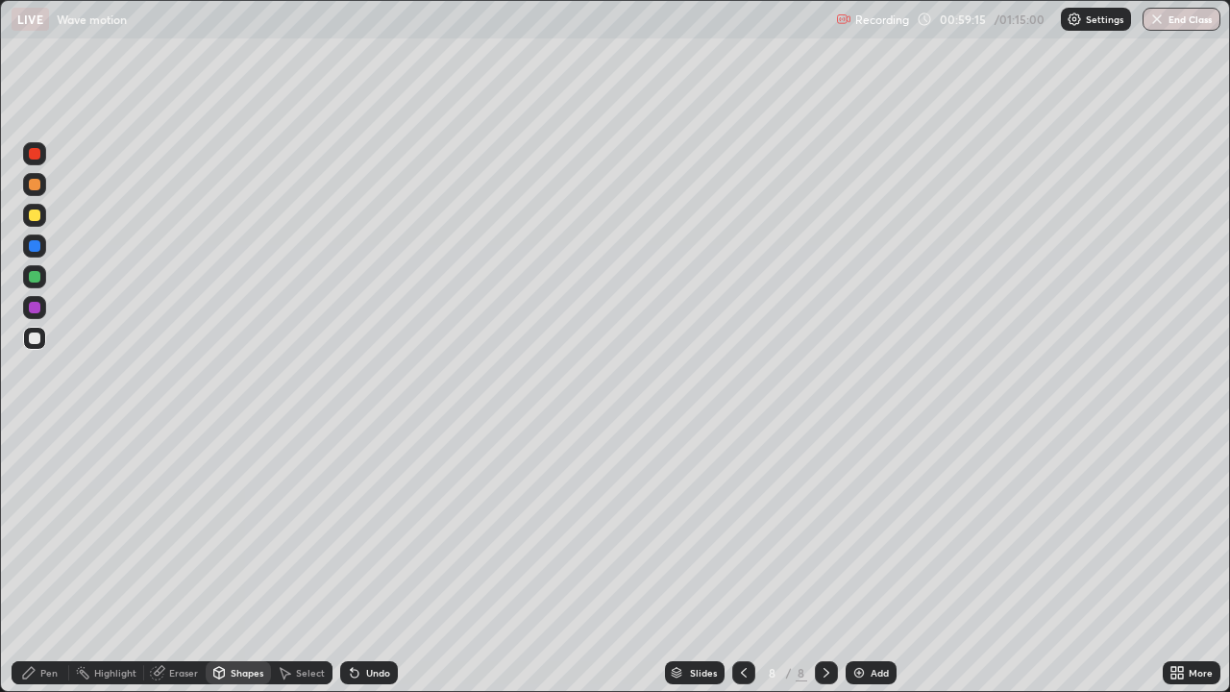
click at [46, 561] on div "Pen" at bounding box center [41, 672] width 58 height 23
click at [243, 561] on div "Shapes" at bounding box center [247, 673] width 33 height 10
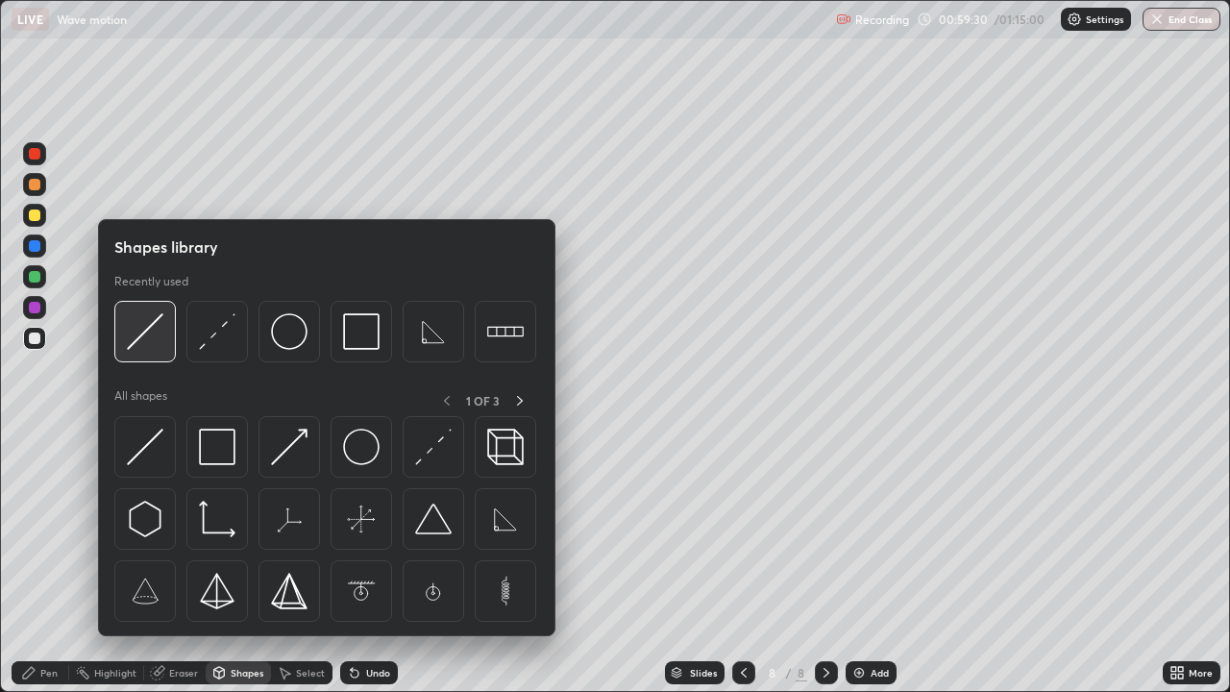
click at [136, 339] on img at bounding box center [145, 331] width 37 height 37
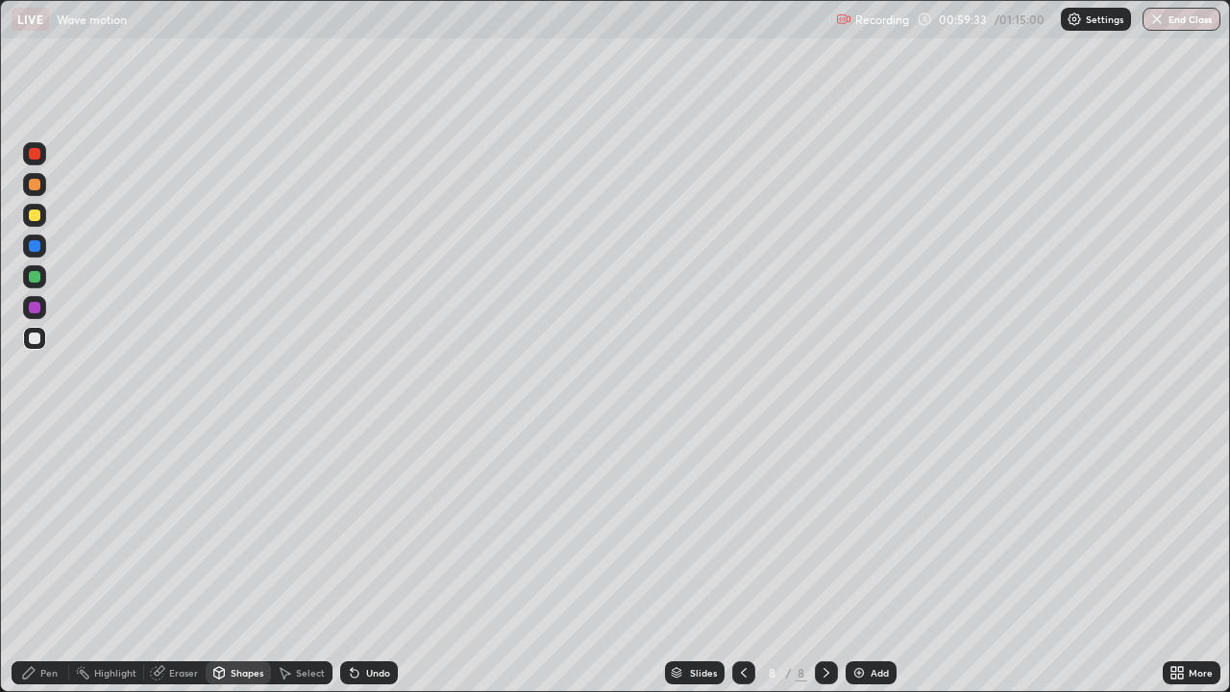
click at [36, 561] on icon at bounding box center [28, 672] width 15 height 15
click at [374, 561] on div "Undo" at bounding box center [378, 673] width 24 height 10
click at [373, 561] on div "Undo" at bounding box center [378, 673] width 24 height 10
click at [367, 561] on div "Undo" at bounding box center [369, 672] width 58 height 23
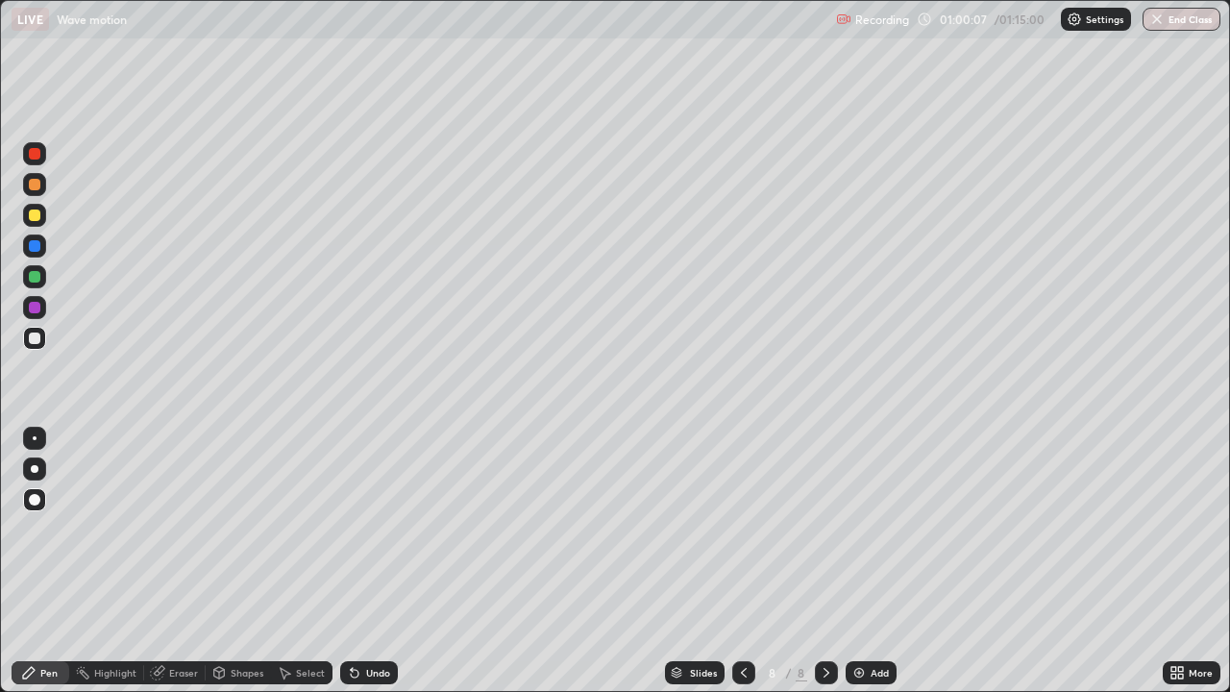
click at [365, 561] on div "Undo" at bounding box center [369, 672] width 58 height 23
click at [366, 561] on div "Undo" at bounding box center [369, 672] width 58 height 23
click at [367, 561] on div "Undo" at bounding box center [369, 672] width 58 height 23
click at [368, 561] on div "Undo" at bounding box center [369, 672] width 58 height 23
click at [367, 561] on div "Undo" at bounding box center [369, 672] width 58 height 23
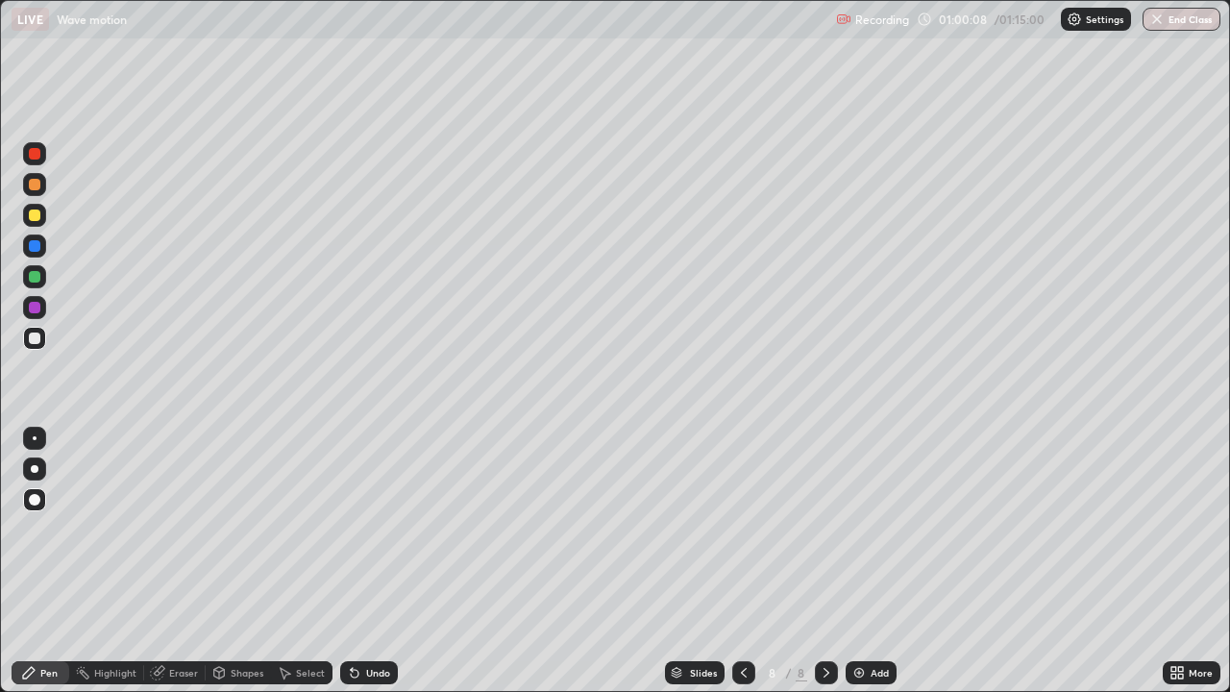
click at [369, 561] on div "Undo" at bounding box center [369, 672] width 58 height 23
click at [368, 561] on div "Undo" at bounding box center [369, 672] width 58 height 23
click at [370, 561] on div "Undo" at bounding box center [369, 672] width 58 height 23
click at [369, 561] on div "Undo" at bounding box center [369, 672] width 58 height 23
click at [368, 561] on div "Undo" at bounding box center [369, 672] width 58 height 23
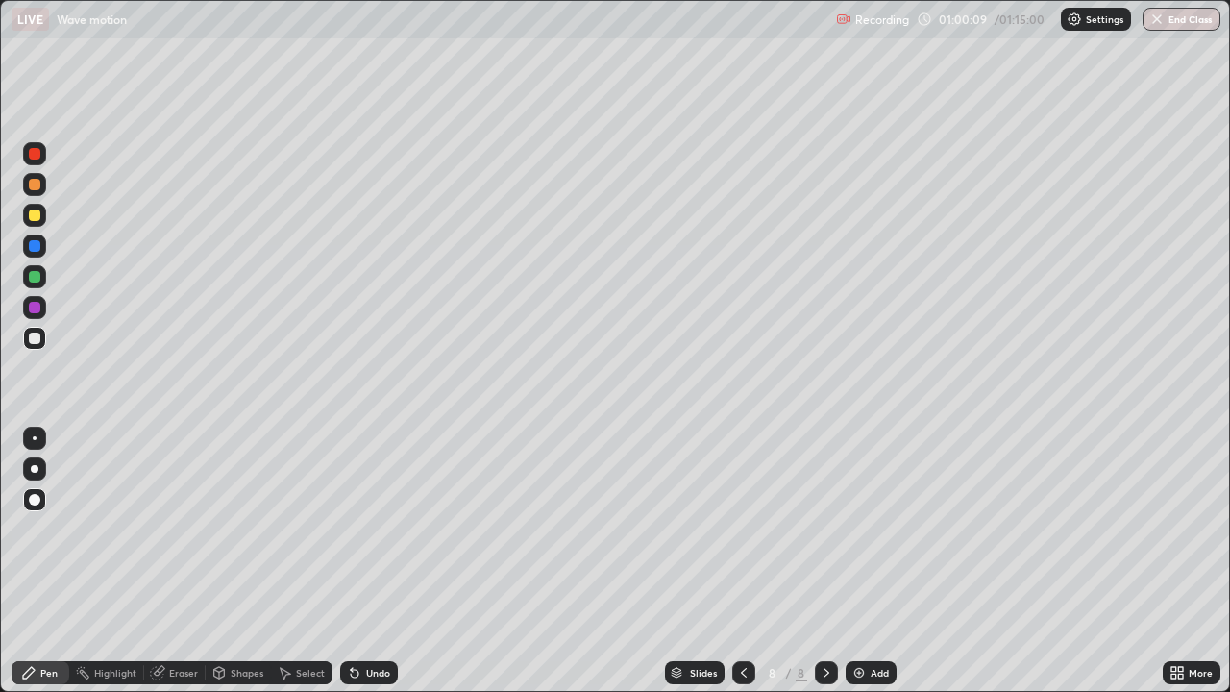
click at [368, 561] on div "Undo" at bounding box center [369, 672] width 58 height 23
click at [369, 561] on div "Undo" at bounding box center [369, 672] width 58 height 23
click at [366, 561] on div "Undo" at bounding box center [378, 673] width 24 height 10
click at [239, 561] on div "Shapes" at bounding box center [238, 672] width 65 height 23
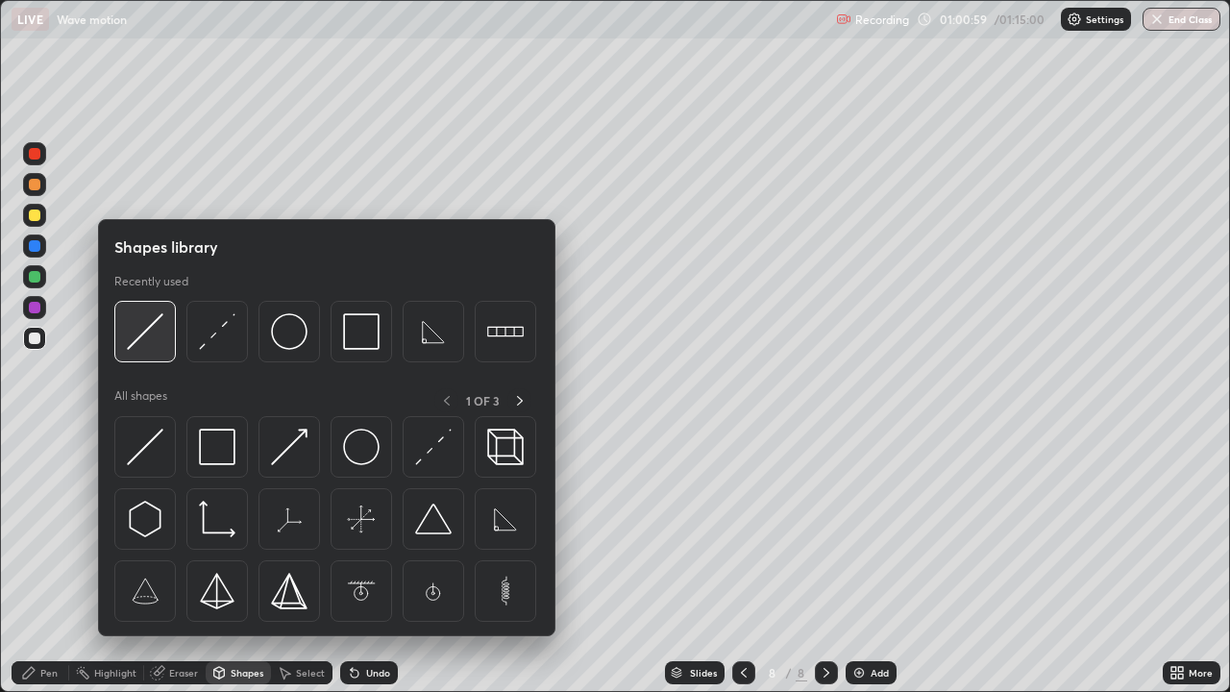
click at [136, 351] on div at bounding box center [145, 332] width 62 height 62
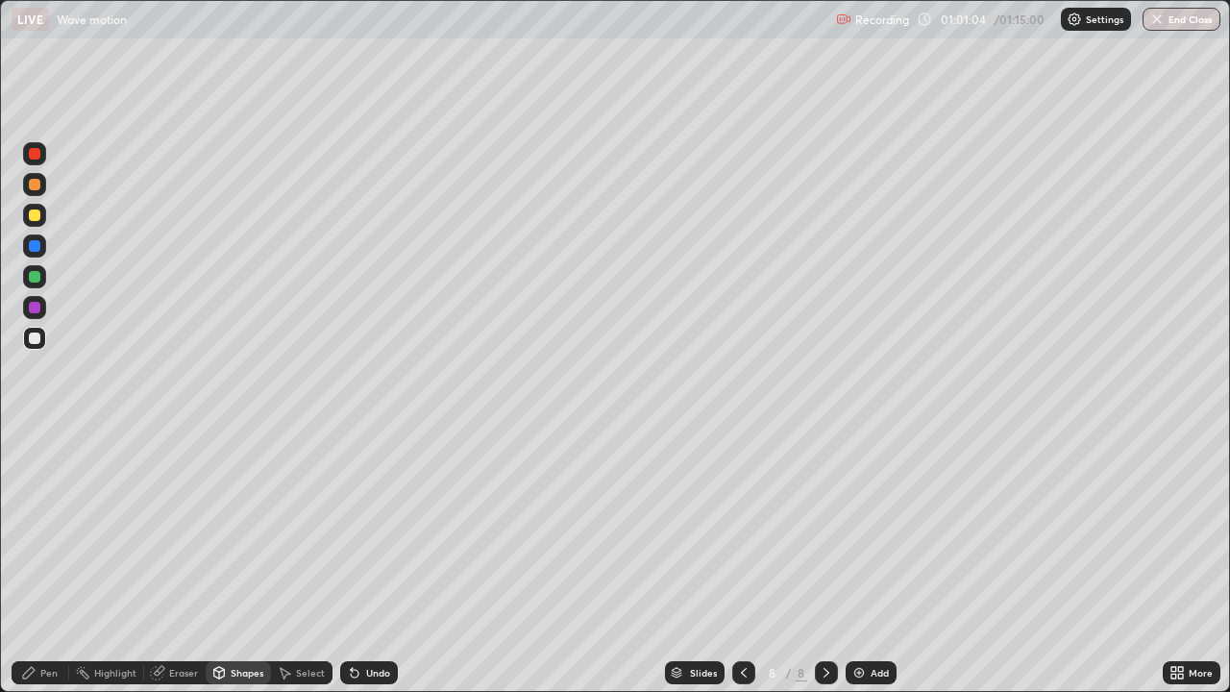
click at [50, 561] on div "Pen" at bounding box center [48, 673] width 17 height 10
click at [171, 561] on div "Eraser" at bounding box center [175, 672] width 62 height 23
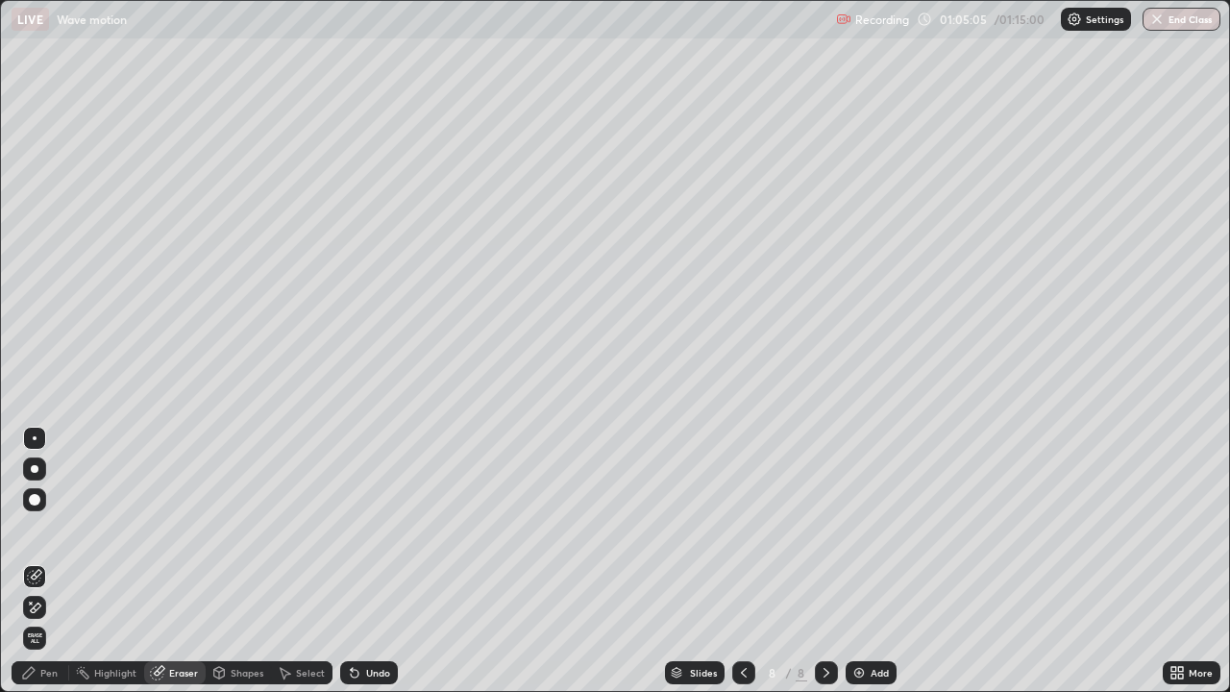
click at [37, 561] on icon at bounding box center [36, 608] width 11 height 10
click at [30, 561] on div "Pen" at bounding box center [41, 672] width 58 height 23
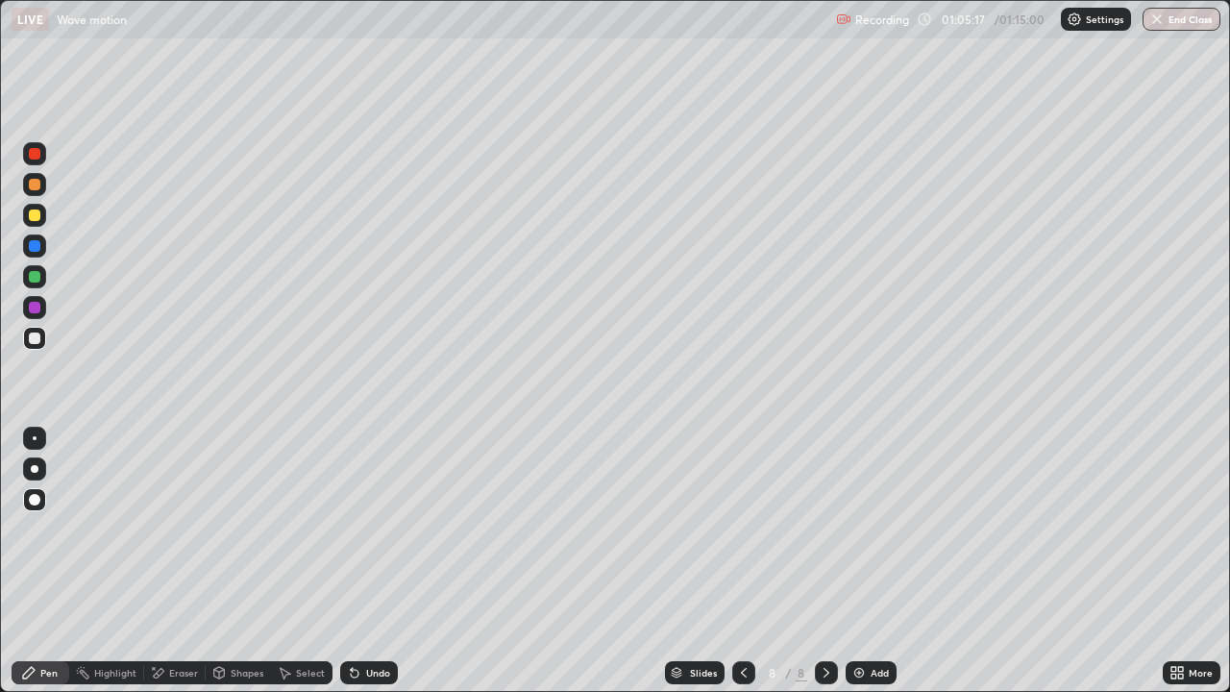
click at [858, 561] on img at bounding box center [858, 672] width 15 height 15
click at [44, 561] on div "Pen" at bounding box center [41, 672] width 58 height 23
click at [242, 561] on div "Shapes" at bounding box center [247, 673] width 33 height 10
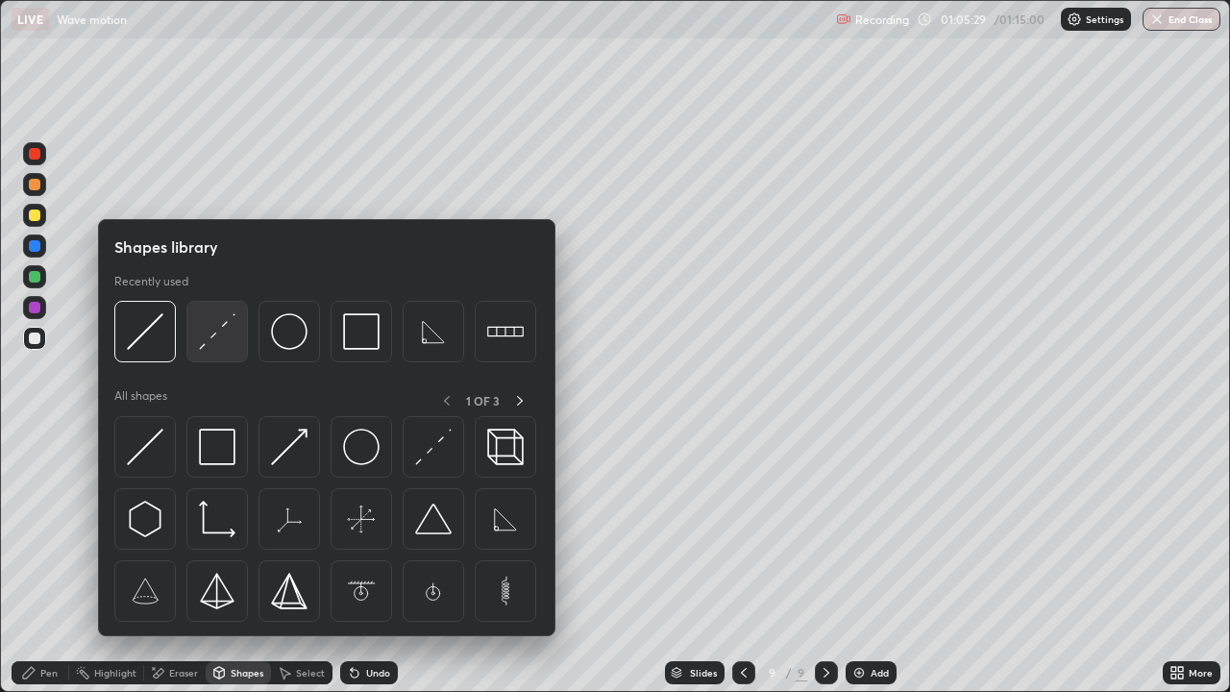
click at [208, 329] on img at bounding box center [217, 331] width 37 height 37
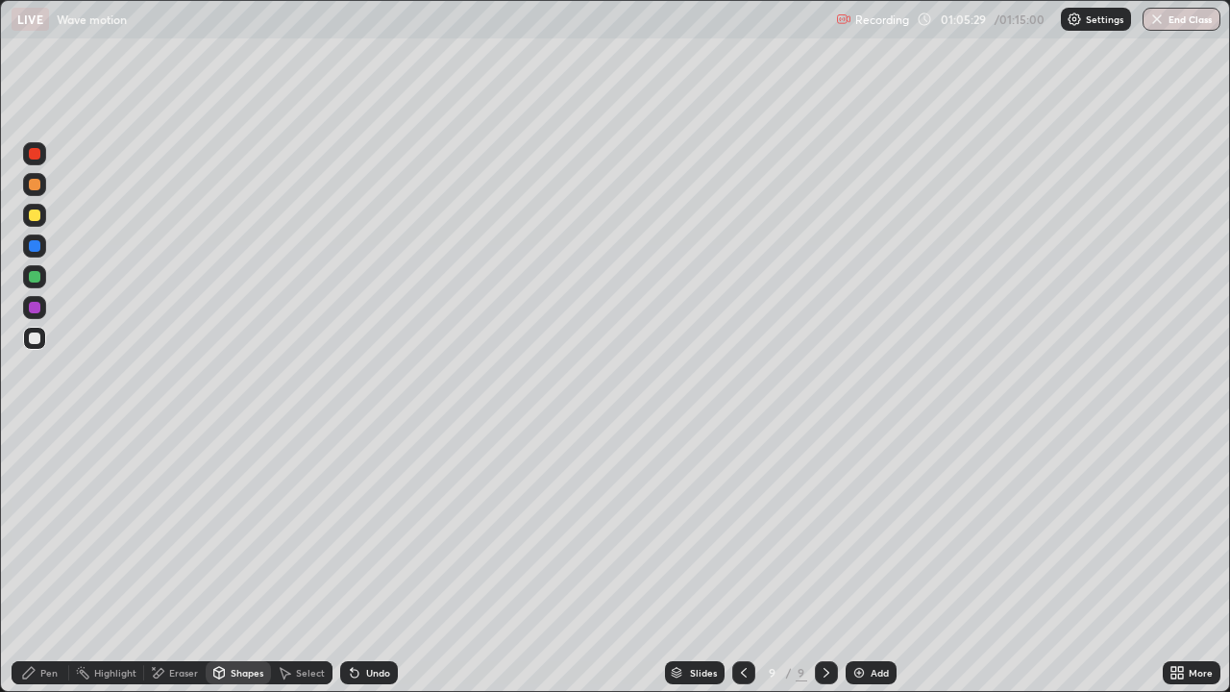
click at [36, 214] on div at bounding box center [35, 215] width 12 height 12
click at [240, 561] on div "Shapes" at bounding box center [238, 672] width 65 height 23
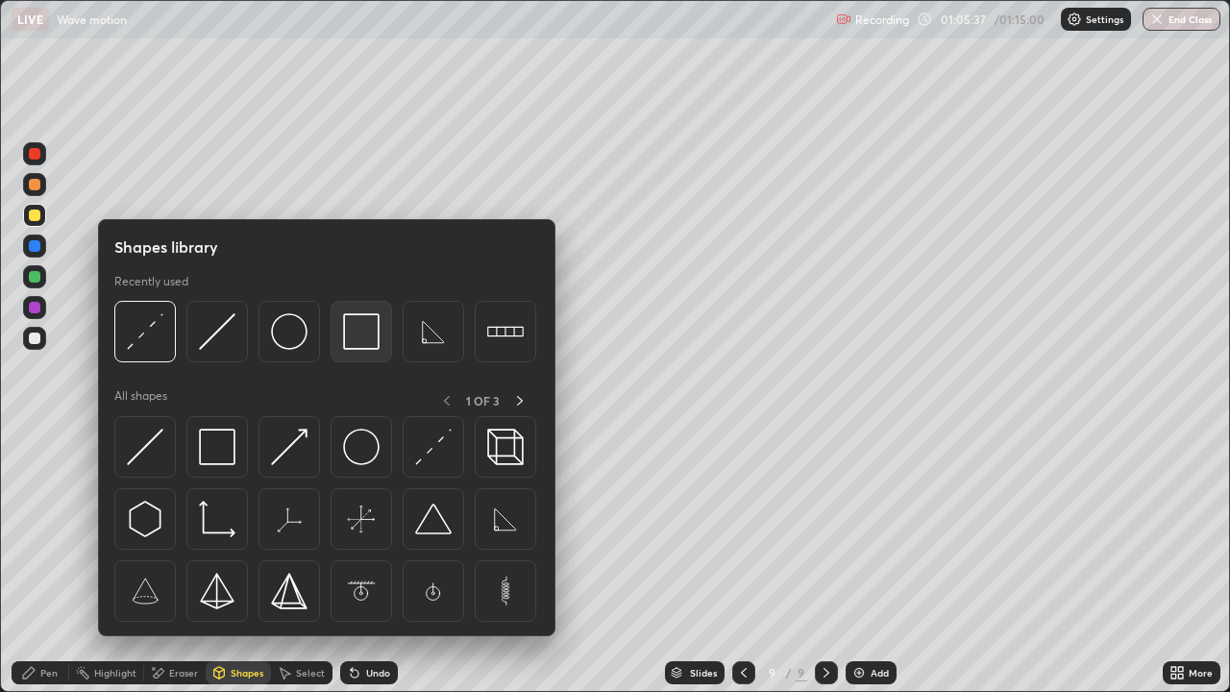
click at [361, 332] on img at bounding box center [361, 331] width 37 height 37
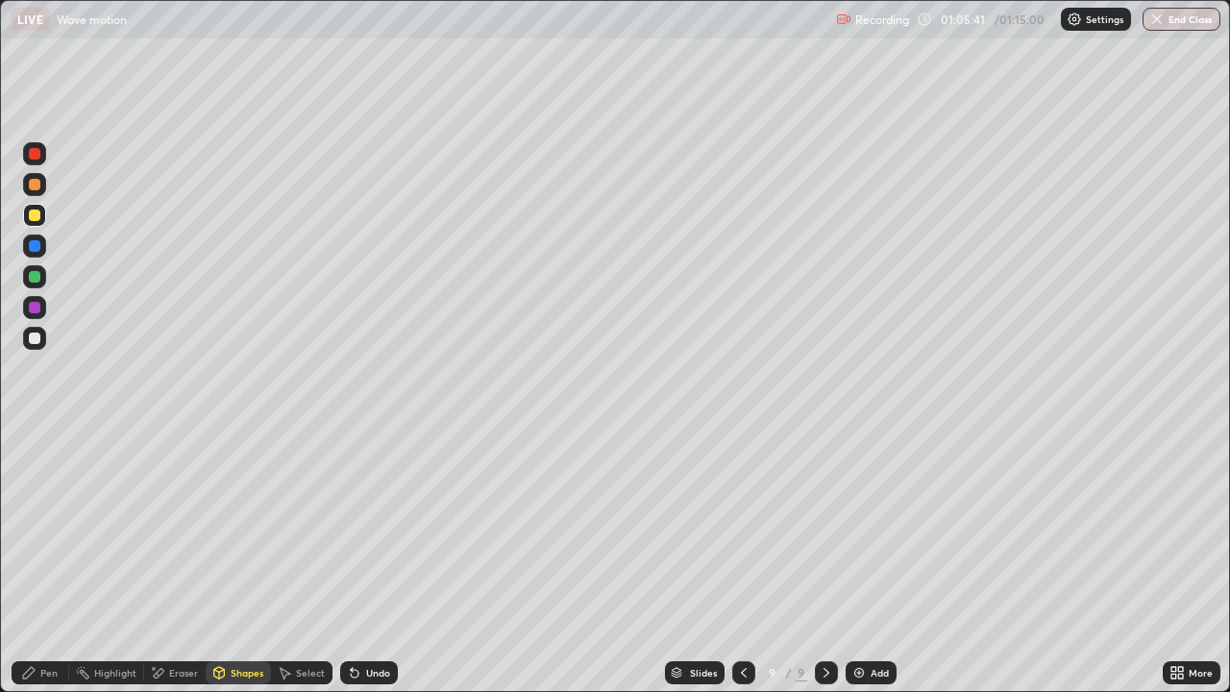
click at [249, 561] on div "Shapes" at bounding box center [247, 673] width 33 height 10
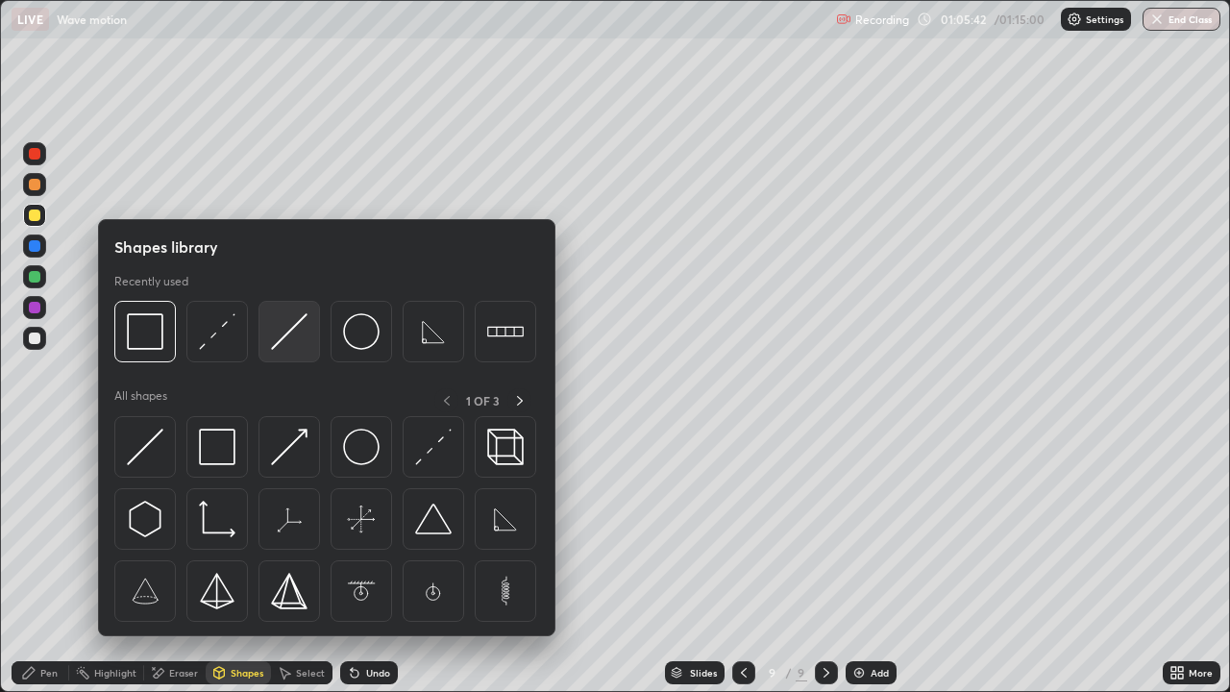
click at [290, 346] on img at bounding box center [289, 331] width 37 height 37
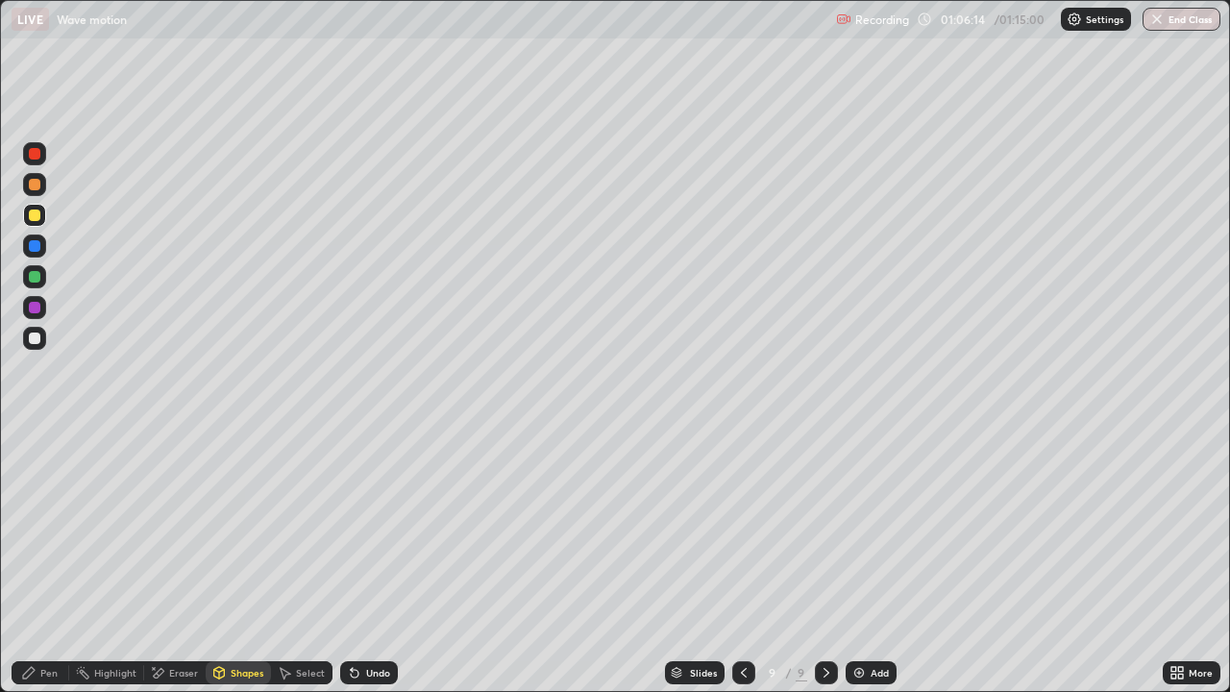
click at [53, 561] on div "Pen" at bounding box center [48, 673] width 17 height 10
click at [243, 561] on div "Shapes" at bounding box center [238, 672] width 65 height 23
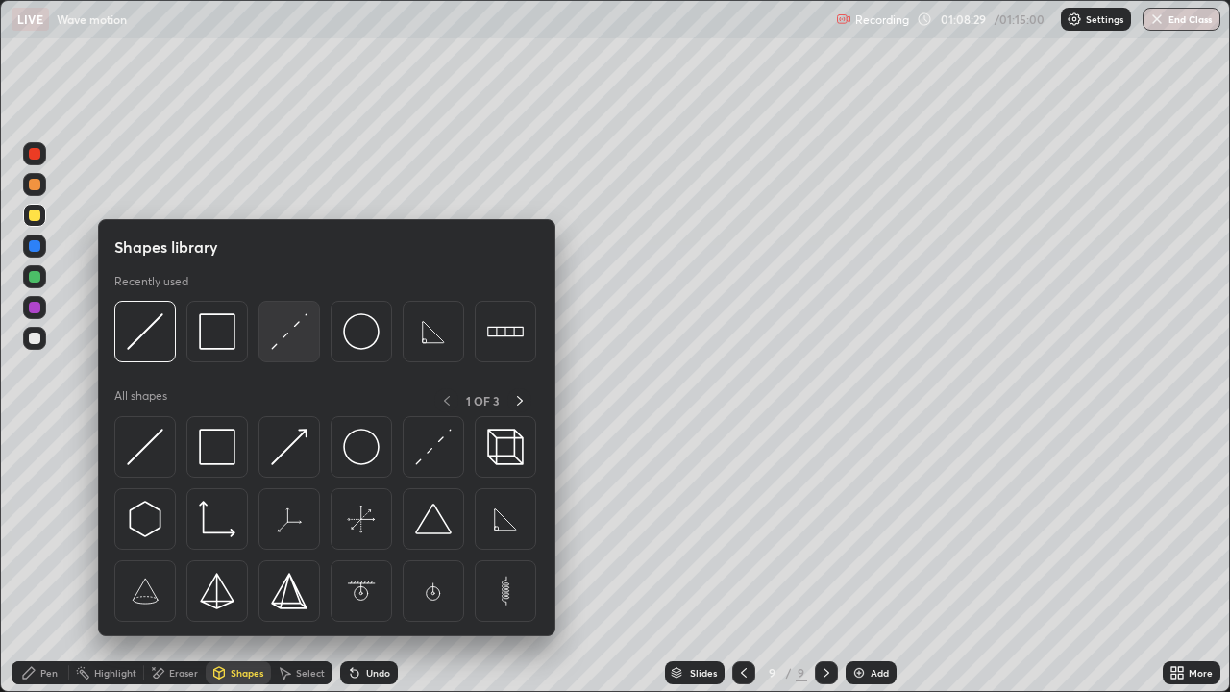
click at [276, 331] on img at bounding box center [289, 331] width 37 height 37
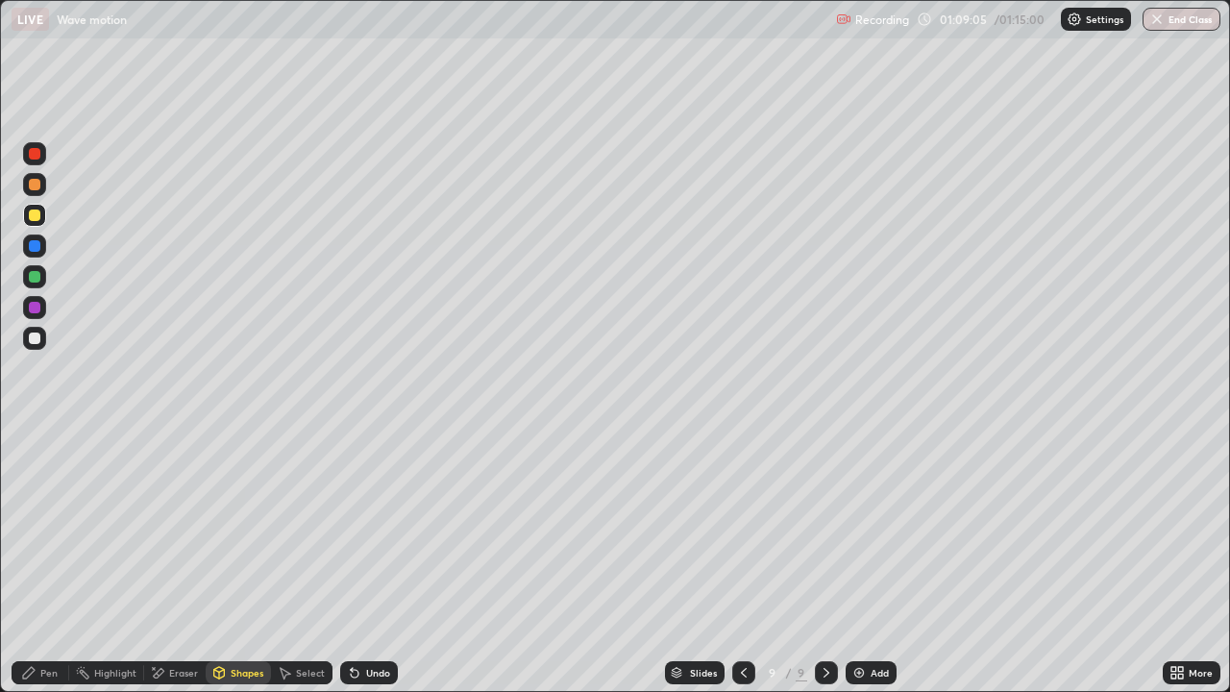
click at [49, 561] on div "Pen" at bounding box center [48, 673] width 17 height 10
click at [37, 340] on div at bounding box center [35, 338] width 12 height 12
click at [258, 561] on div "Shapes" at bounding box center [247, 673] width 33 height 10
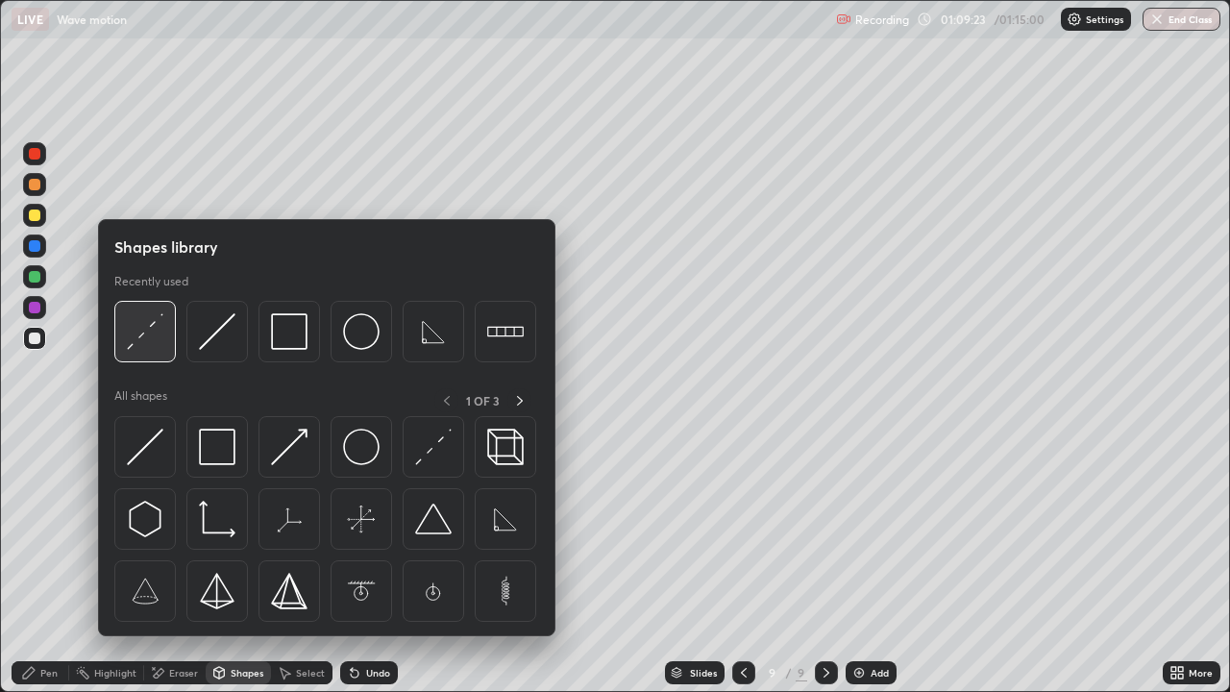
click at [137, 354] on div at bounding box center [145, 332] width 62 height 62
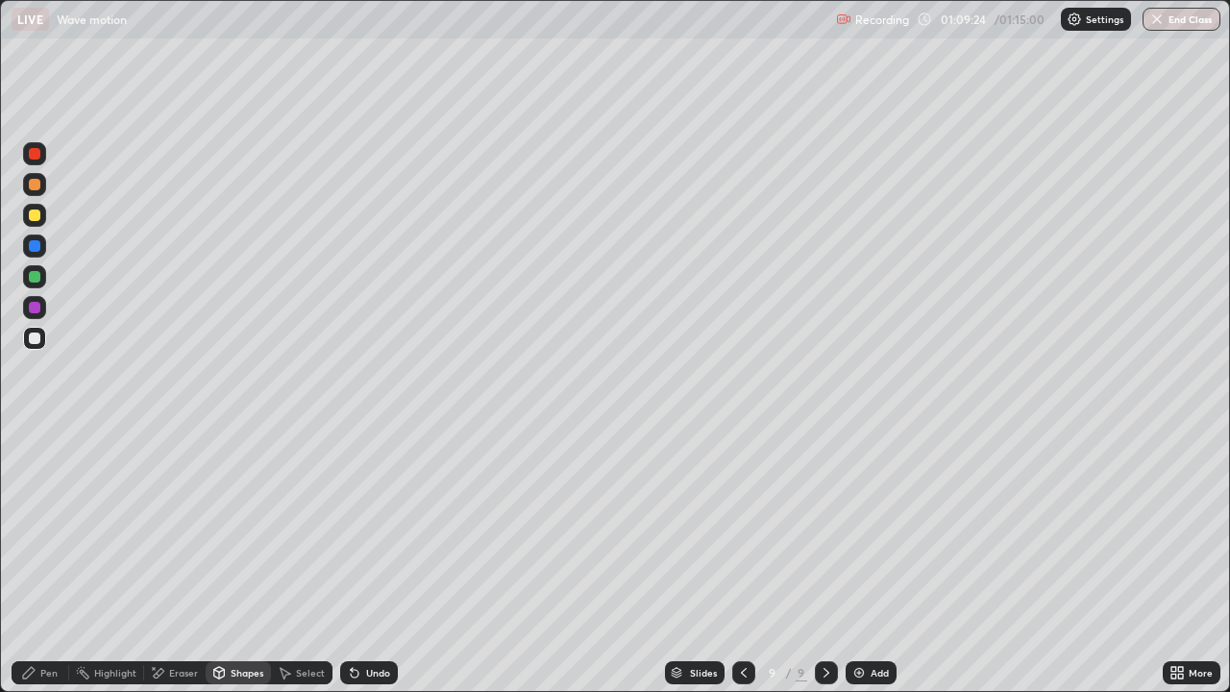
click at [34, 219] on div at bounding box center [35, 215] width 12 height 12
click at [43, 561] on div "Pen" at bounding box center [48, 673] width 17 height 10
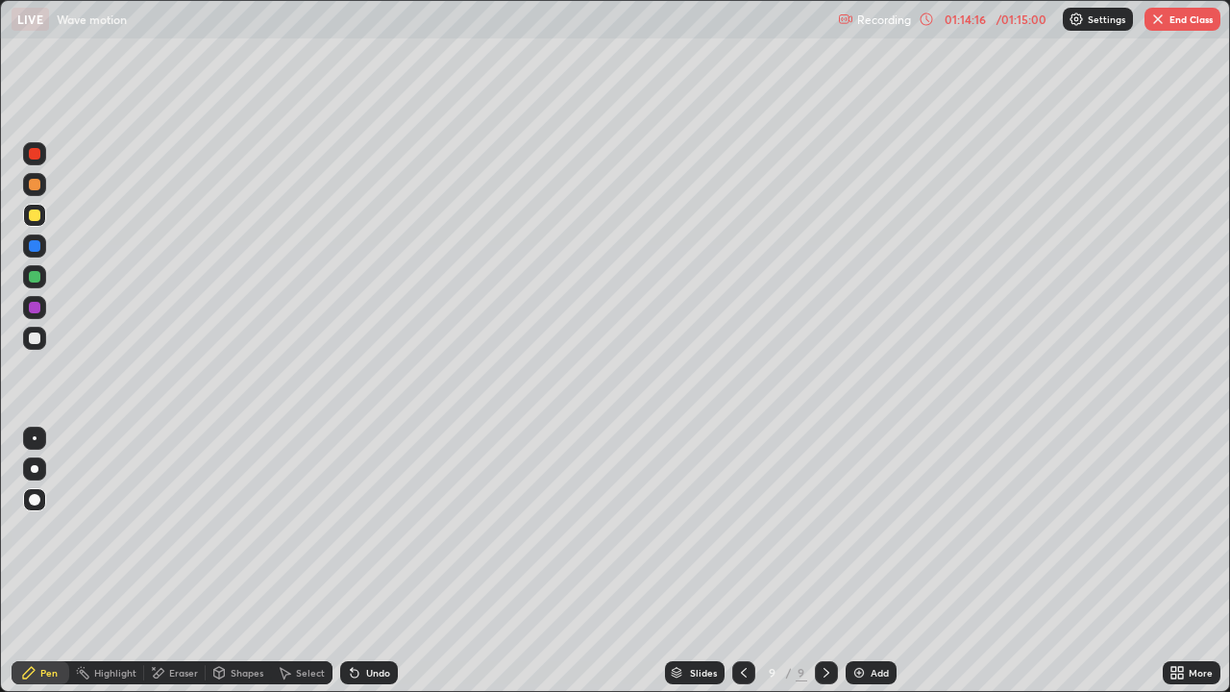
click at [1163, 16] on img "button" at bounding box center [1157, 19] width 15 height 15
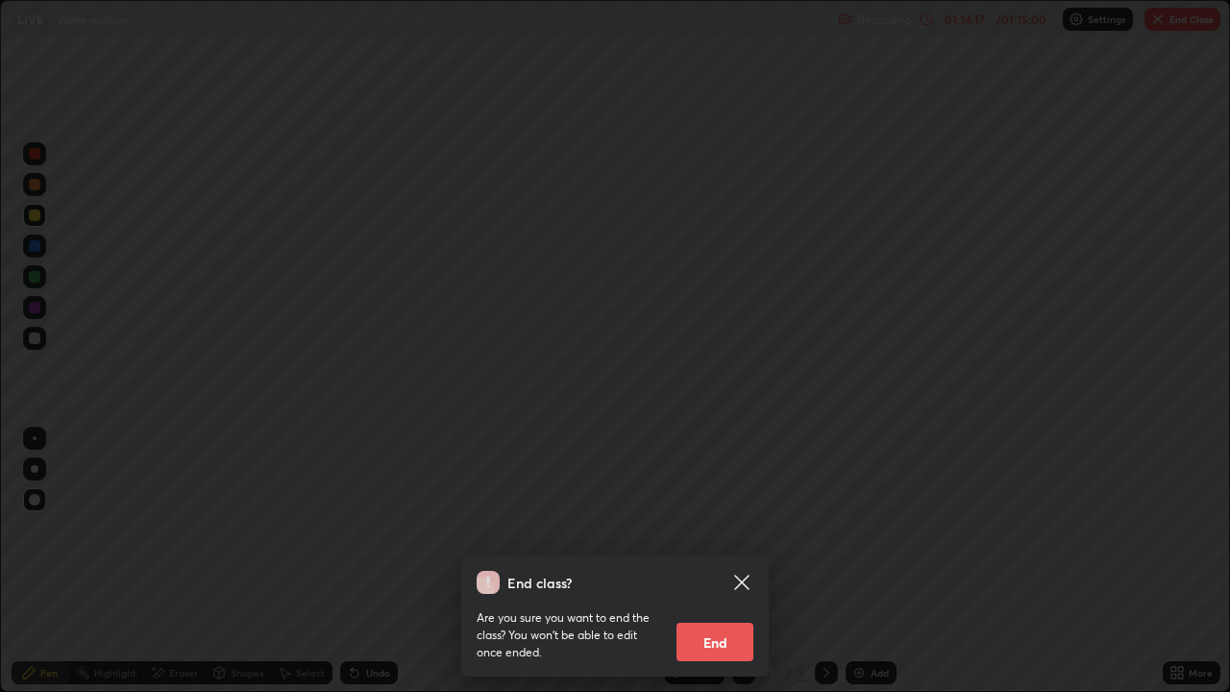
click at [694, 561] on button "End" at bounding box center [715, 642] width 77 height 38
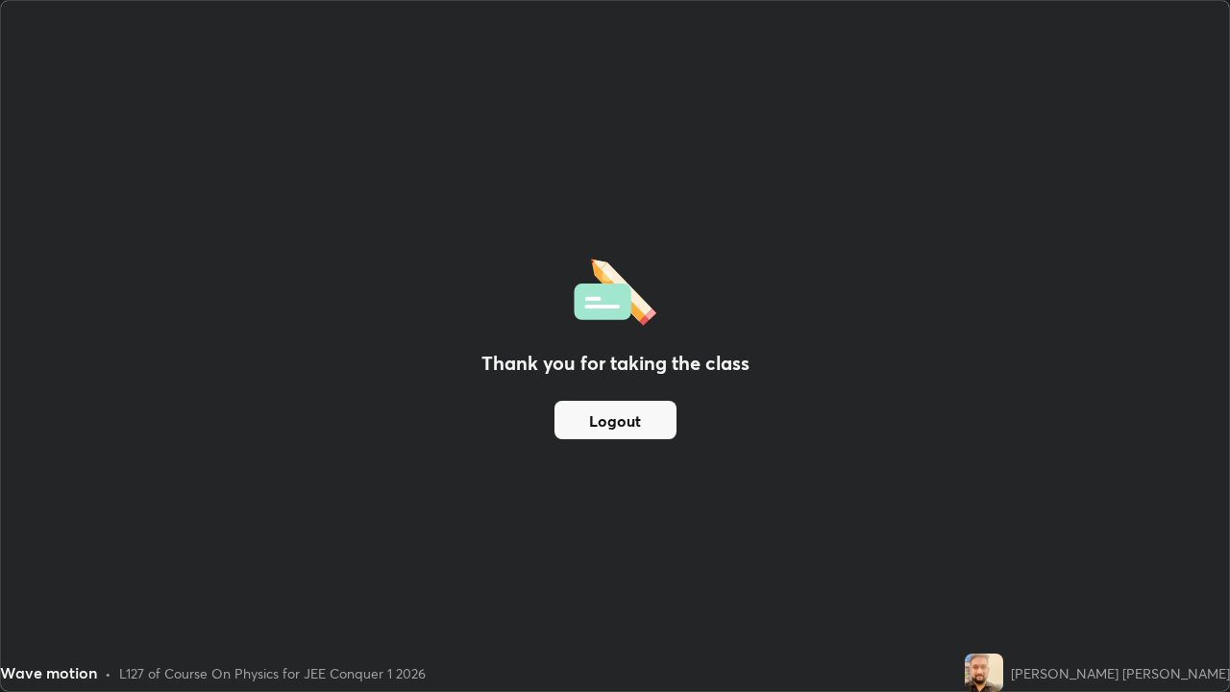
click at [652, 422] on button "Logout" at bounding box center [615, 420] width 122 height 38
click at [653, 426] on button "Logout" at bounding box center [615, 420] width 122 height 38
